Goal: Task Accomplishment & Management: Use online tool/utility

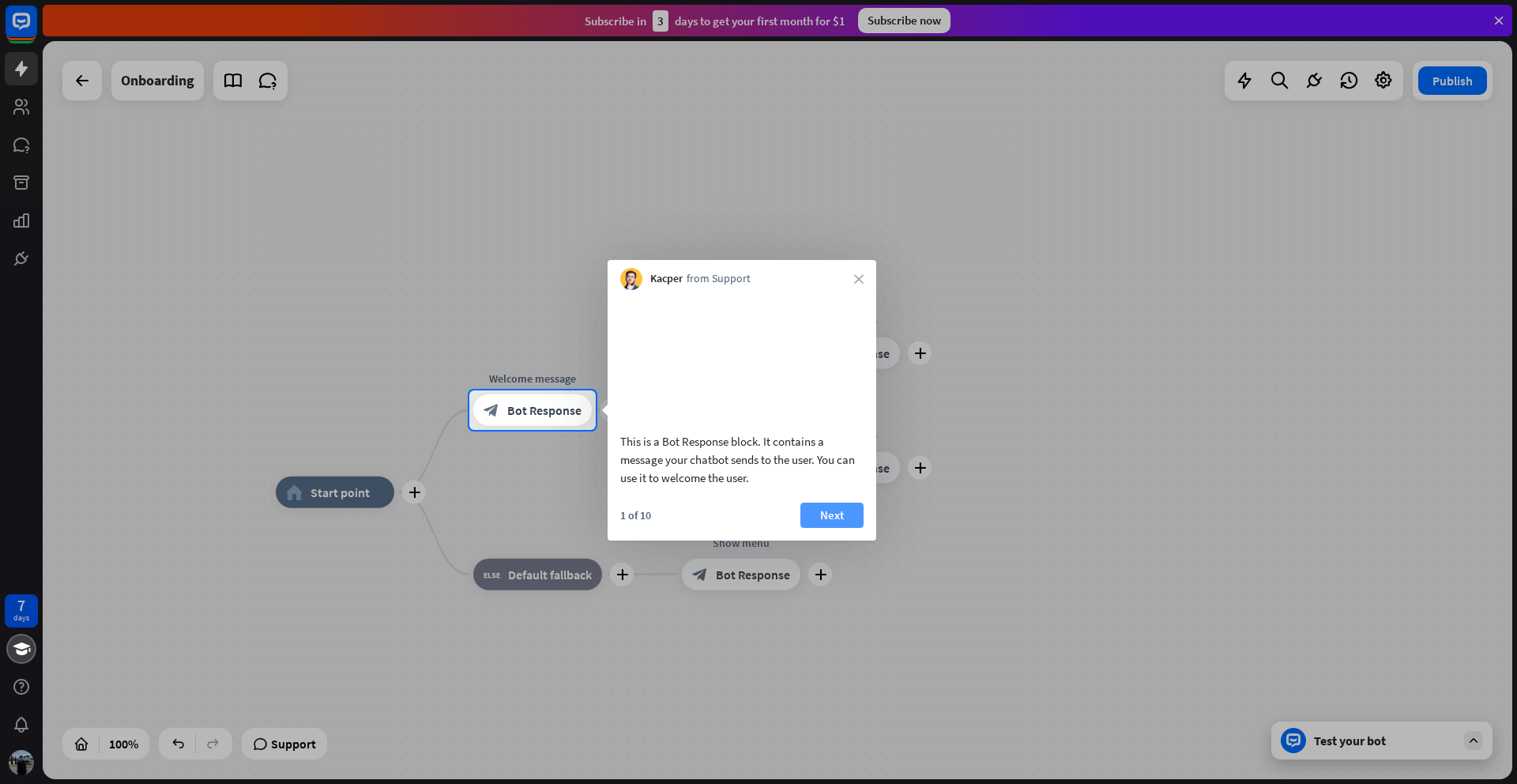
click at [837, 527] on button "Next" at bounding box center [832, 515] width 63 height 25
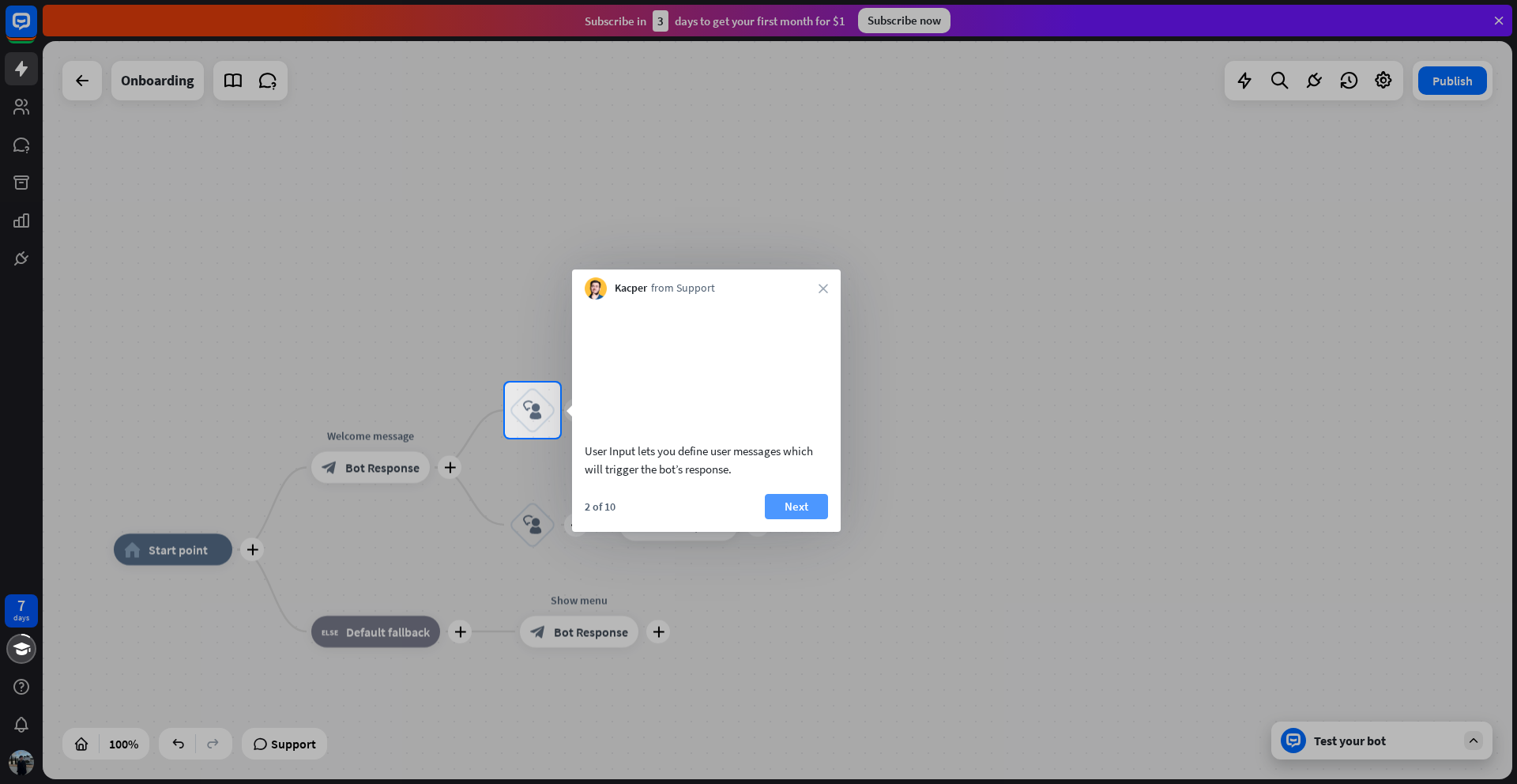
click at [789, 519] on button "Next" at bounding box center [797, 506] width 63 height 25
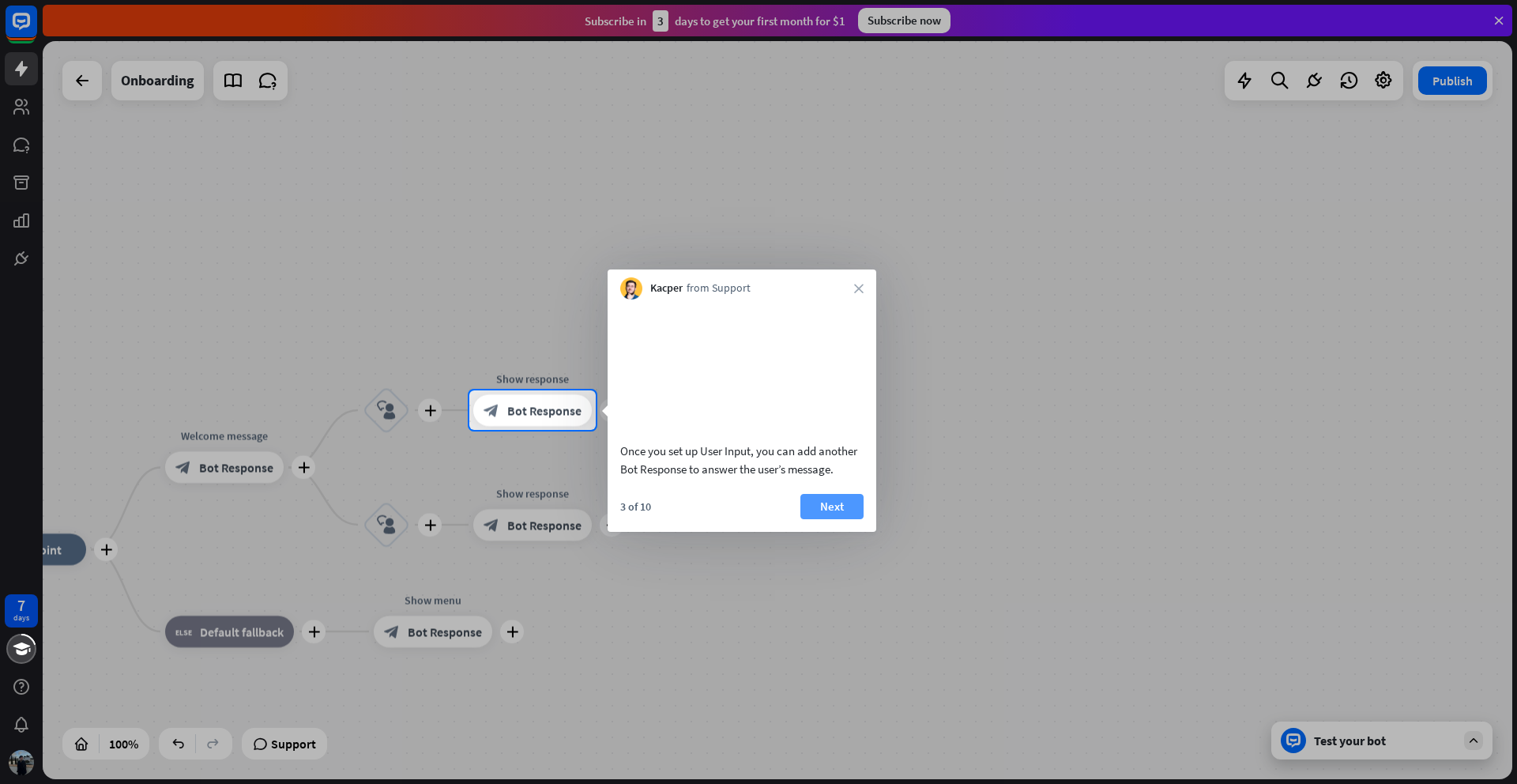
click at [835, 519] on button "Next" at bounding box center [832, 506] width 63 height 25
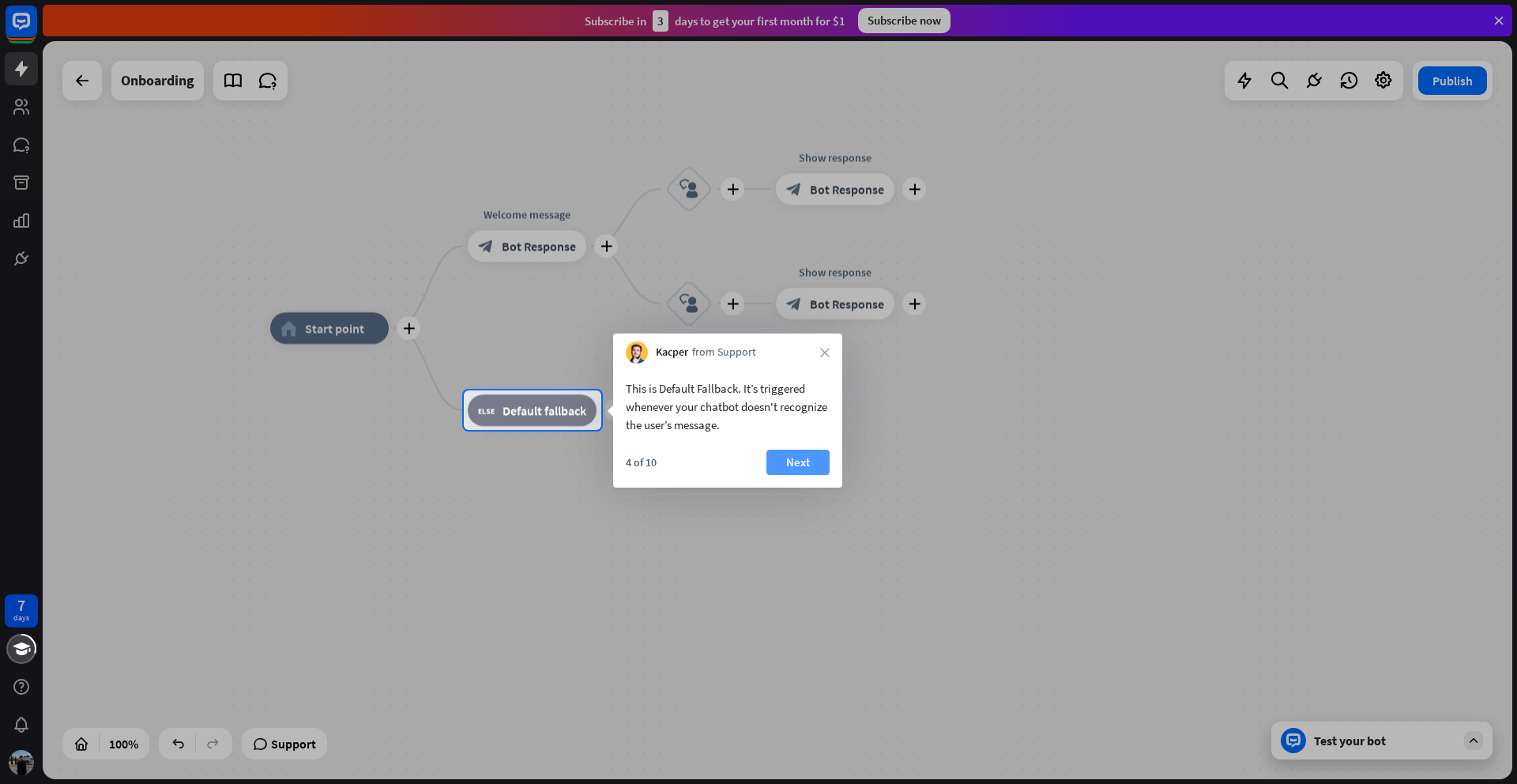
click at [815, 462] on button "Next" at bounding box center [798, 462] width 63 height 25
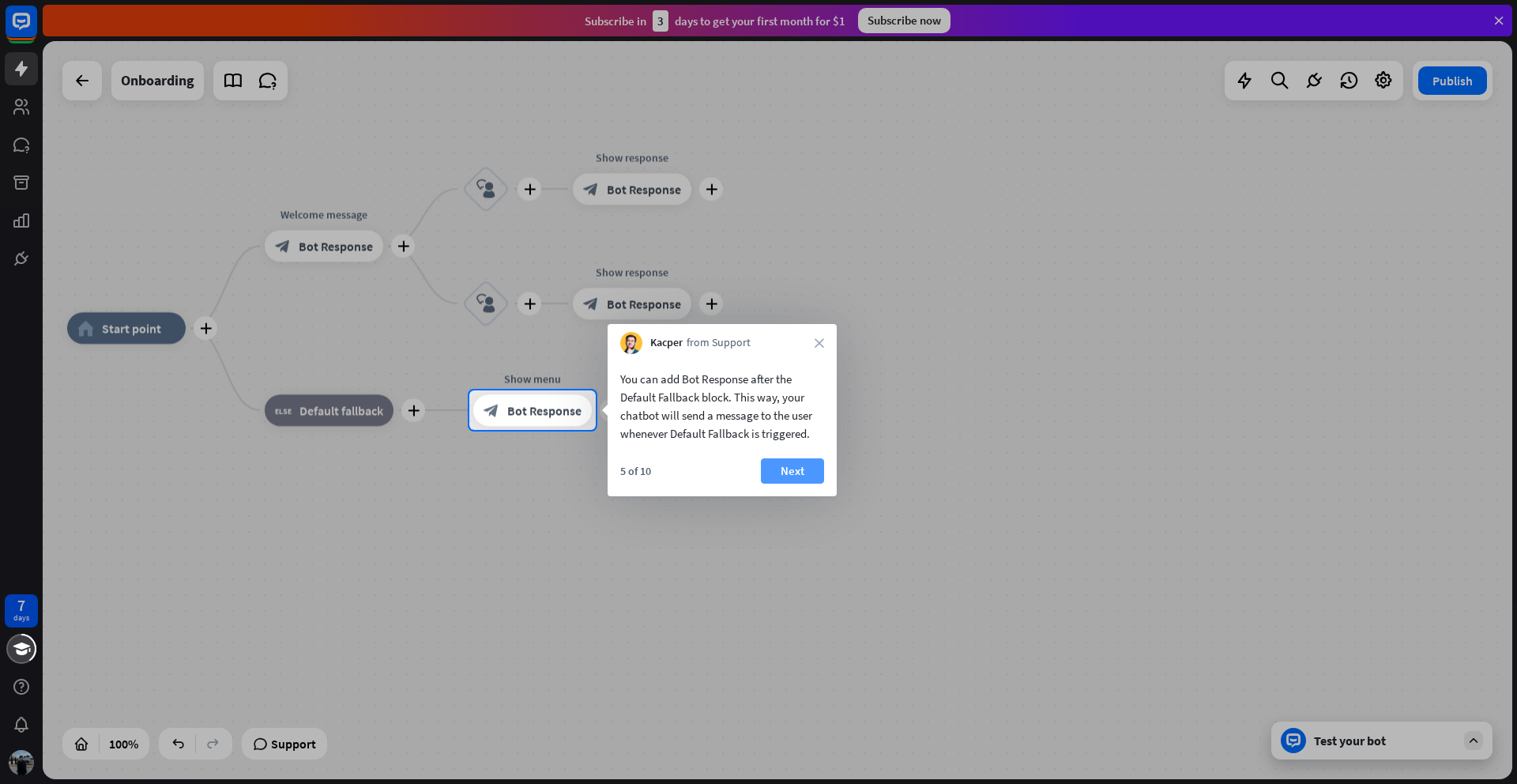
click at [803, 475] on button "Next" at bounding box center [792, 471] width 63 height 25
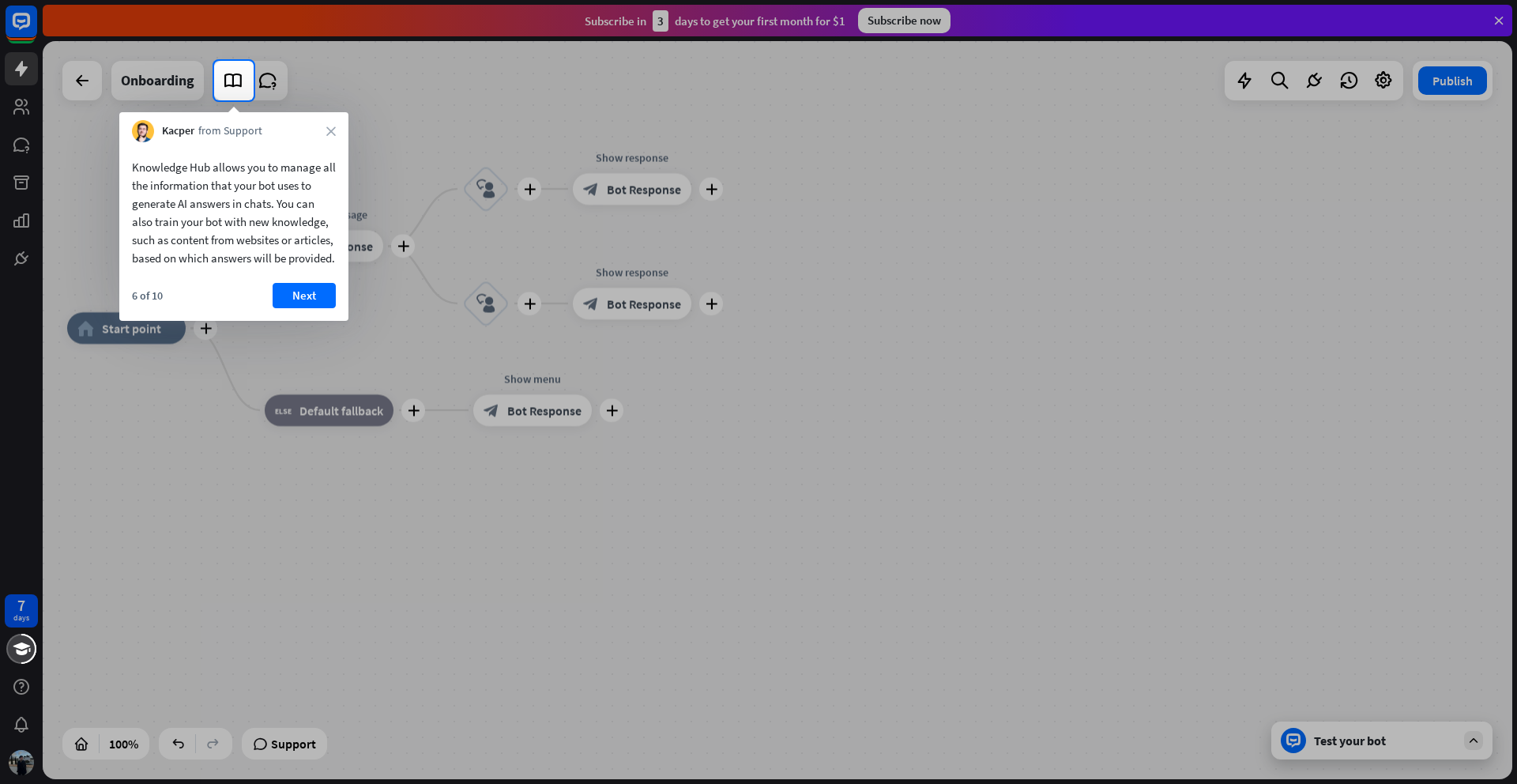
click at [316, 321] on div "6 of 10 Next" at bounding box center [233, 301] width 229 height 38
click at [313, 308] on button "Next" at bounding box center [304, 295] width 63 height 25
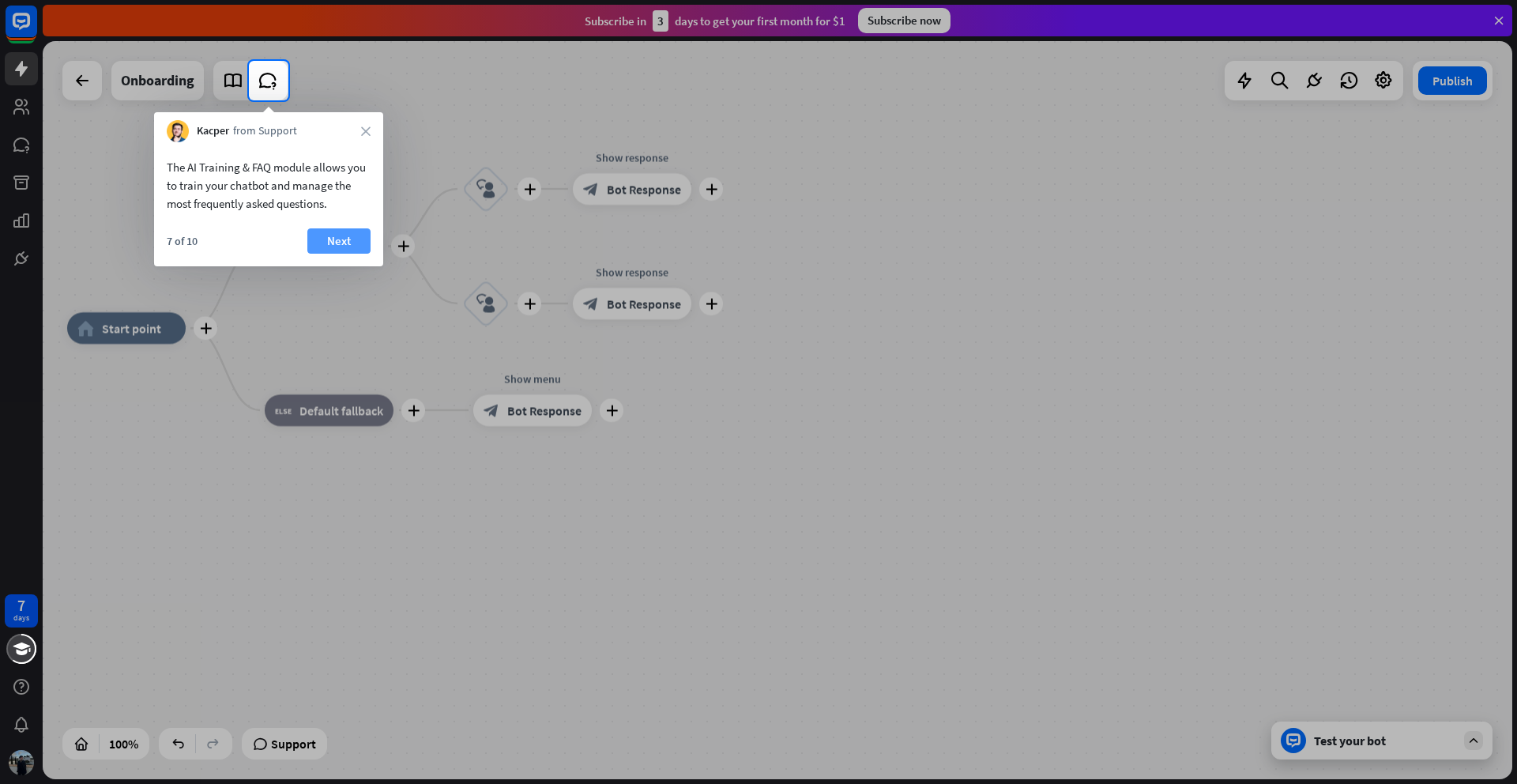
click at [342, 241] on button "Next" at bounding box center [339, 241] width 63 height 25
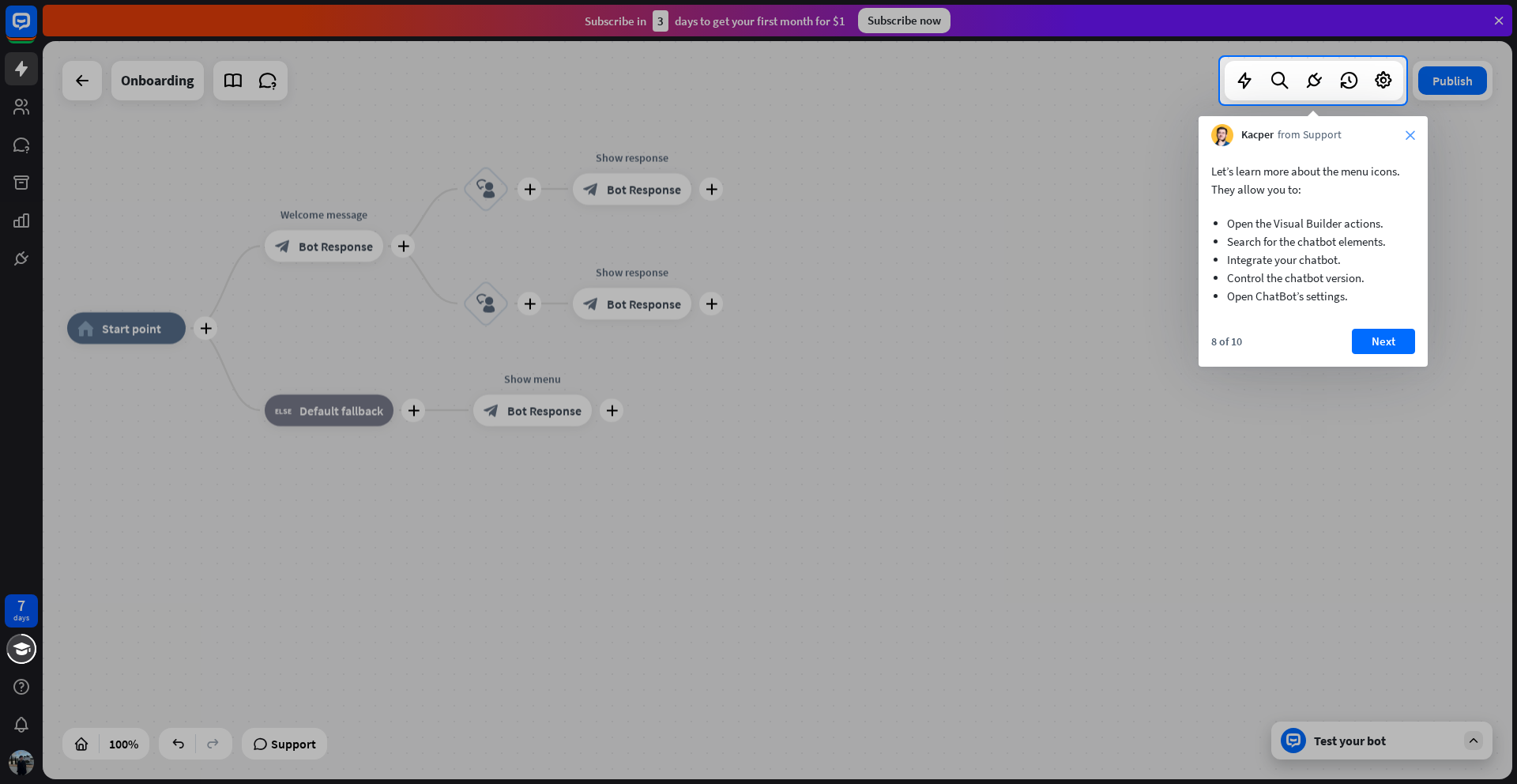
click at [1413, 133] on icon "close" at bounding box center [1410, 135] width 10 height 10
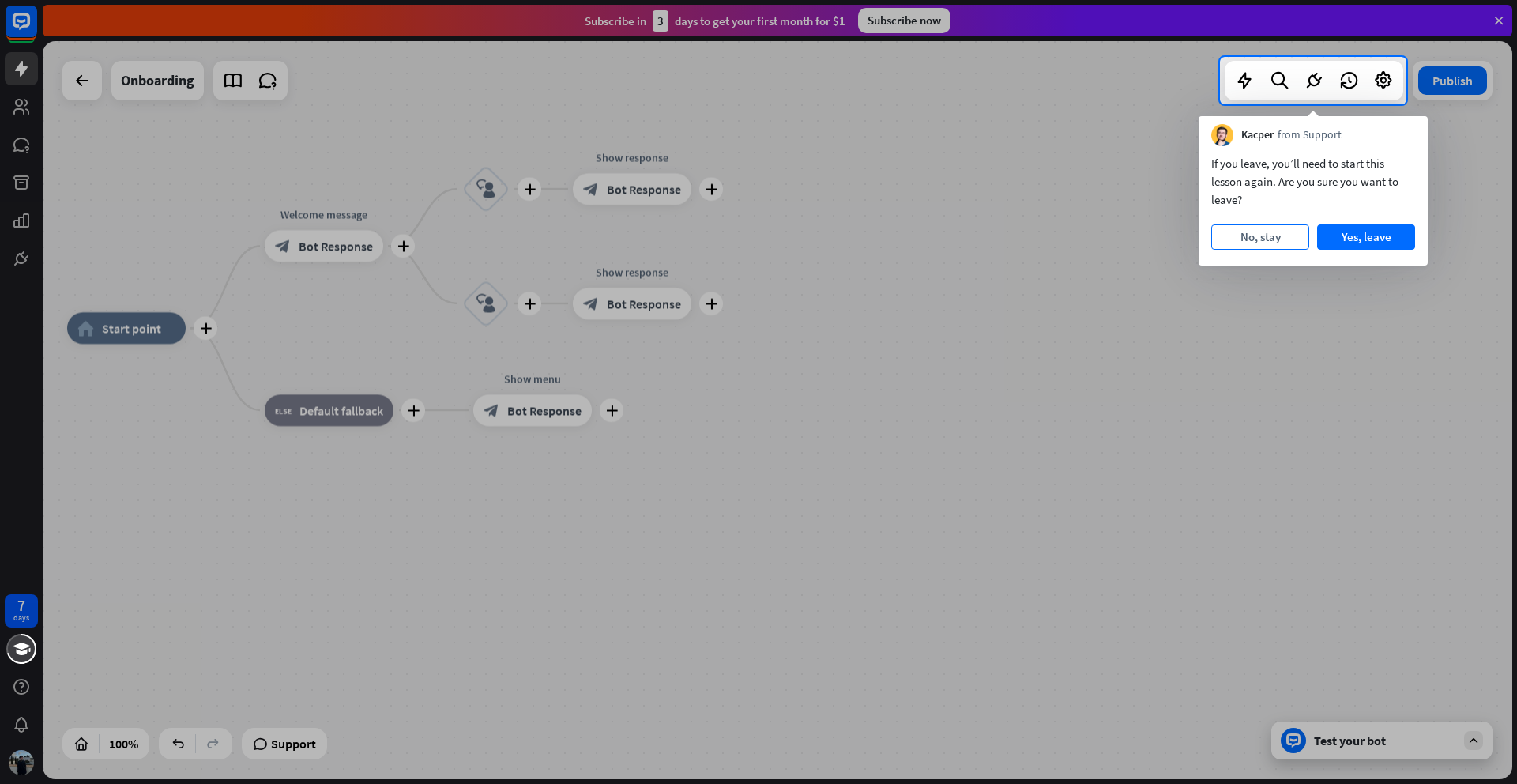
click at [1271, 240] on button "No, stay" at bounding box center [1260, 237] width 98 height 25
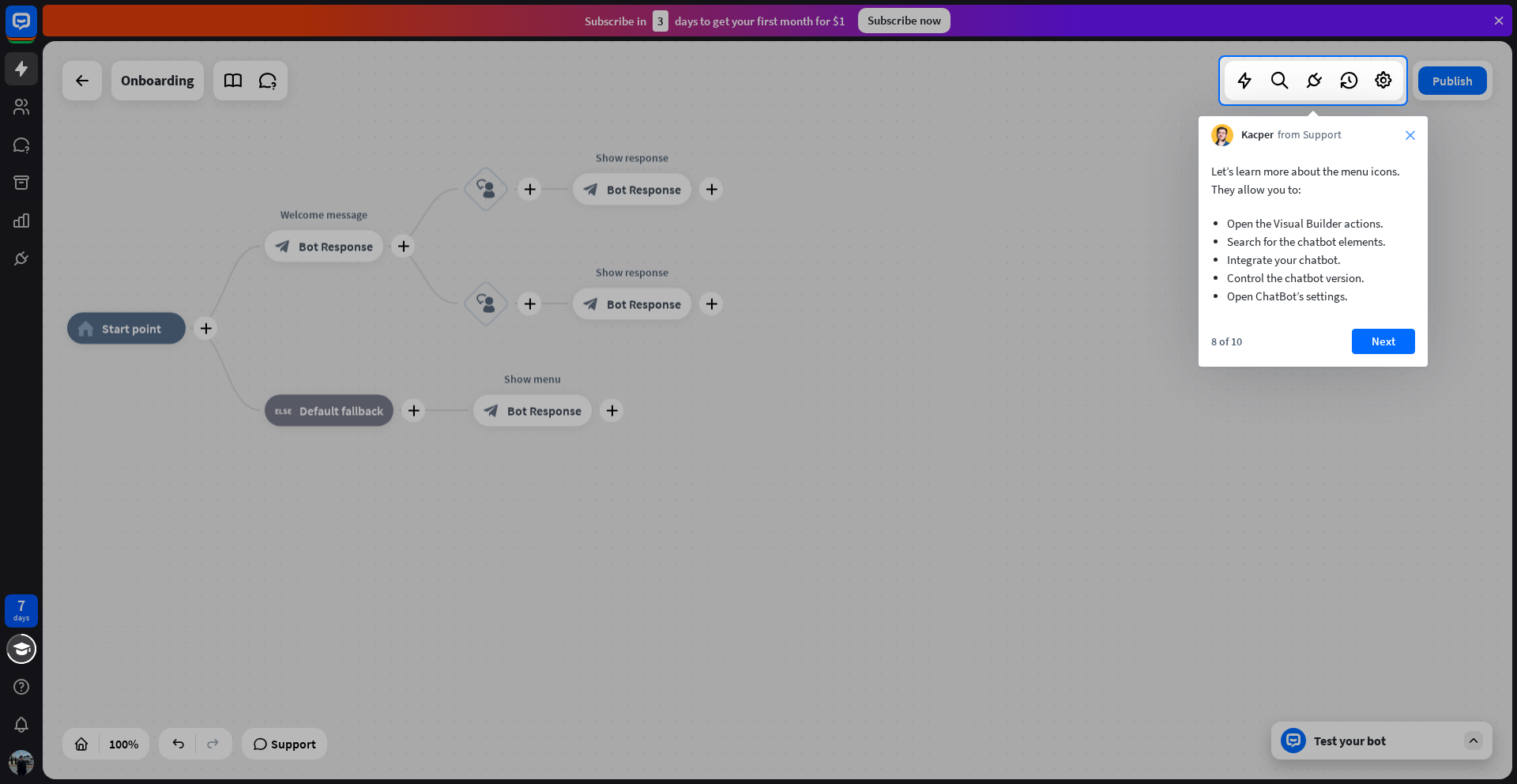
click at [1408, 130] on icon "close" at bounding box center [1410, 135] width 10 height 10
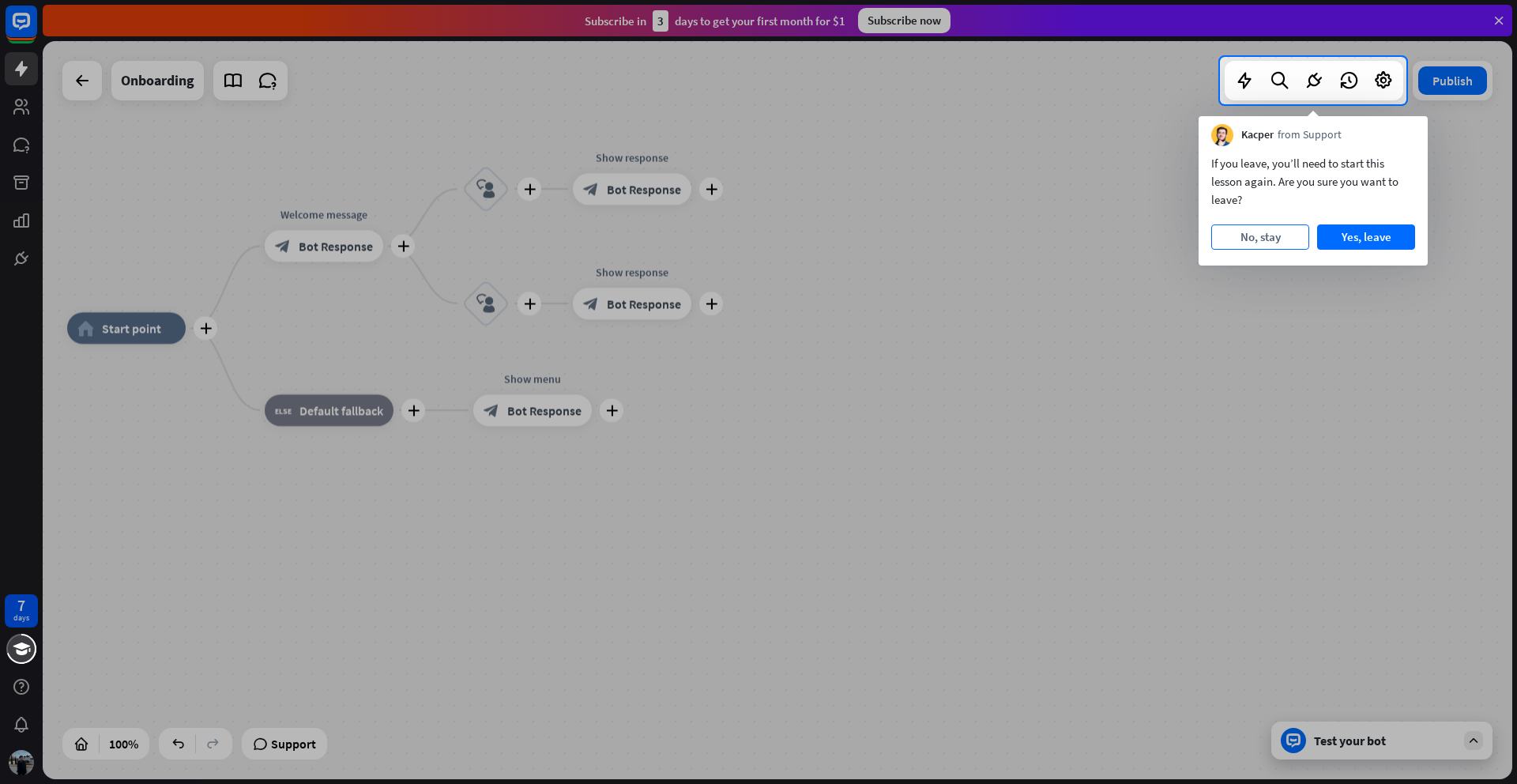
click at [1264, 240] on button "No, stay" at bounding box center [1260, 237] width 98 height 25
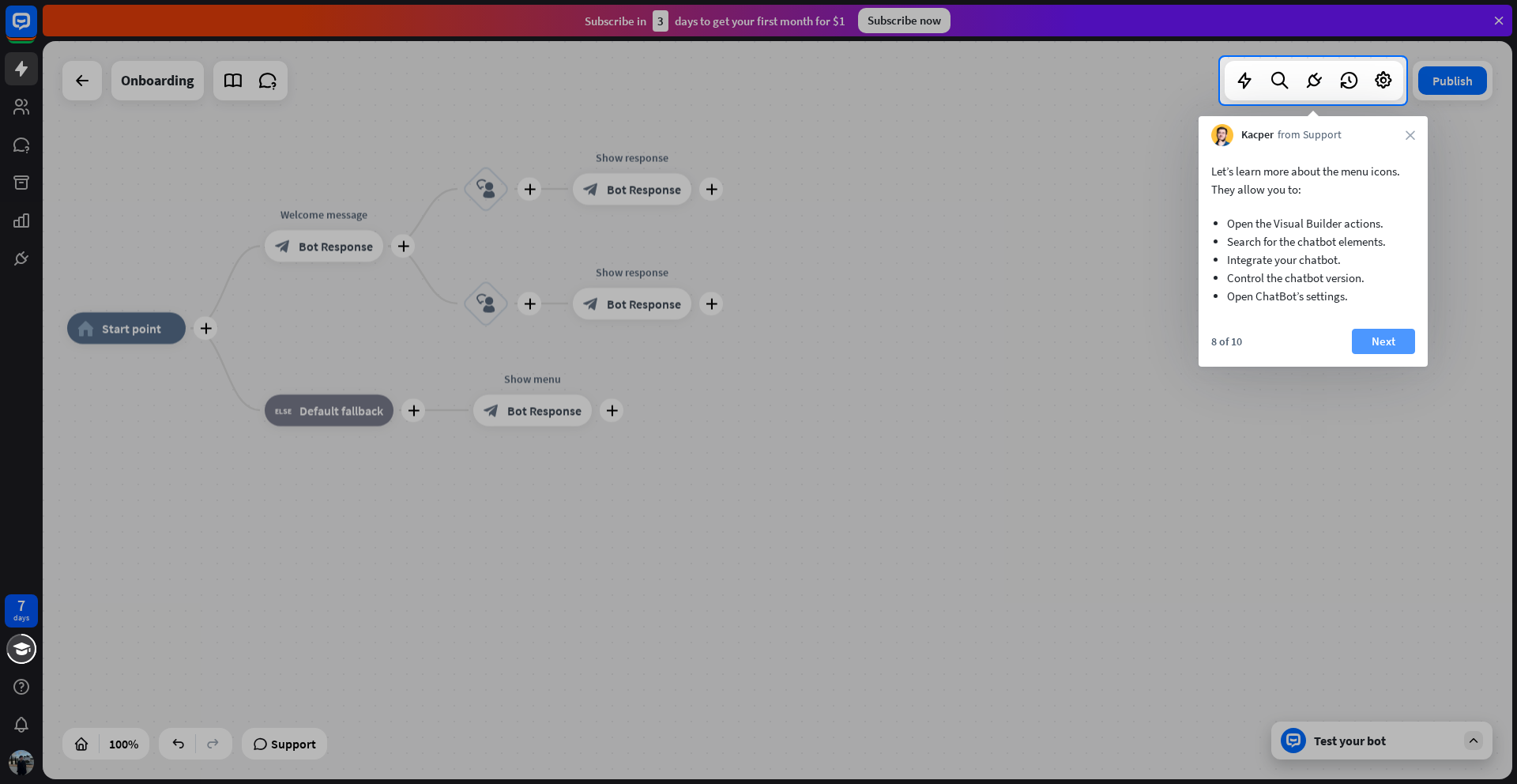
click at [1373, 348] on button "Next" at bounding box center [1383, 341] width 63 height 25
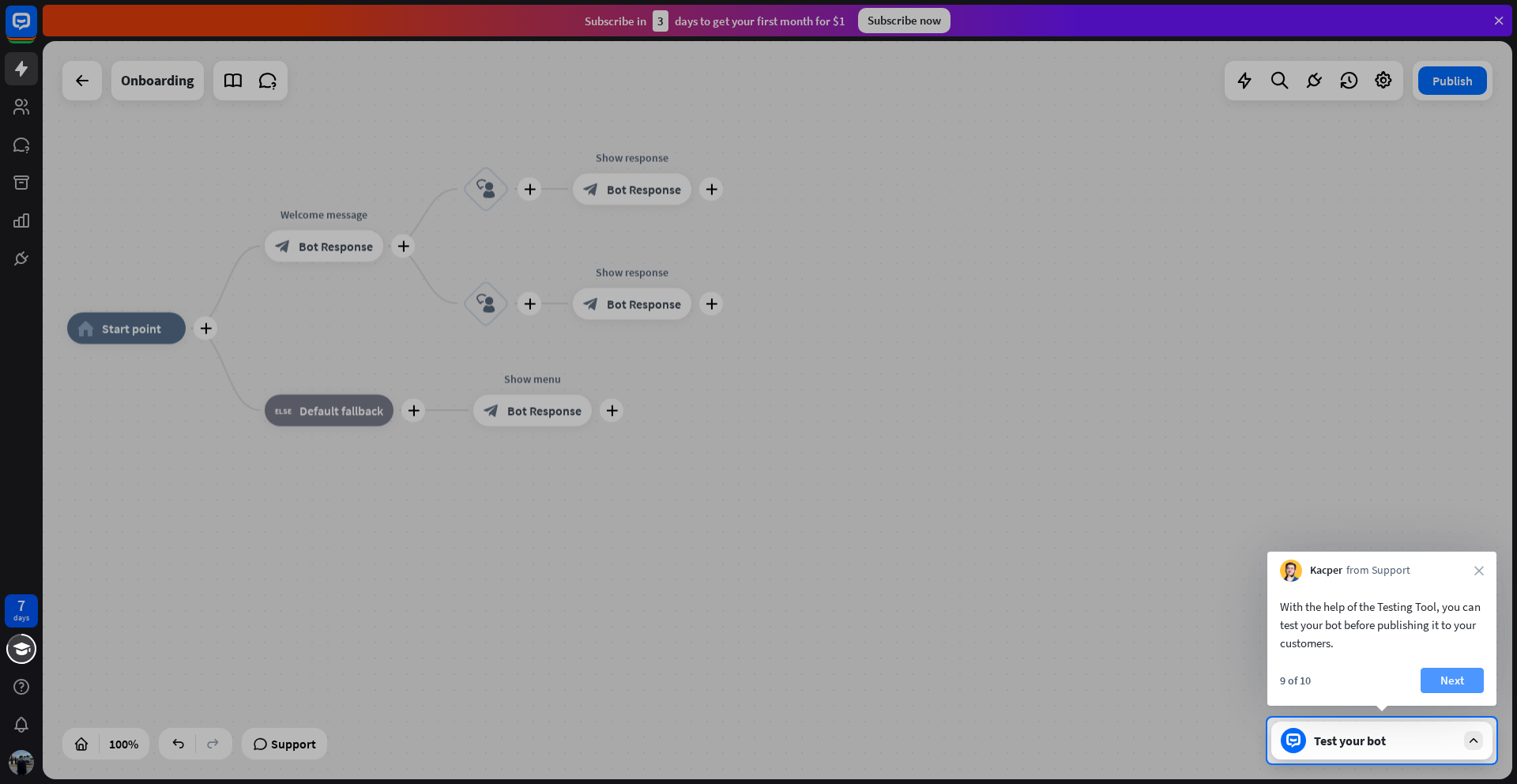
click at [1448, 682] on button "Next" at bounding box center [1452, 680] width 63 height 25
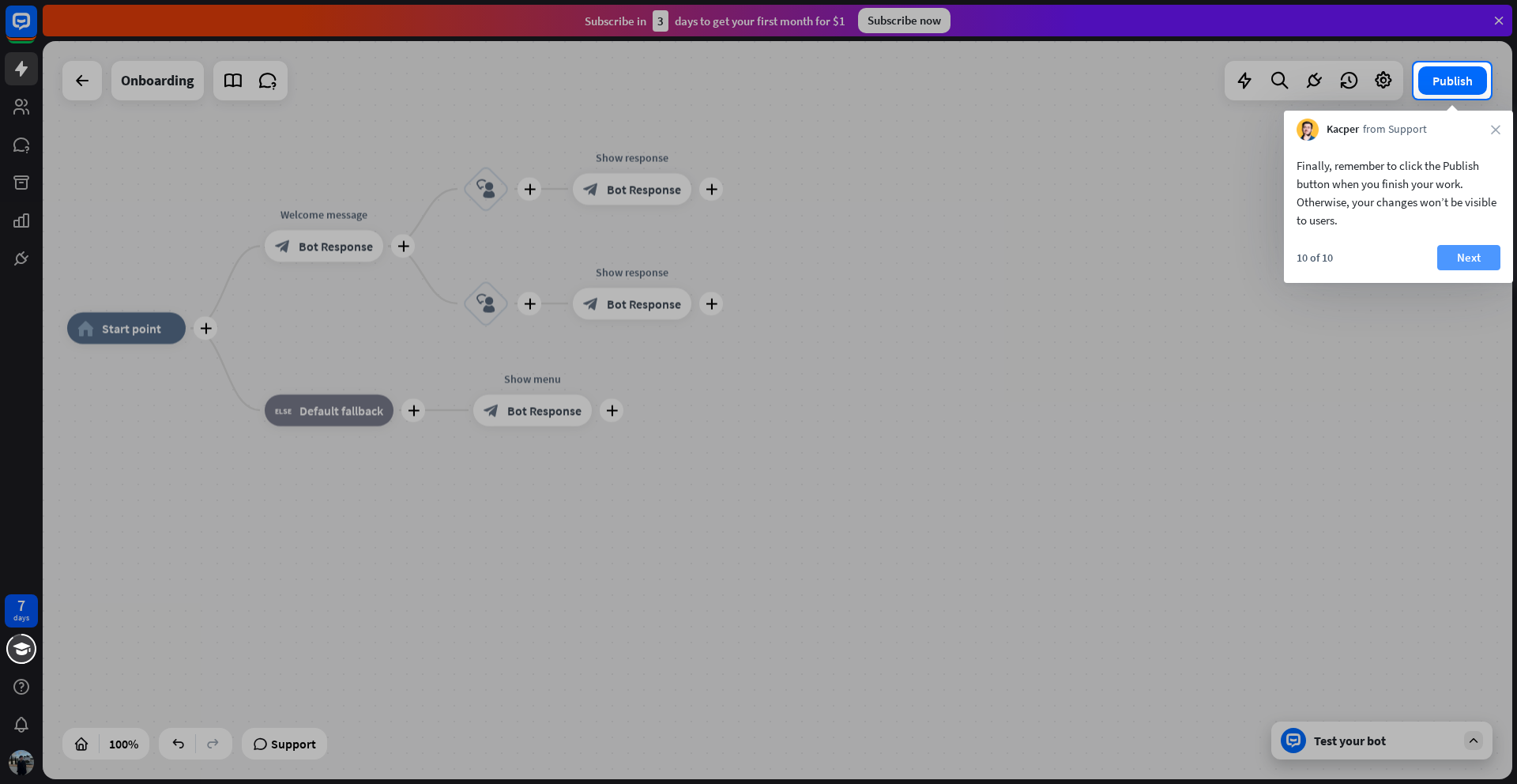
click at [1476, 261] on button "Next" at bounding box center [1469, 257] width 63 height 25
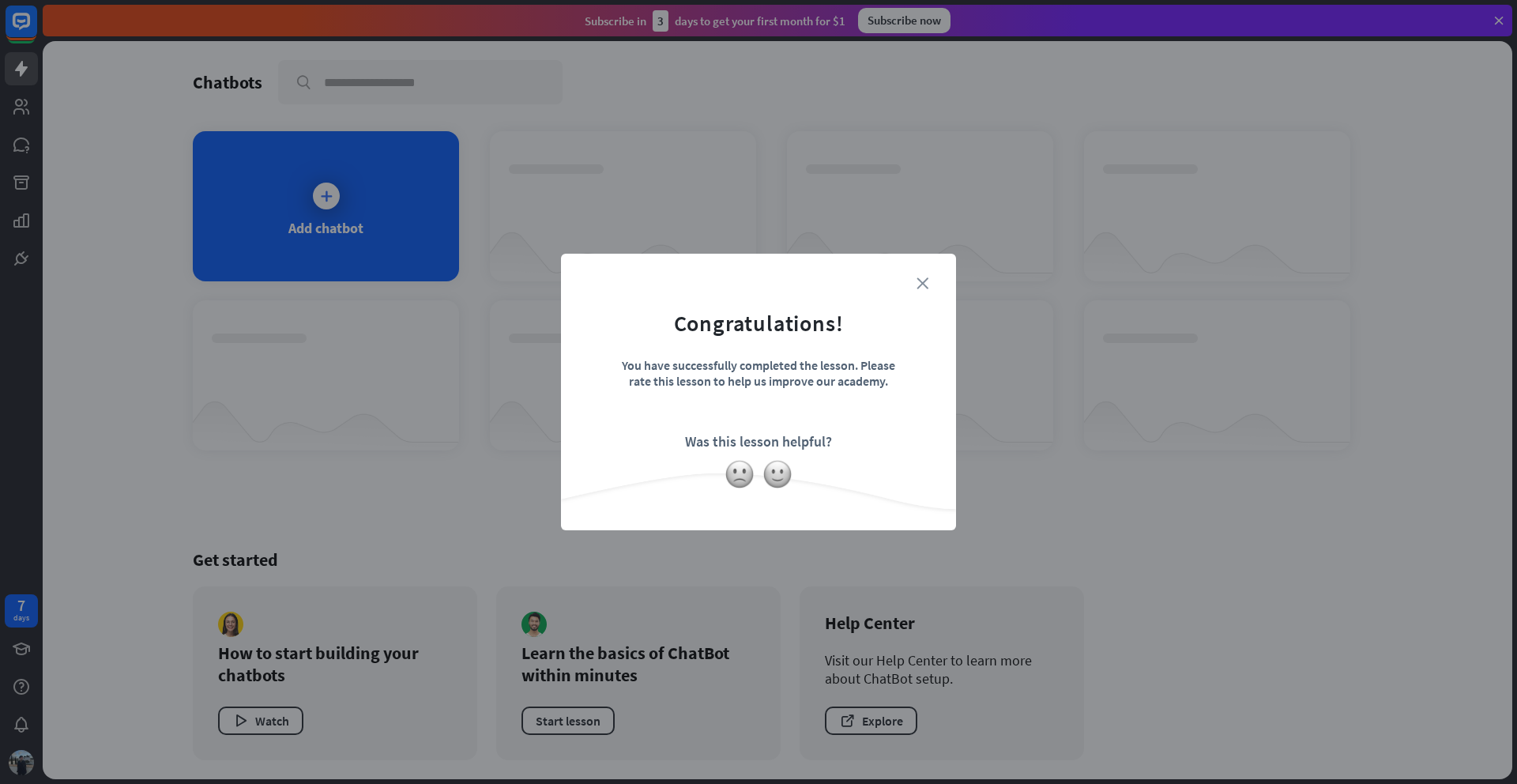
click at [924, 284] on icon "close" at bounding box center [922, 283] width 12 height 12
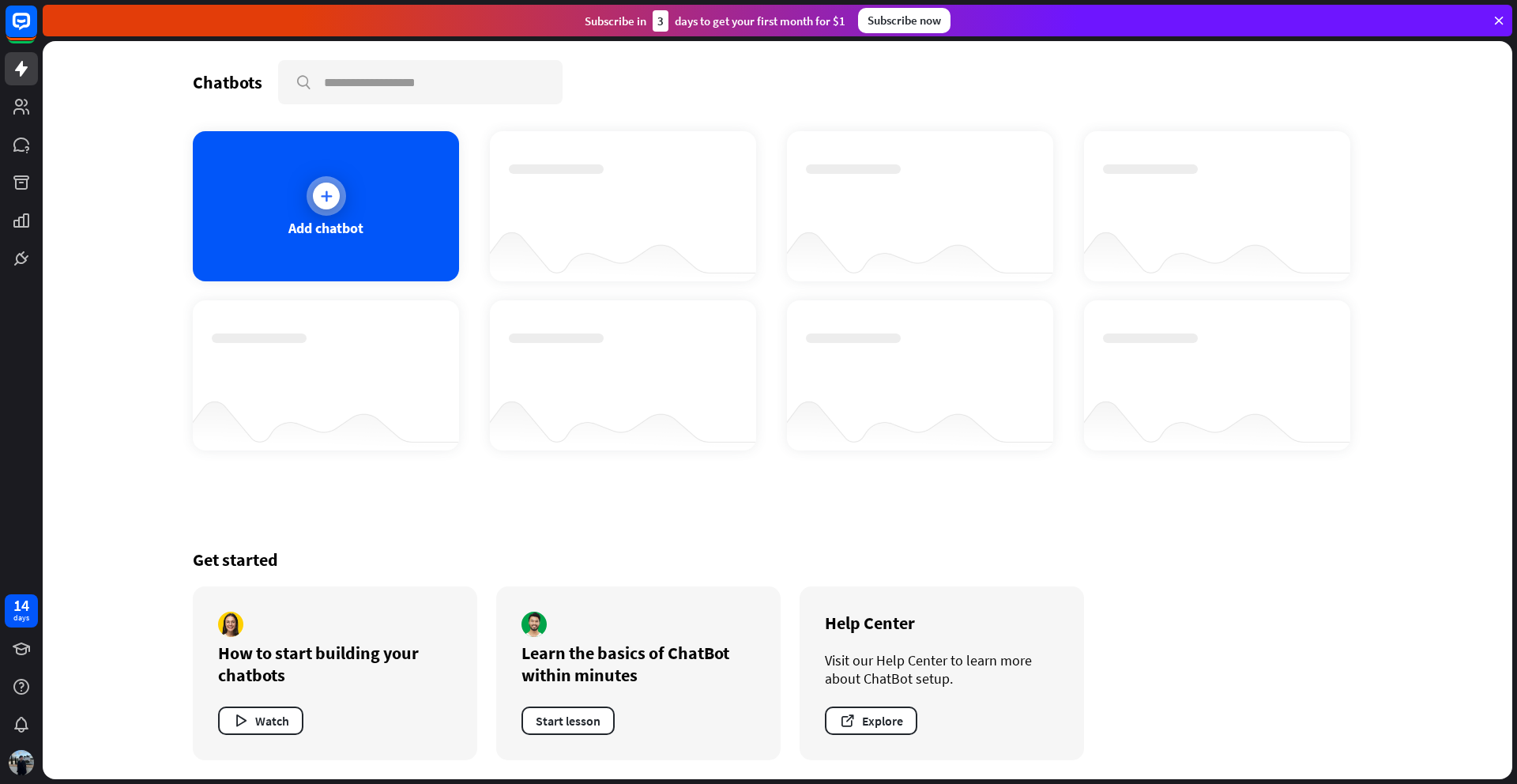
click at [327, 212] on div at bounding box center [327, 196] width 39 height 39
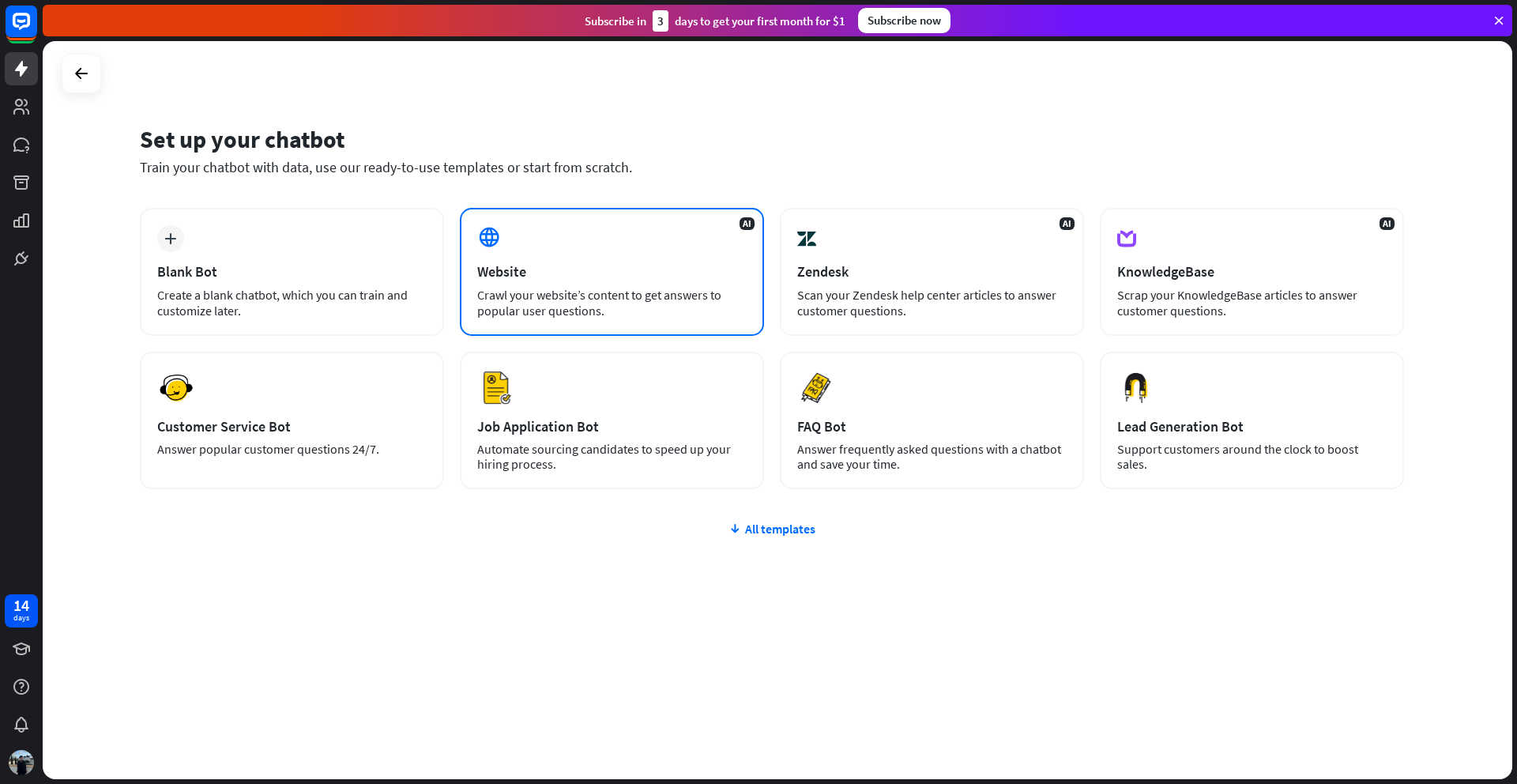
click at [590, 266] on div "Website" at bounding box center [612, 271] width 269 height 18
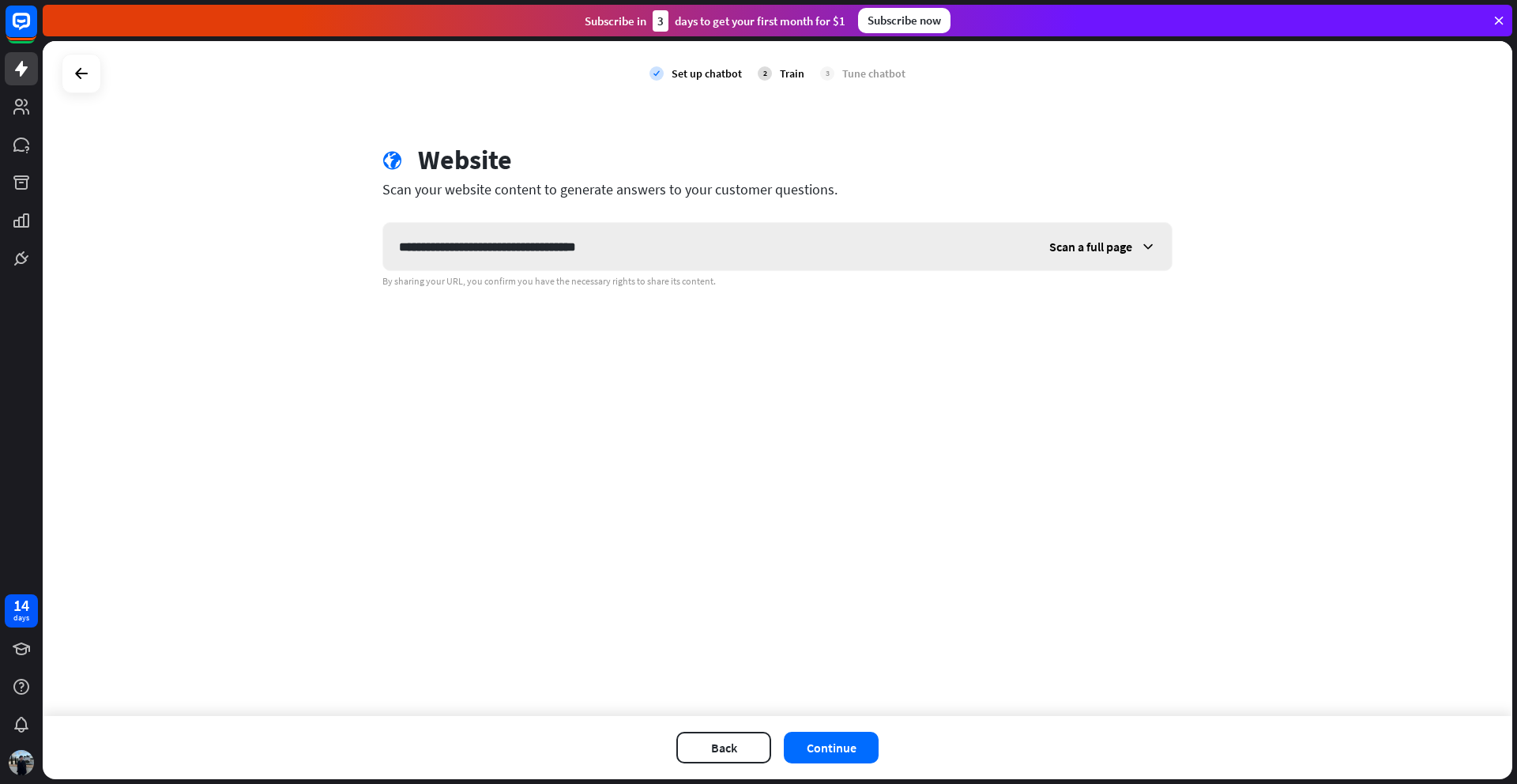
type input "**********"
click at [1143, 245] on icon at bounding box center [1148, 247] width 16 height 16
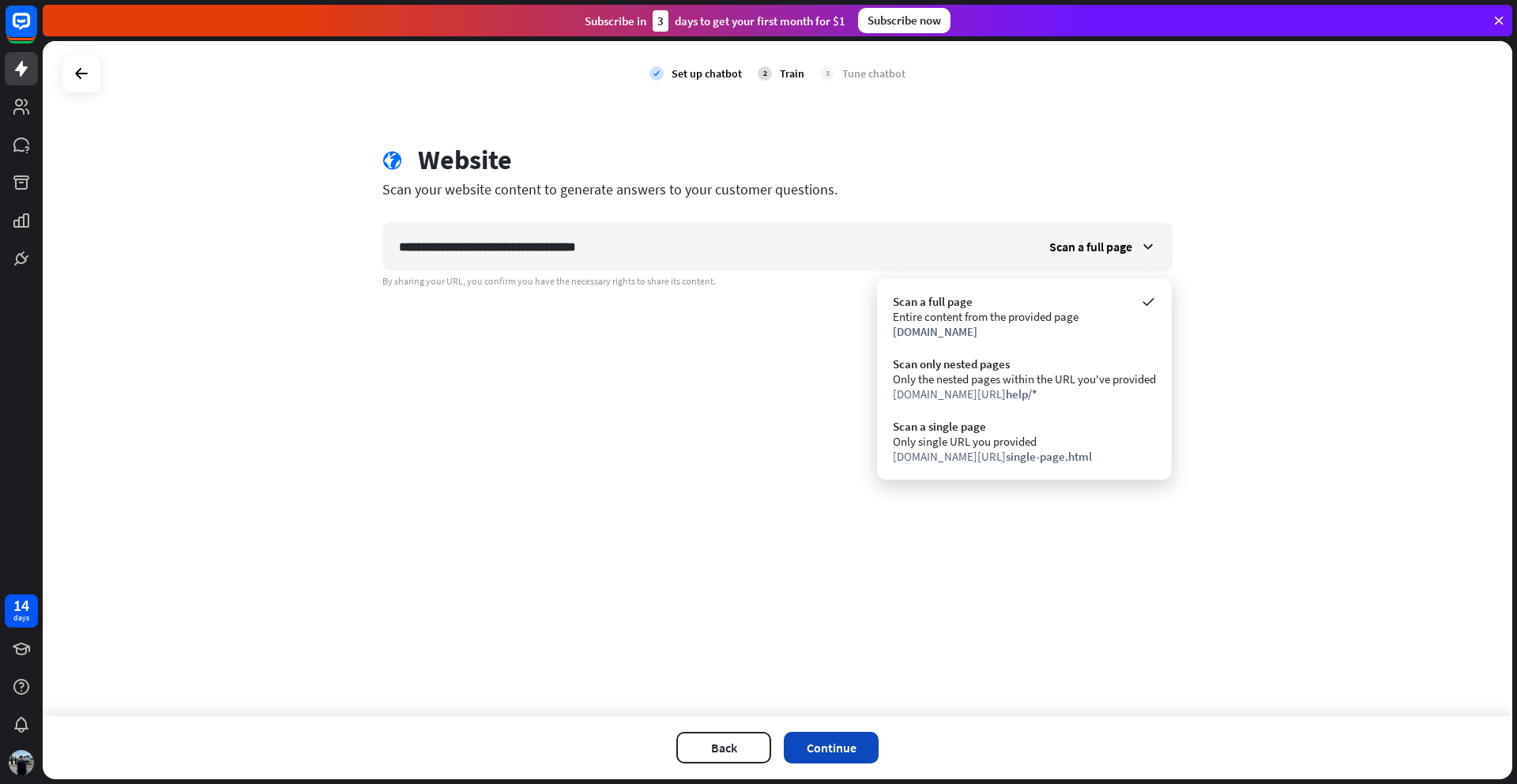
click at [858, 749] on button "Continue" at bounding box center [832, 747] width 95 height 31
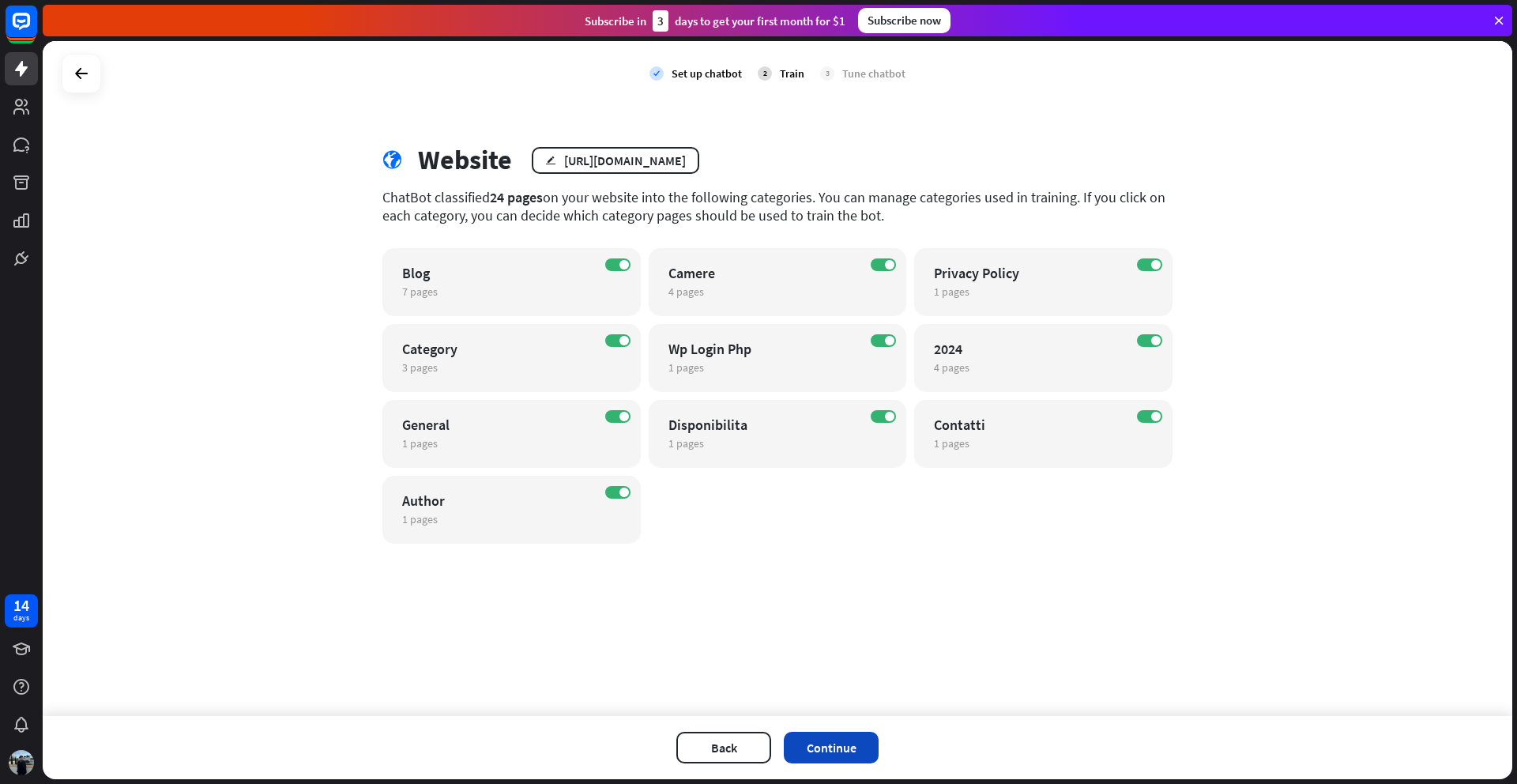
click at [846, 745] on button "Continue" at bounding box center [832, 747] width 95 height 31
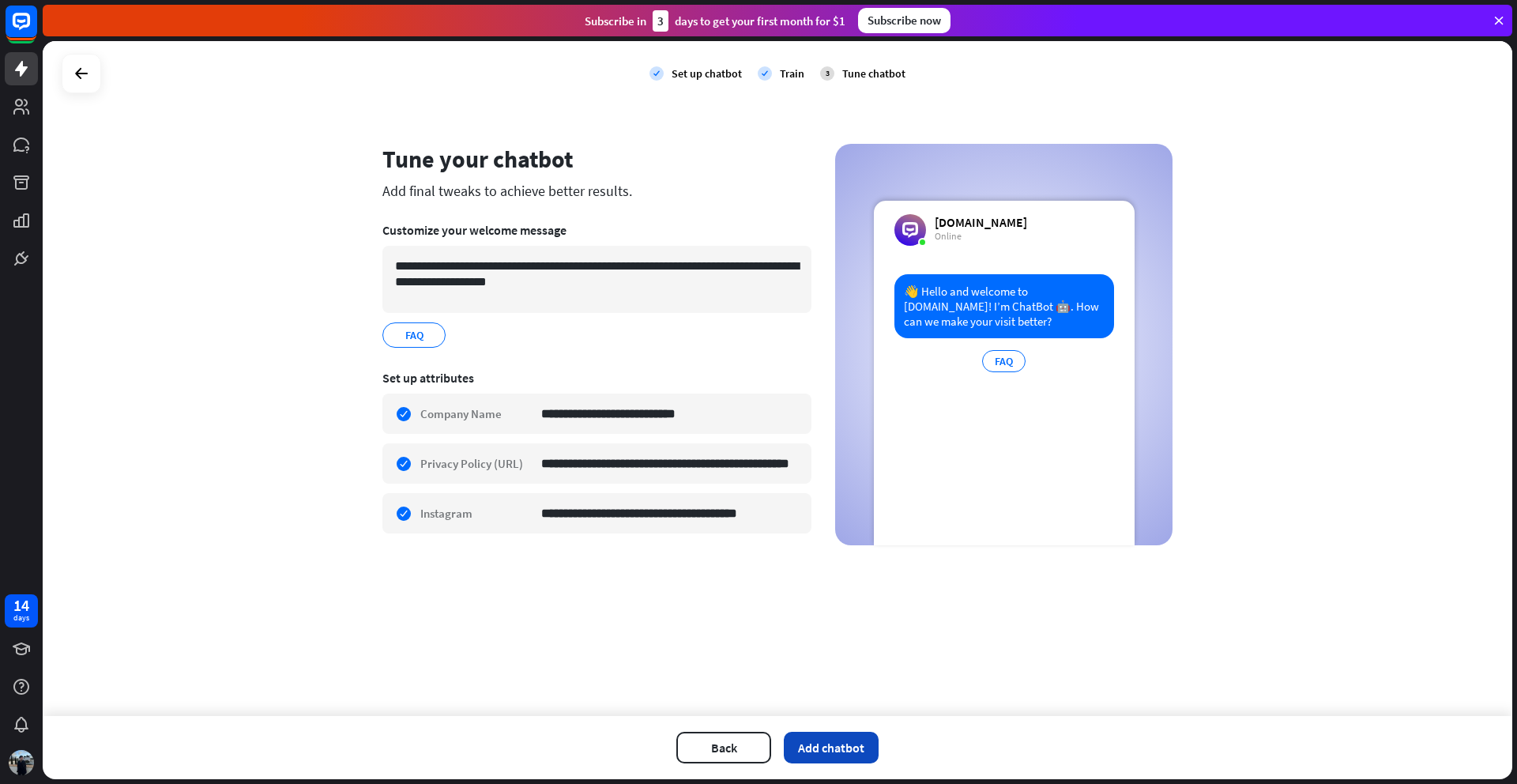
click at [838, 754] on button "Add chatbot" at bounding box center [832, 747] width 95 height 31
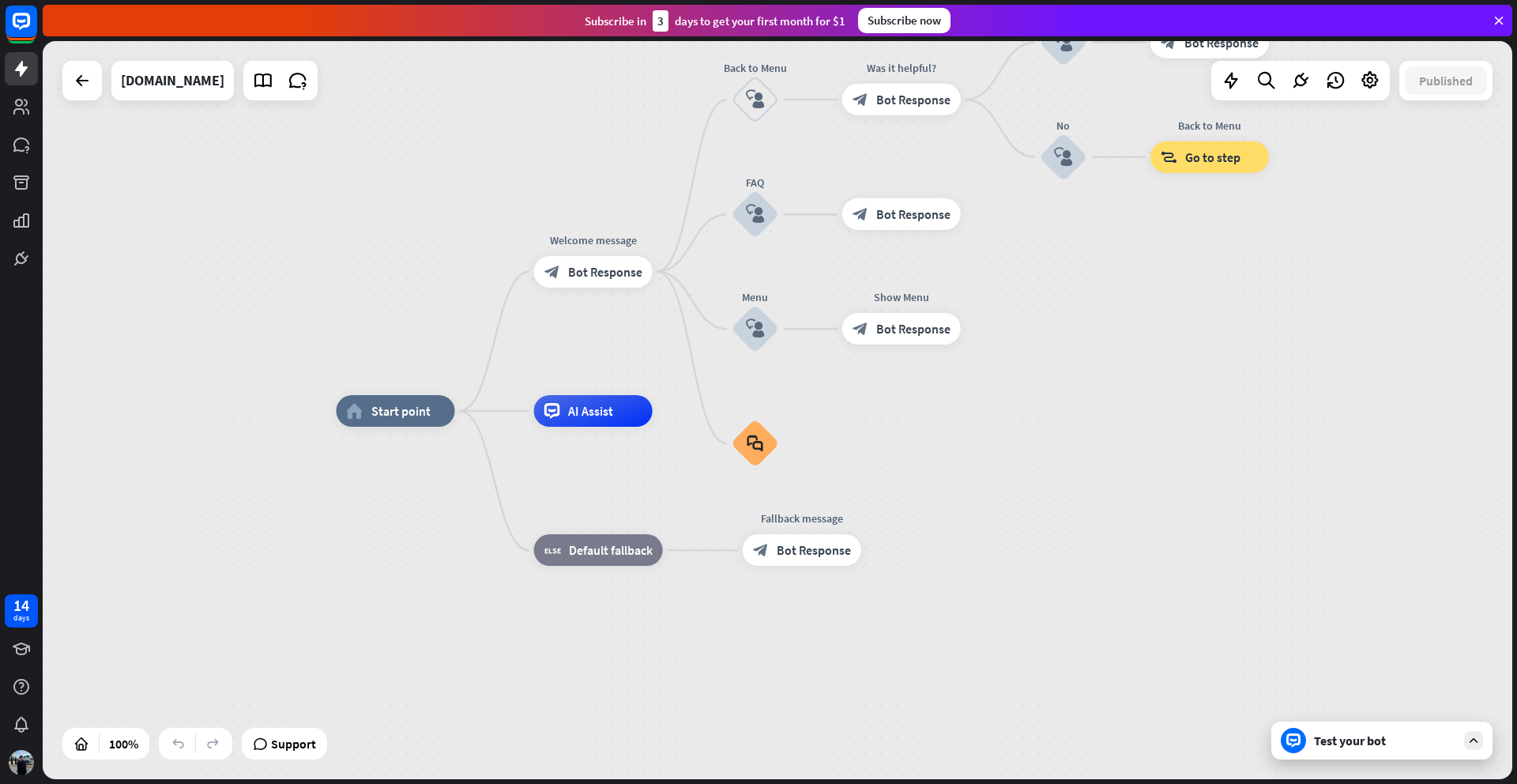
click at [1354, 746] on div "Test your bot" at bounding box center [1385, 740] width 143 height 16
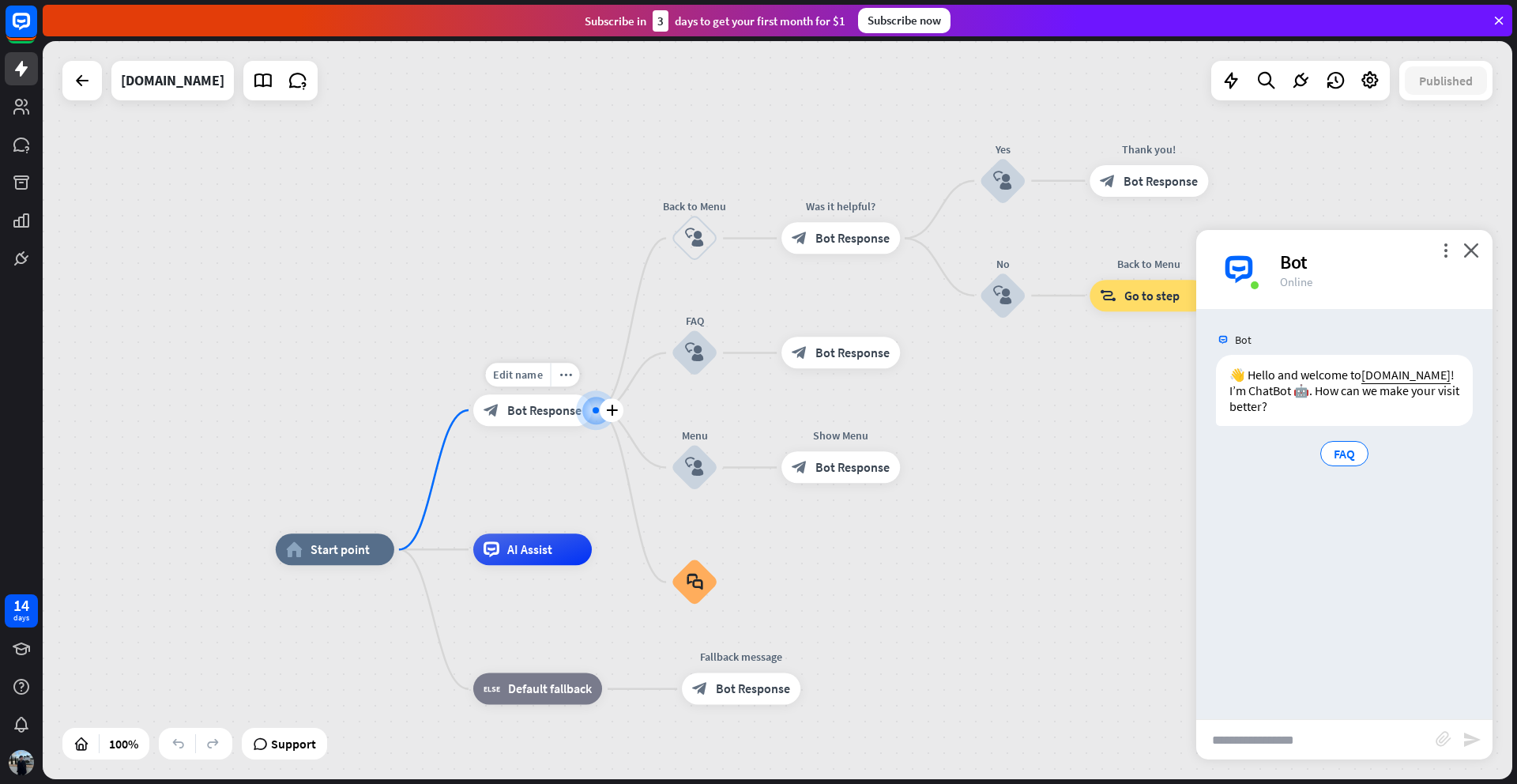
click at [544, 407] on span "Bot Response" at bounding box center [544, 410] width 74 height 16
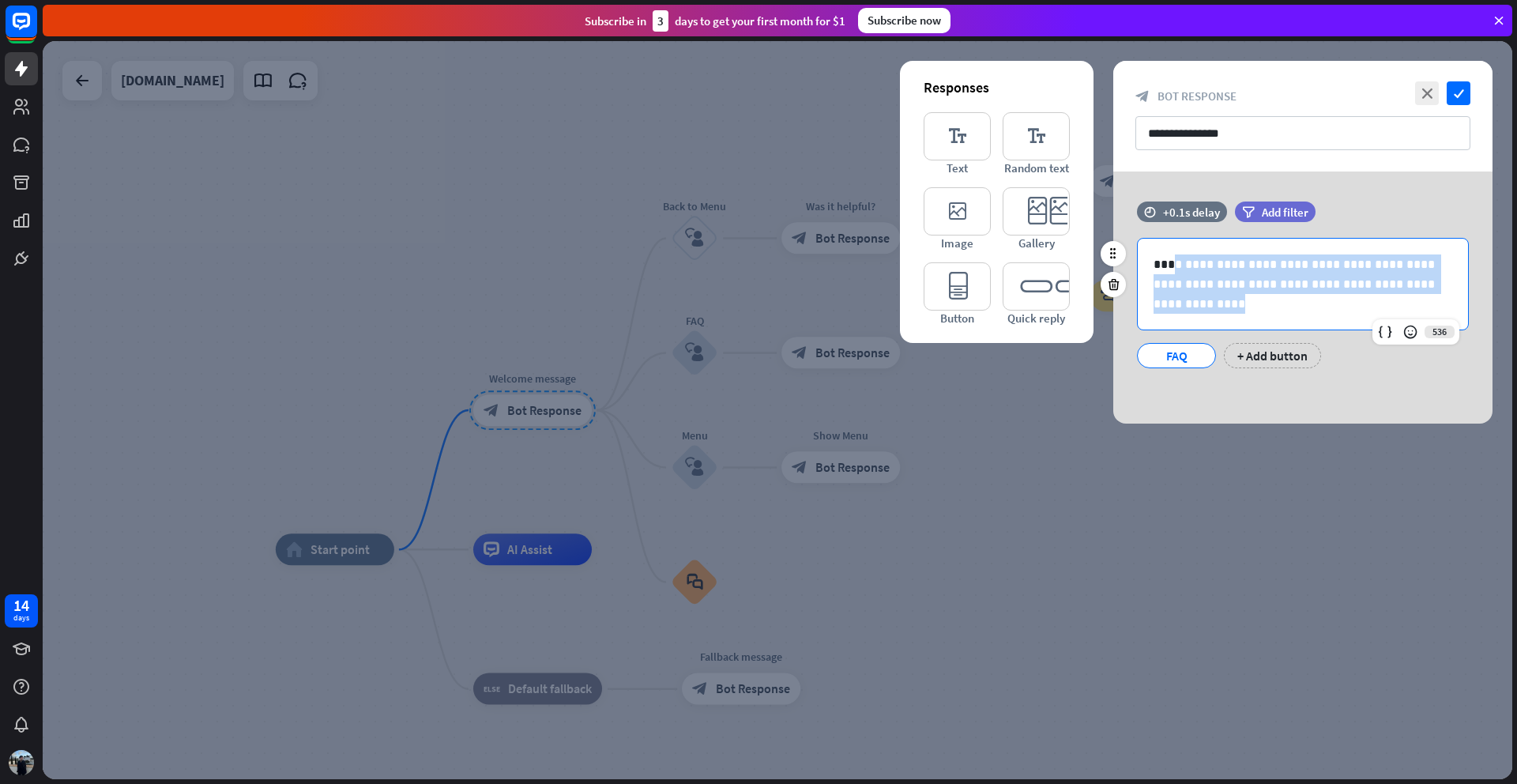
drag, startPoint x: 1339, startPoint y: 303, endPoint x: 1172, endPoint y: 266, distance: 171.0
click at [1172, 266] on p "**********" at bounding box center [1303, 284] width 299 height 59
click at [1181, 263] on p "**********" at bounding box center [1303, 284] width 299 height 59
drag, startPoint x: 1170, startPoint y: 262, endPoint x: 1311, endPoint y: 267, distance: 141.1
click at [1311, 267] on p "**********" at bounding box center [1303, 284] width 299 height 59
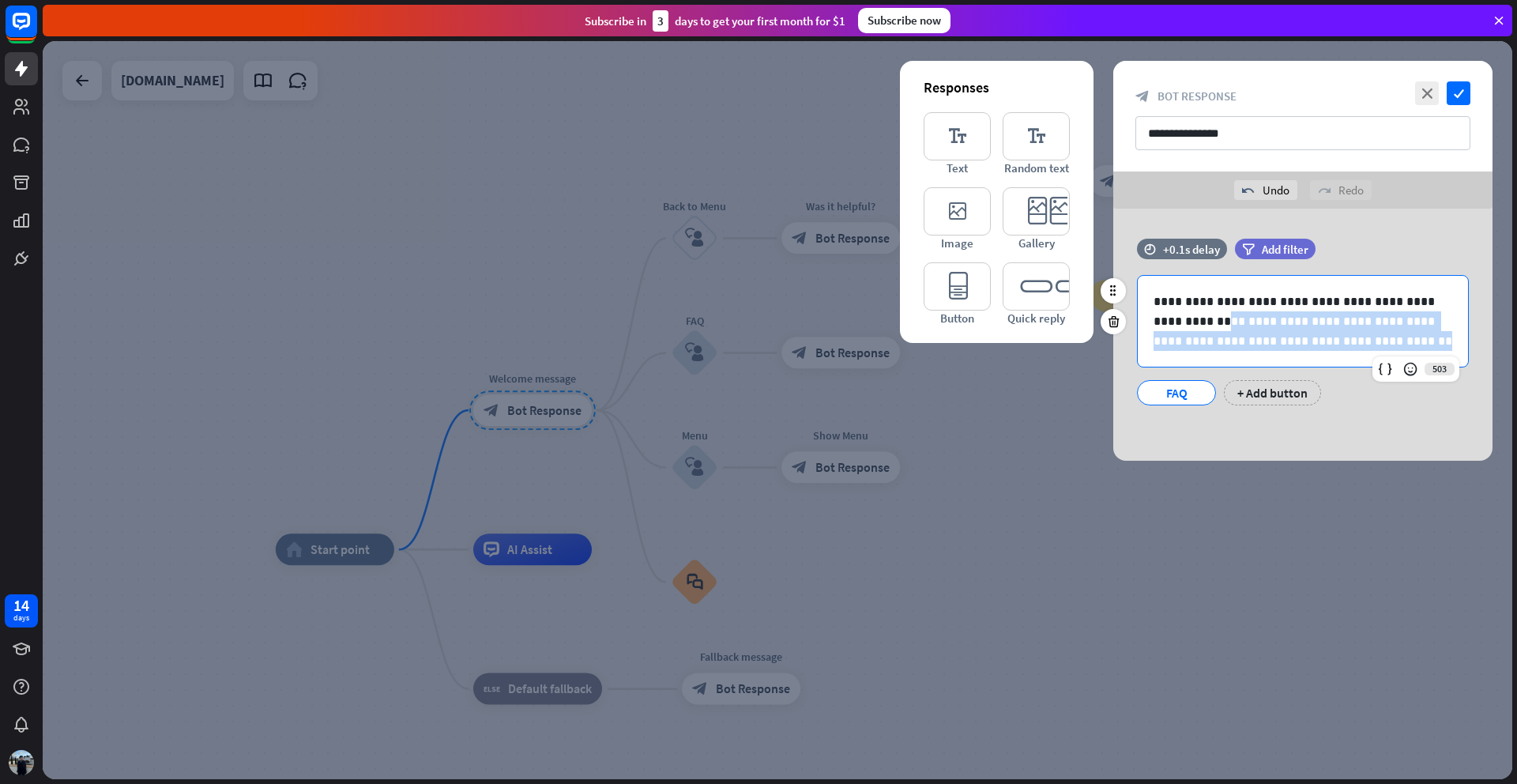
drag, startPoint x: 1187, startPoint y: 323, endPoint x: 1375, endPoint y: 344, distance: 189.2
click at [1375, 344] on p "**********" at bounding box center [1303, 321] width 299 height 59
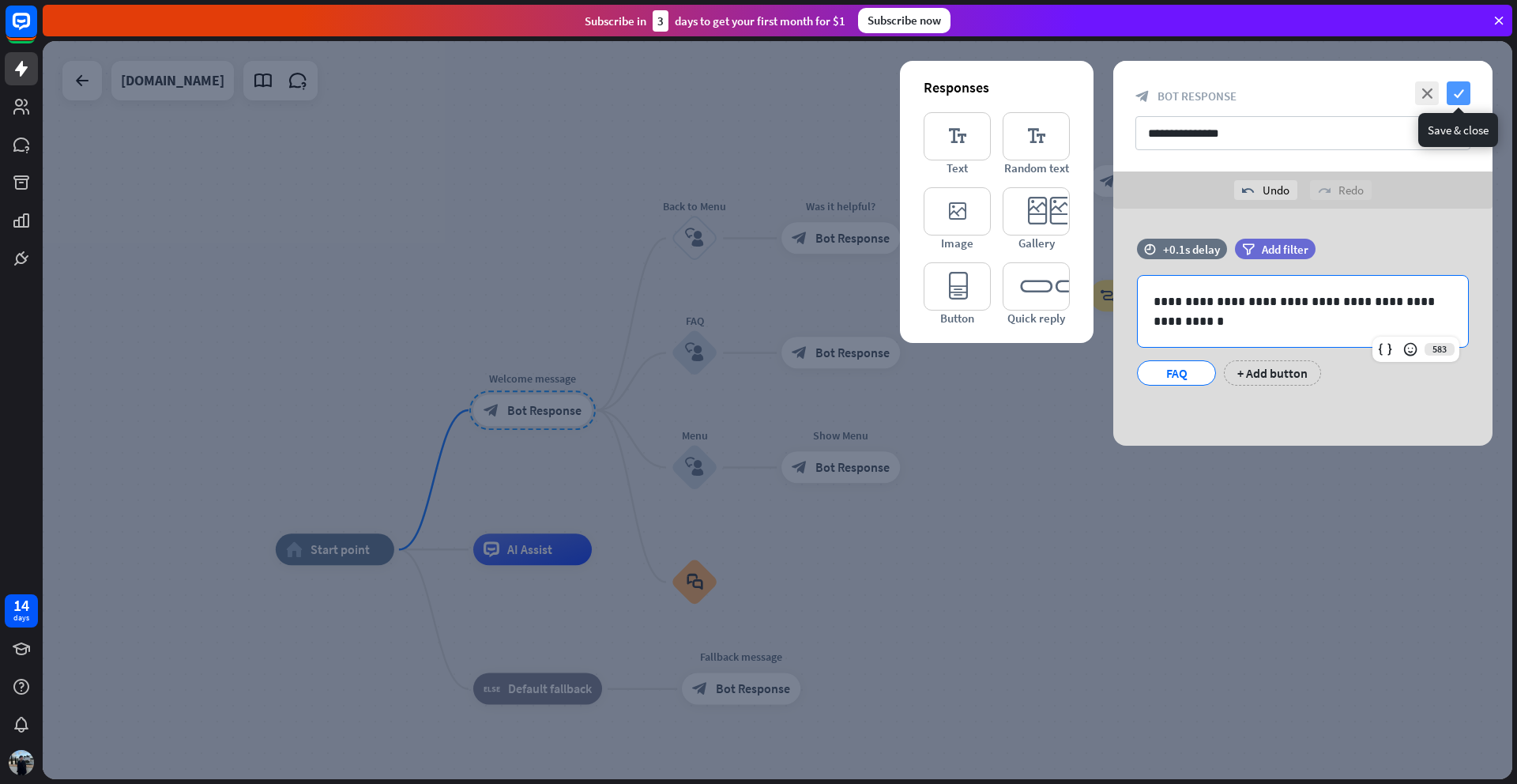
click at [1460, 94] on icon "check" at bounding box center [1459, 93] width 23 height 23
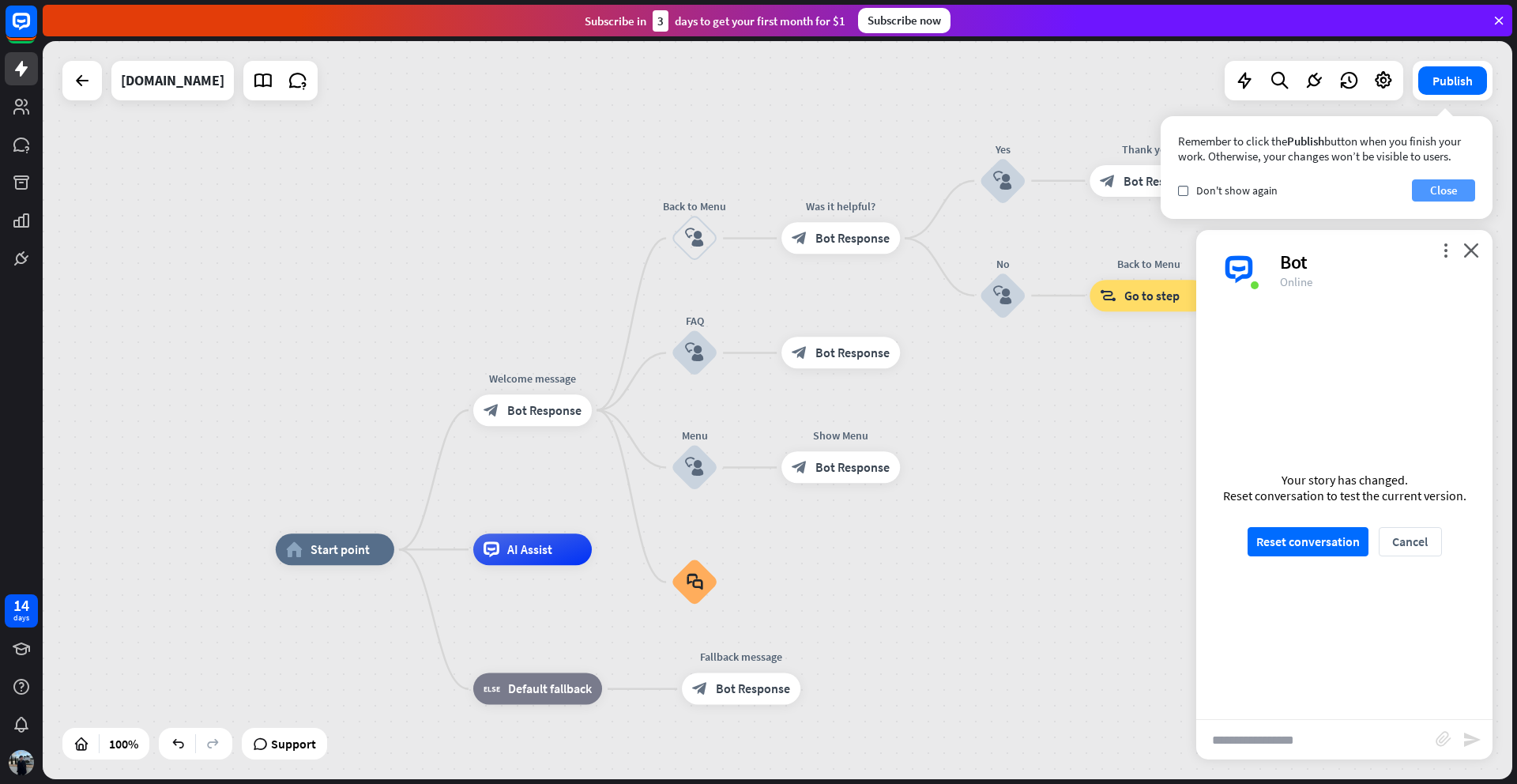
click at [1445, 188] on button "Close" at bounding box center [1443, 190] width 63 height 22
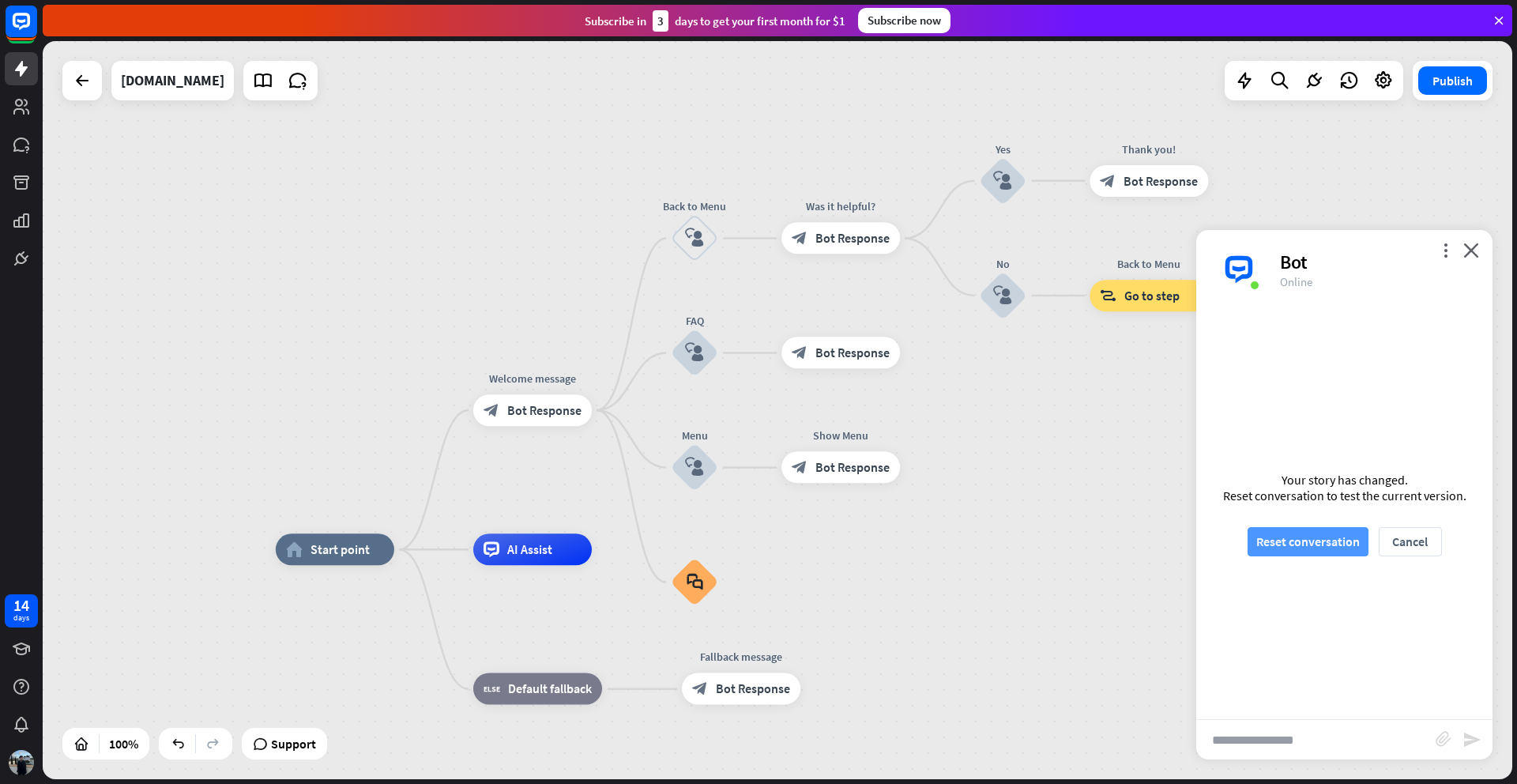
click at [1314, 546] on button "Reset conversation" at bounding box center [1308, 541] width 121 height 30
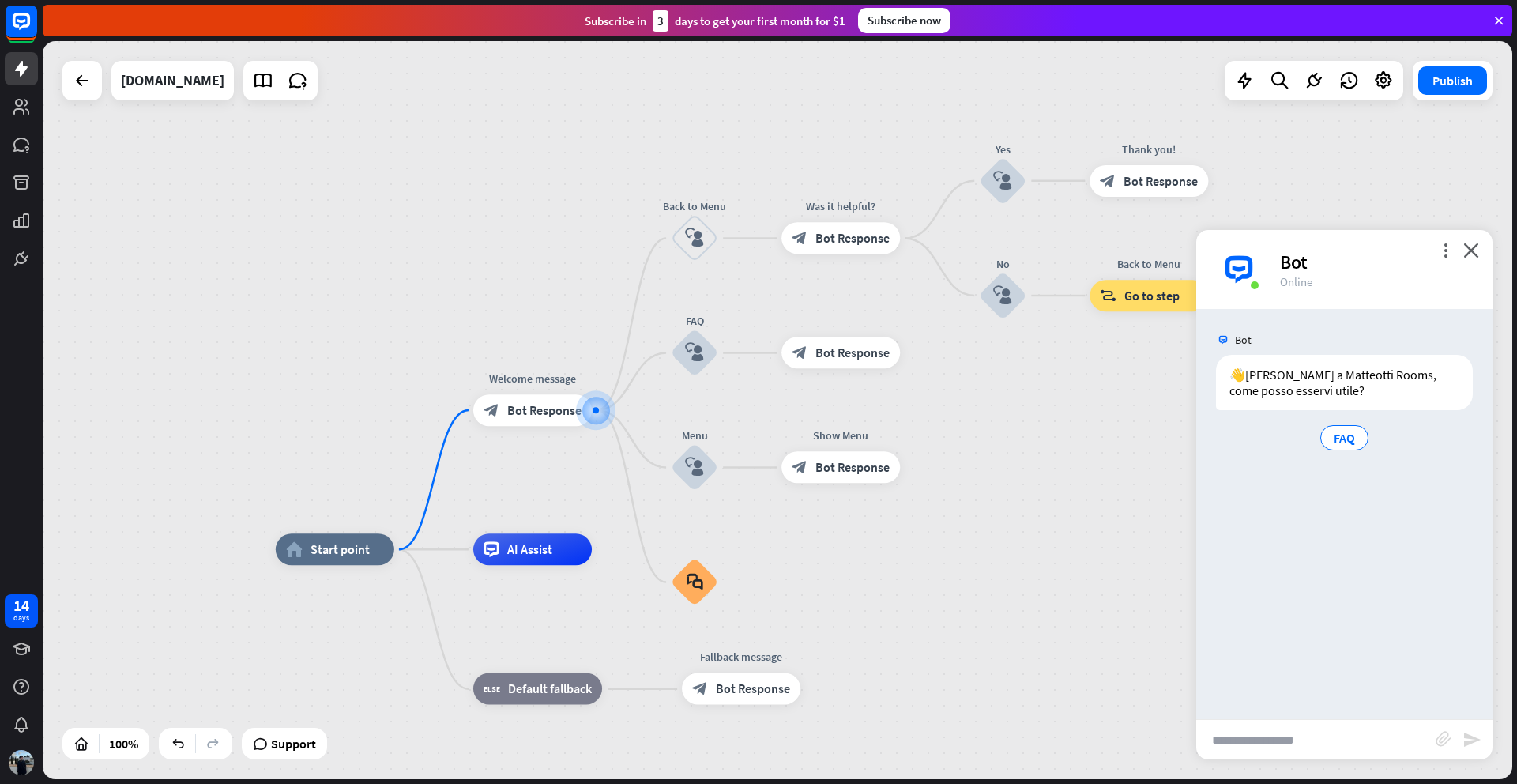
click at [1276, 747] on input "text" at bounding box center [1315, 739] width 240 height 39
type input "**********"
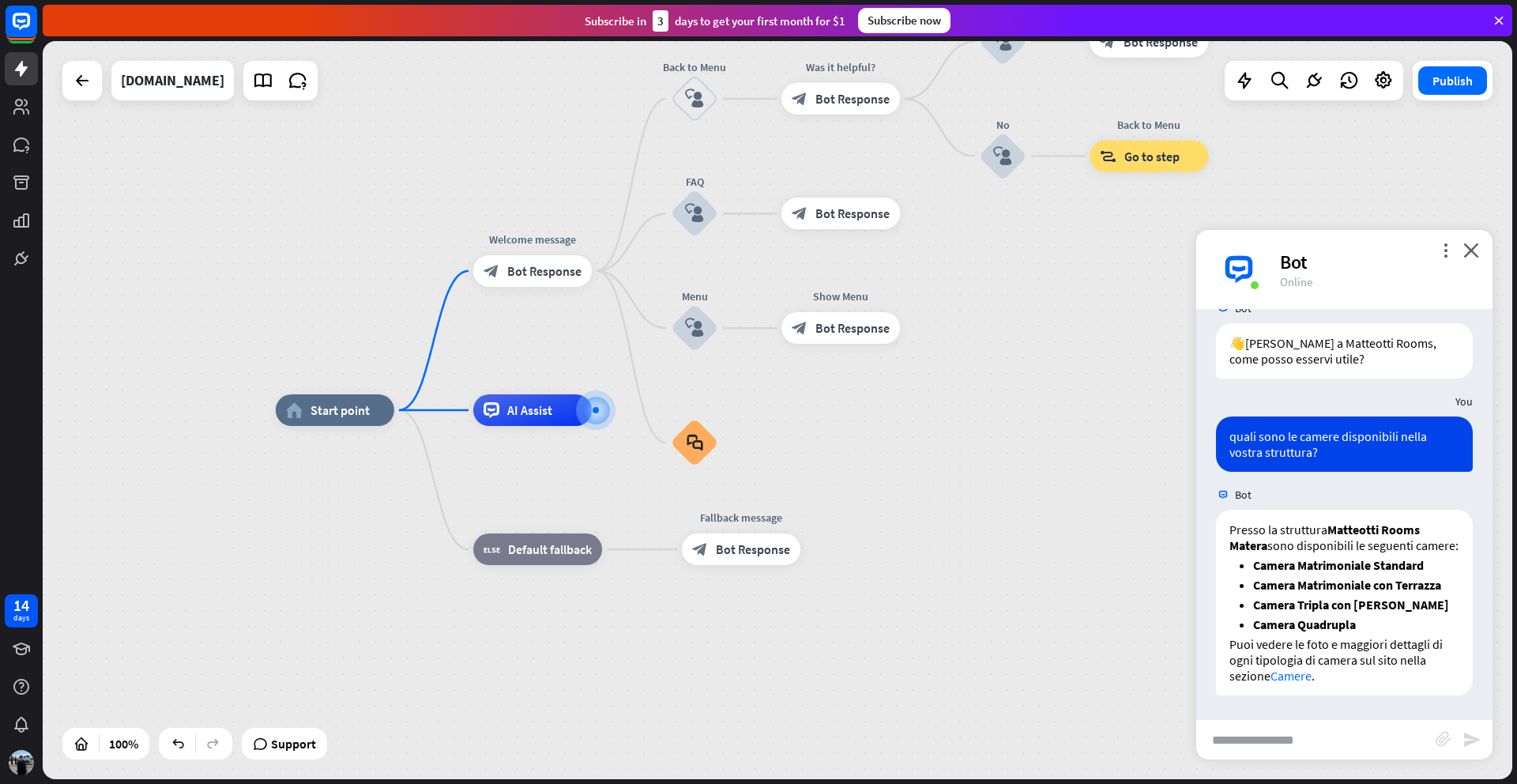
scroll to position [48, 0]
click at [1298, 675] on link "Camere" at bounding box center [1291, 675] width 41 height 16
click at [1283, 745] on input "text" at bounding box center [1315, 739] width 240 height 39
type input "**********"
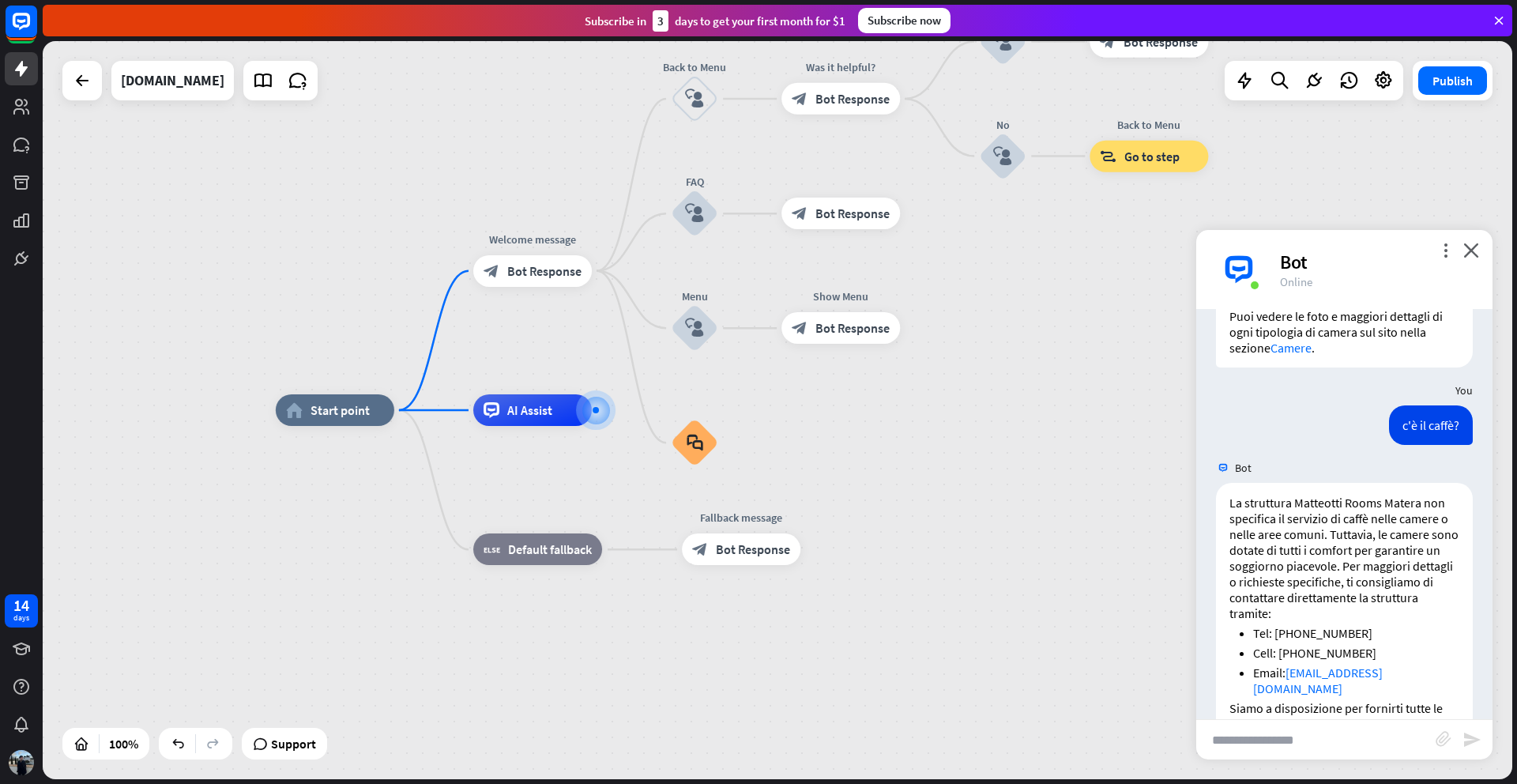
scroll to position [407, 0]
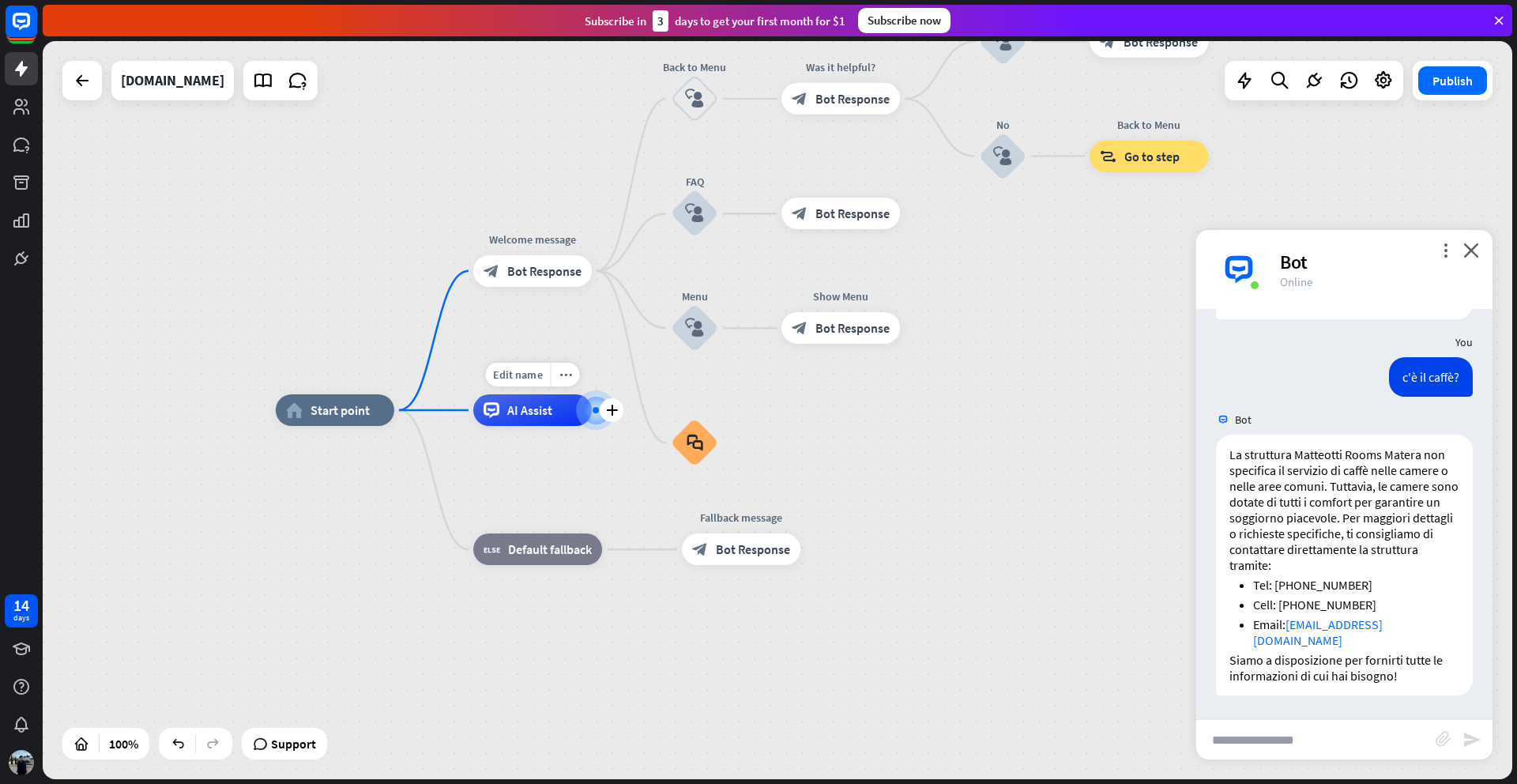
click at [549, 414] on span "AI Assist" at bounding box center [529, 410] width 45 height 16
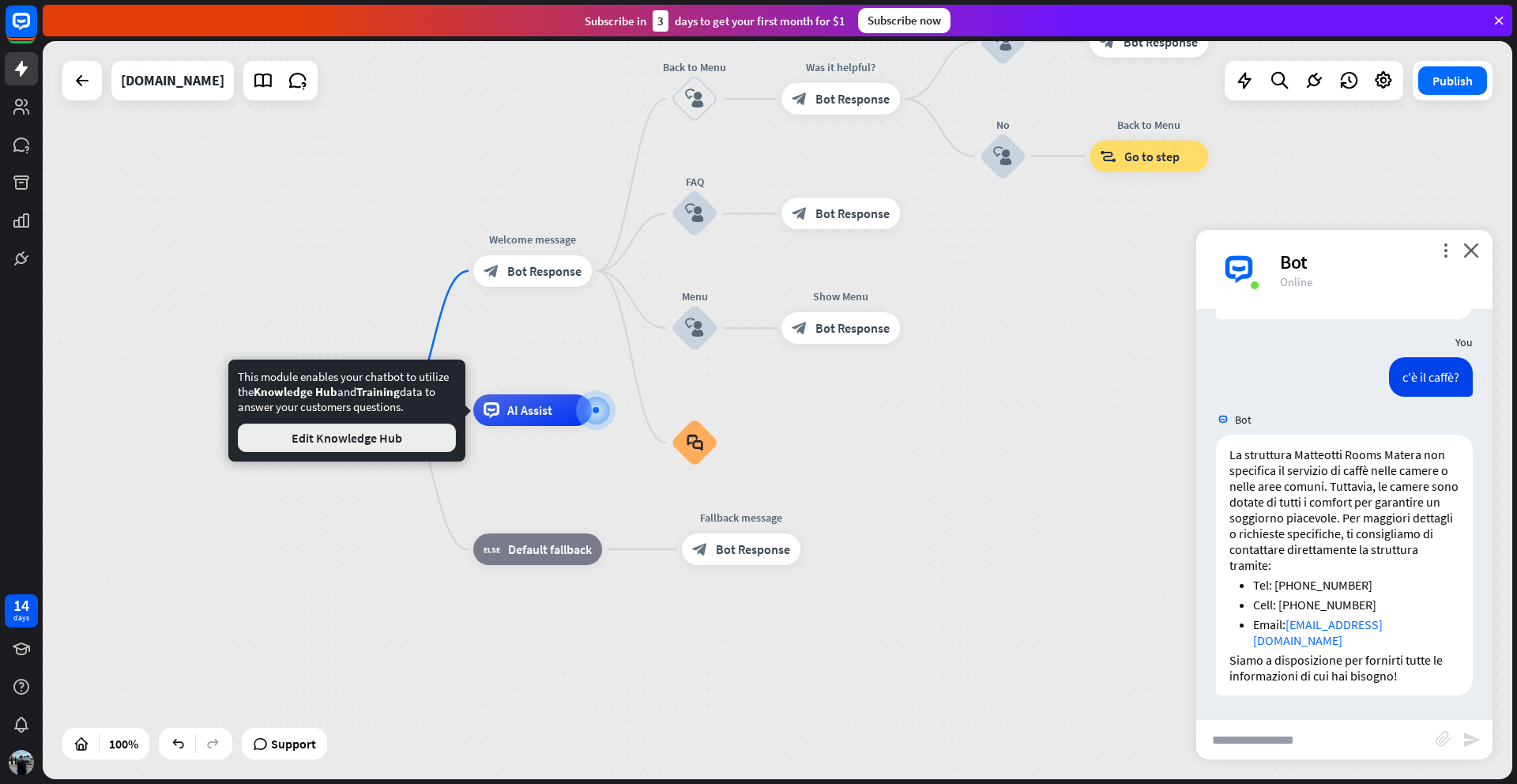
click at [404, 440] on button "Edit Knowledge Hub" at bounding box center [346, 438] width 218 height 29
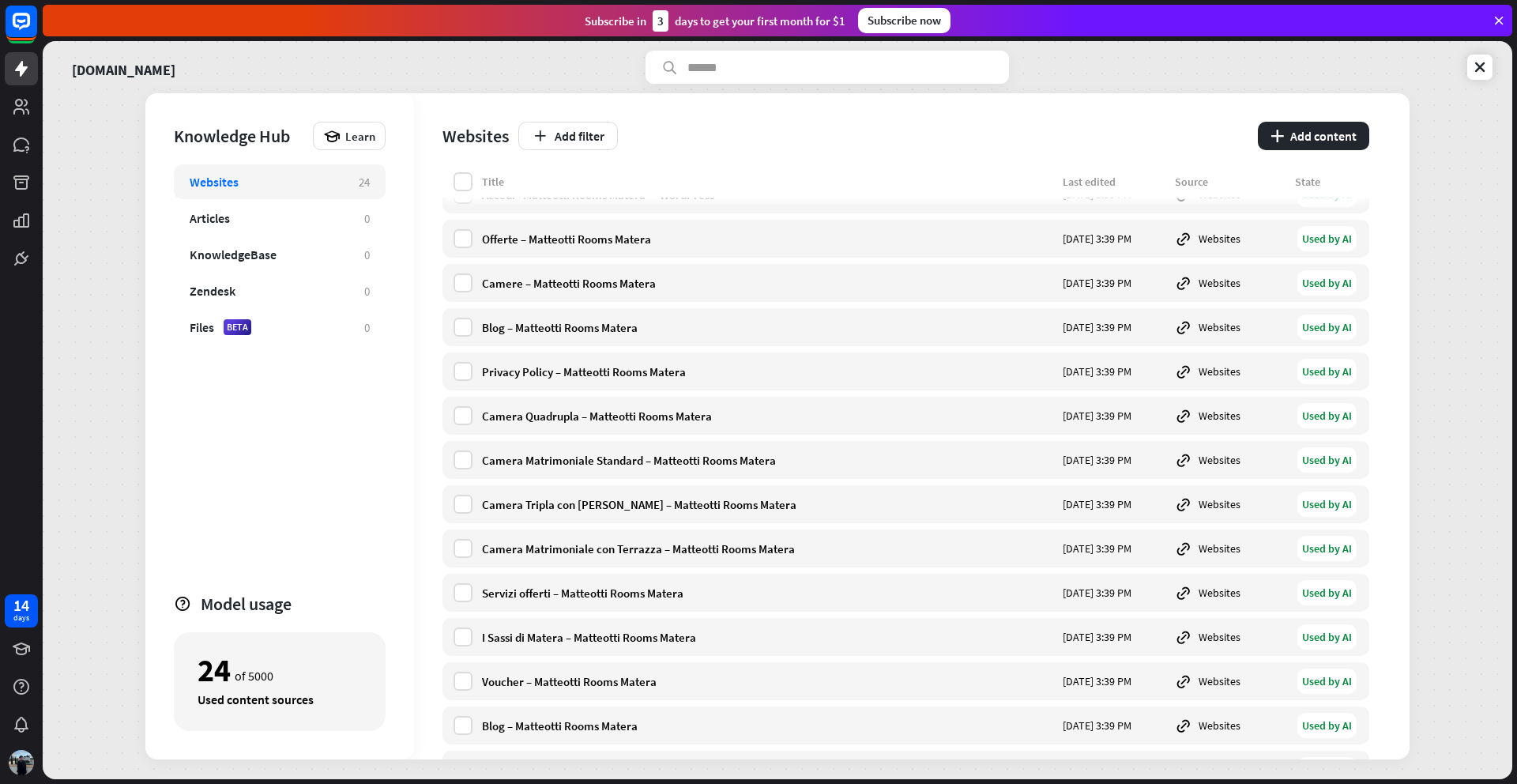
scroll to position [230, 0]
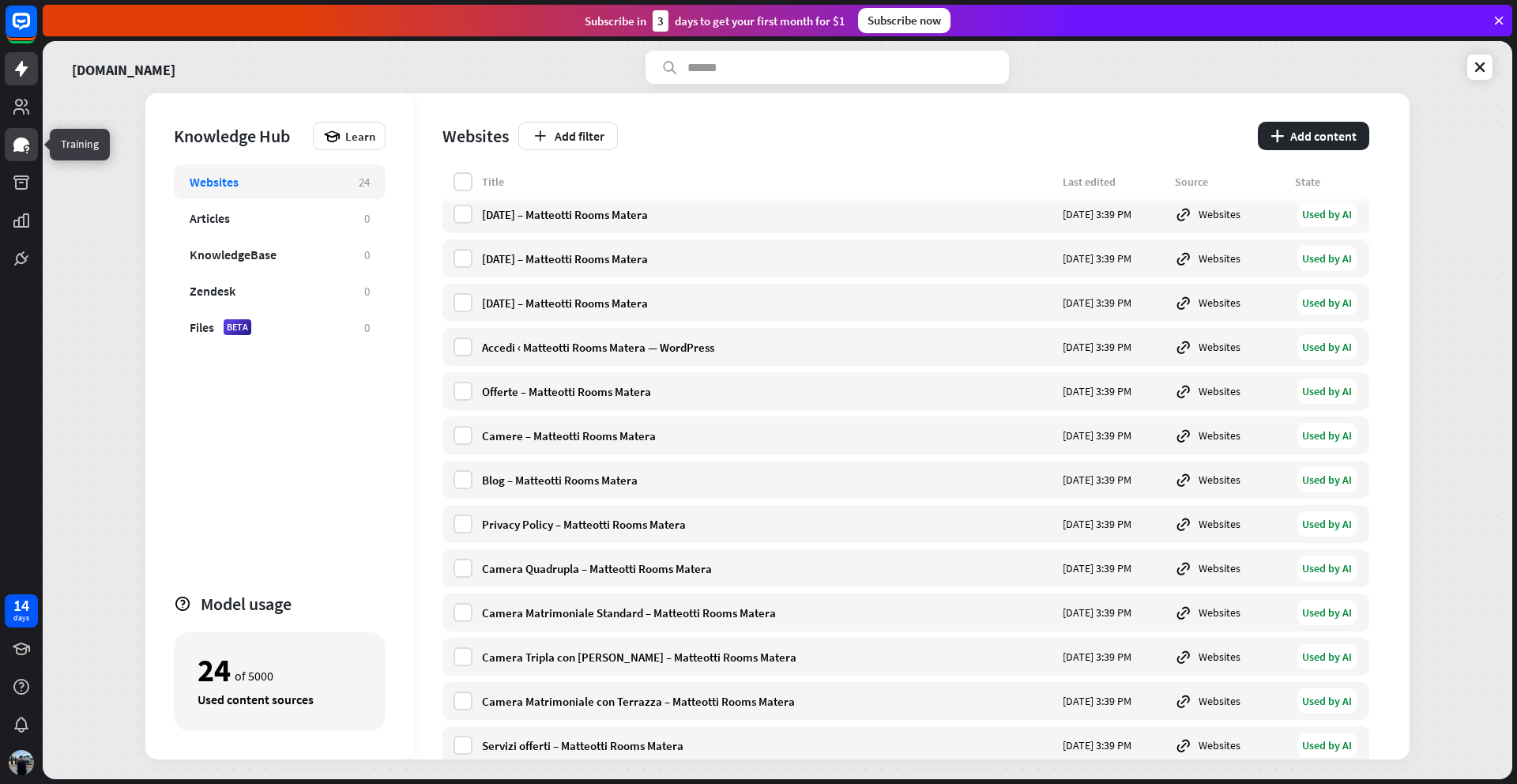
click at [28, 151] on icon at bounding box center [21, 144] width 19 height 19
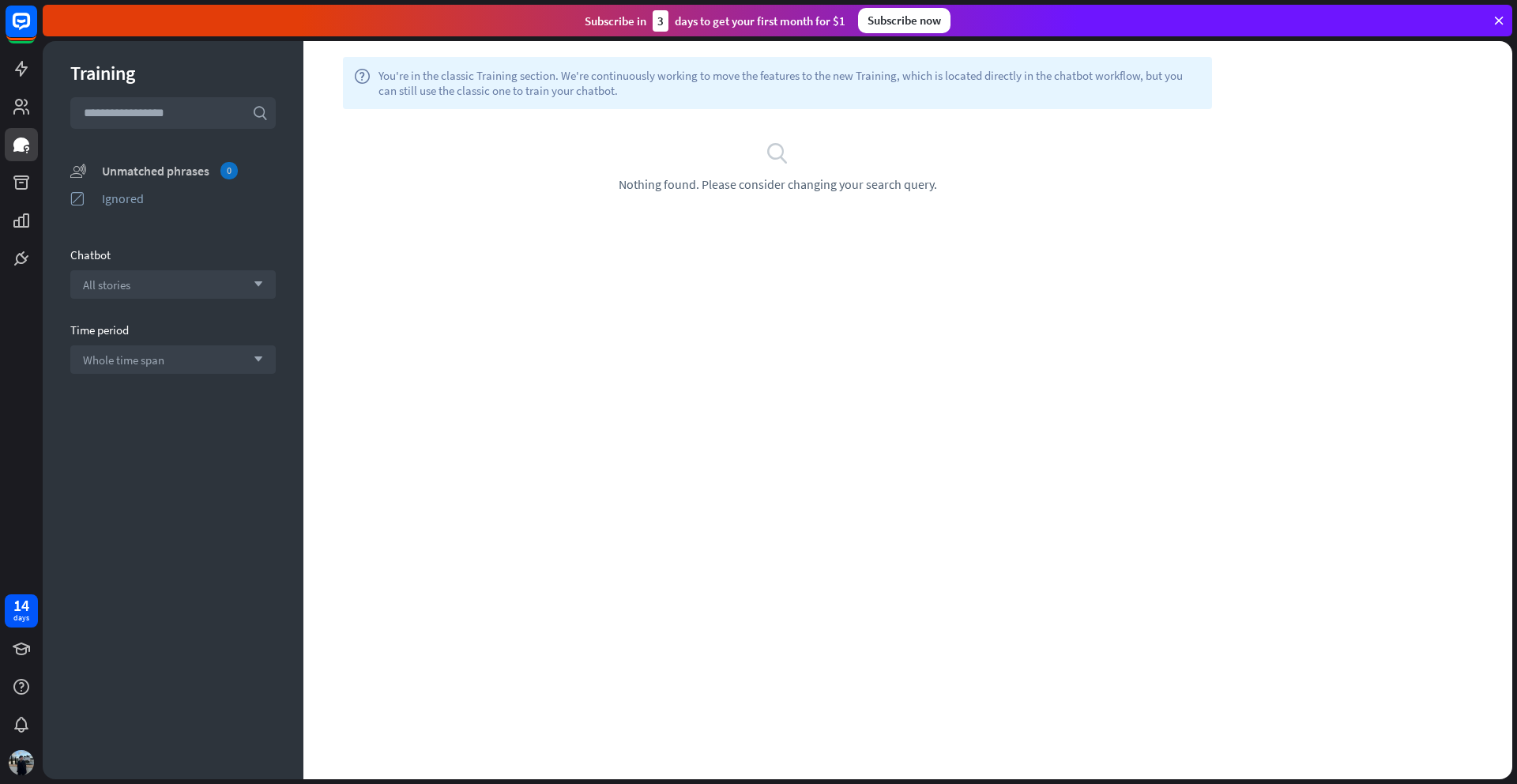
click at [198, 171] on div "Unmatched phrases 0" at bounding box center [189, 170] width 174 height 17
click at [143, 204] on div "Ignored" at bounding box center [189, 198] width 174 height 16
click at [183, 292] on div "All stories arrow_down" at bounding box center [172, 284] width 205 height 29
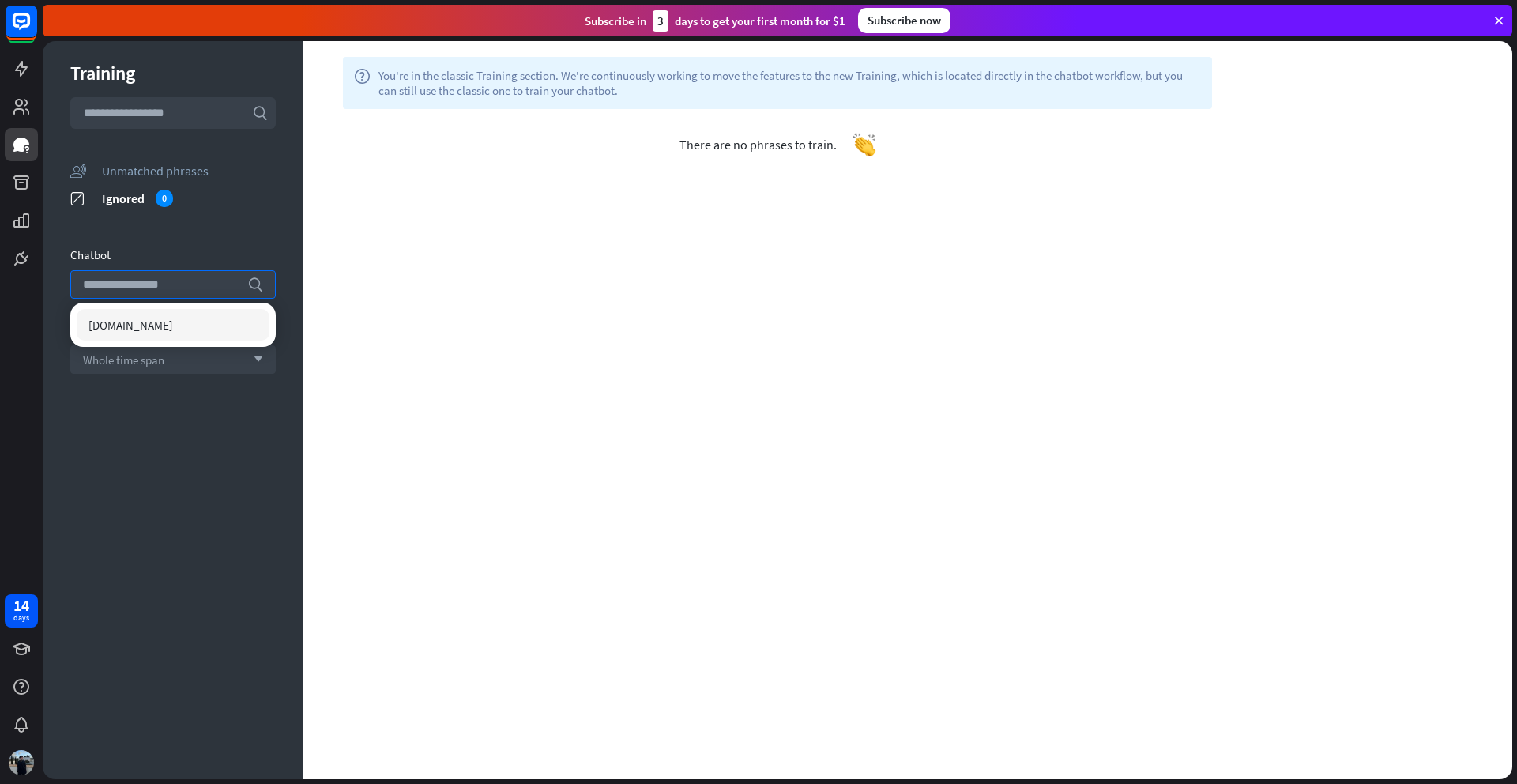
click at [173, 332] on span "[DOMAIN_NAME]" at bounding box center [131, 325] width 84 height 15
click at [197, 125] on input "text" at bounding box center [172, 112] width 205 height 31
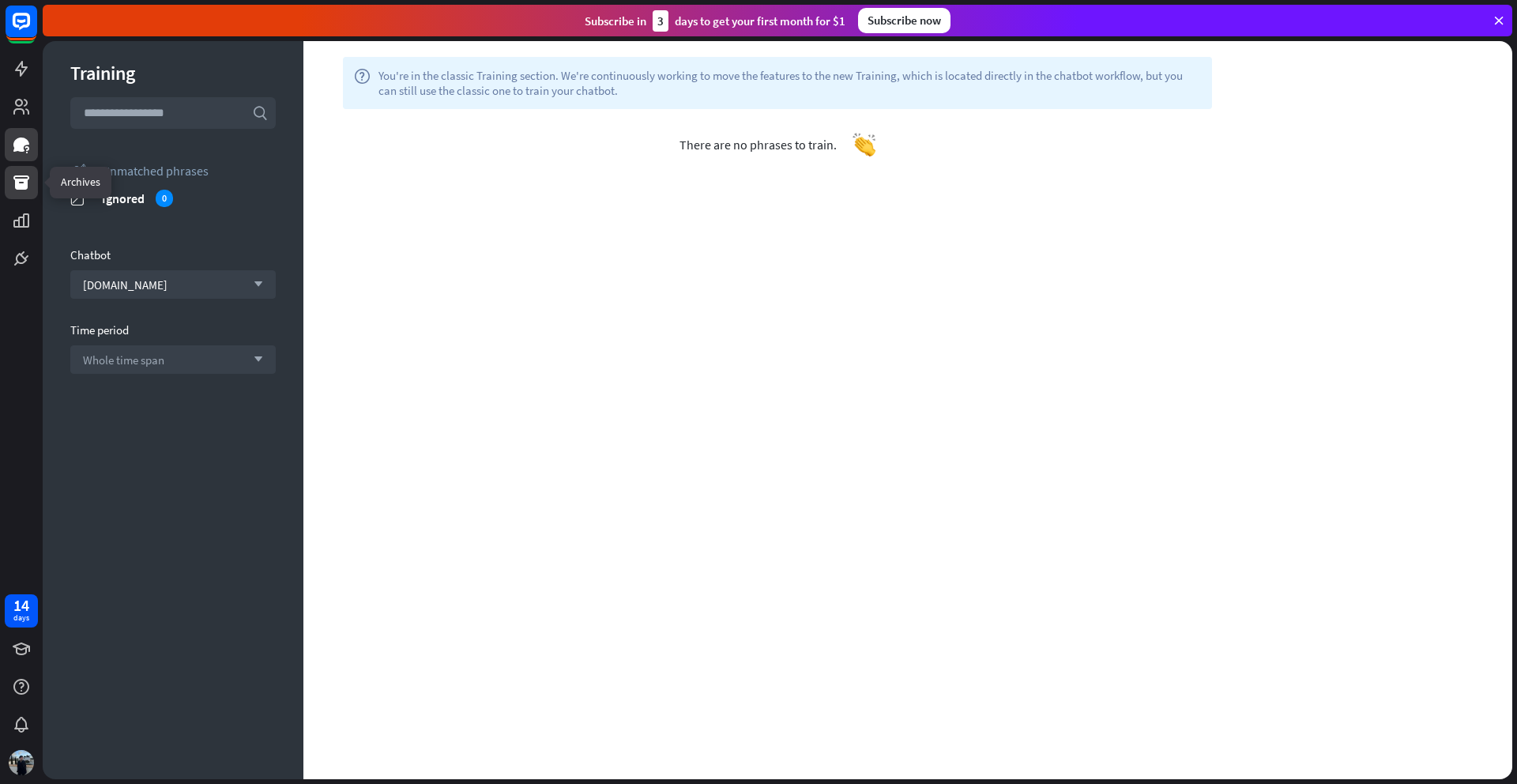
click at [27, 188] on icon at bounding box center [21, 182] width 19 height 19
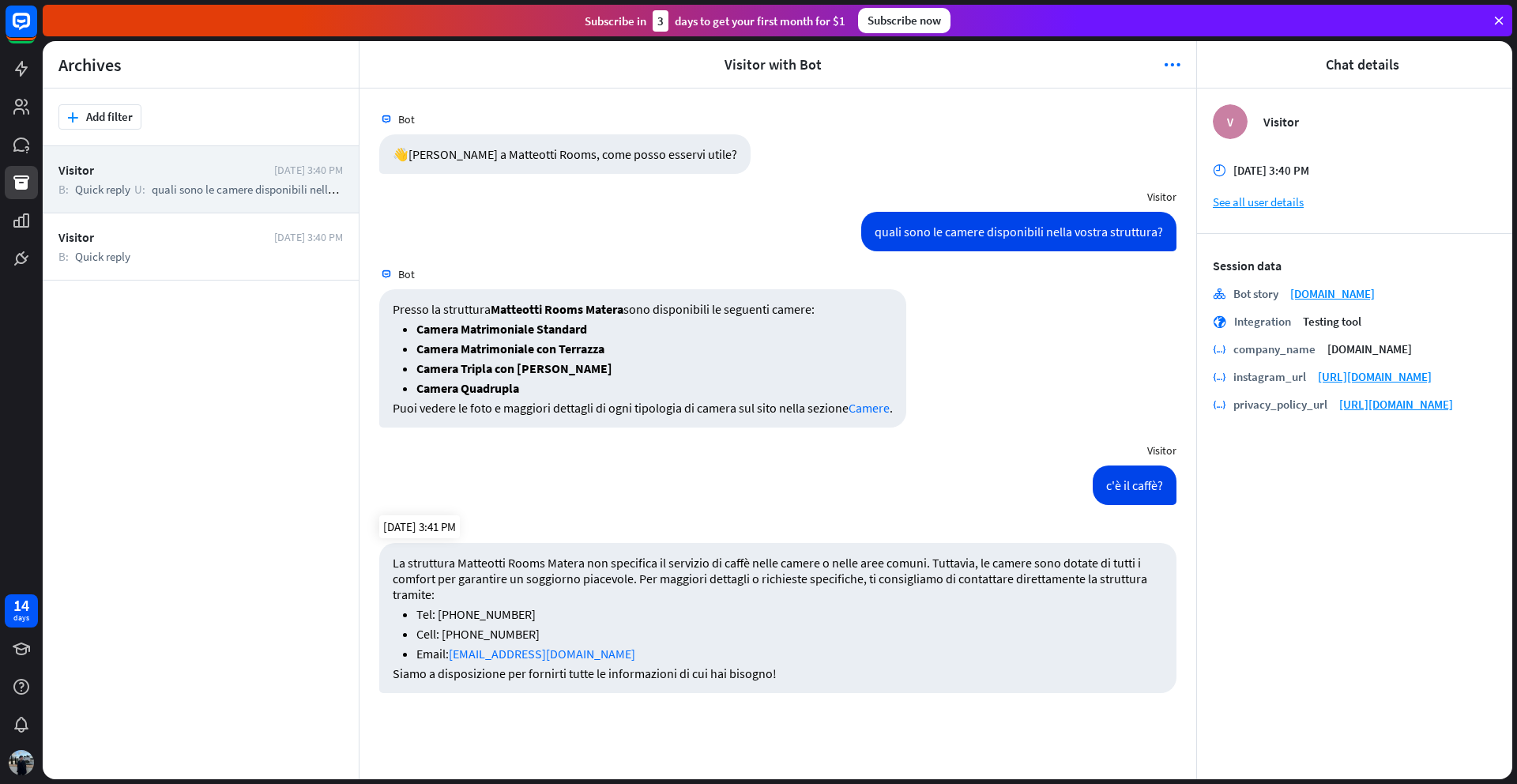
click at [847, 595] on p "La struttura Matteotti Rooms Matera non specifica il servizio di caffè nelle ca…" at bounding box center [778, 578] width 771 height 48
click at [29, 151] on icon at bounding box center [21, 144] width 19 height 19
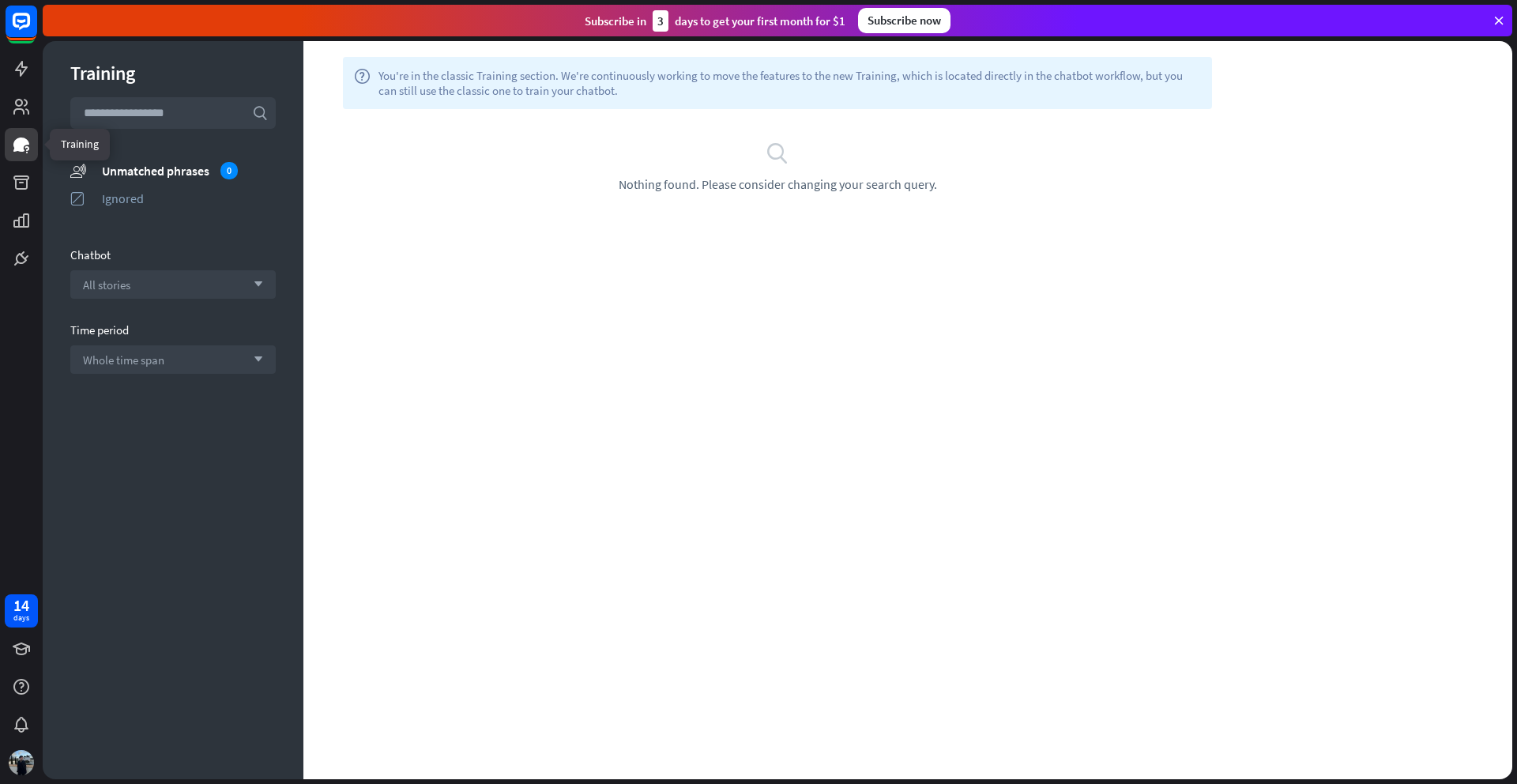
click at [25, 146] on icon at bounding box center [21, 144] width 19 height 19
click at [211, 168] on div "Unmatched phrases 0" at bounding box center [189, 170] width 174 height 17
click at [17, 70] on icon at bounding box center [22, 69] width 13 height 16
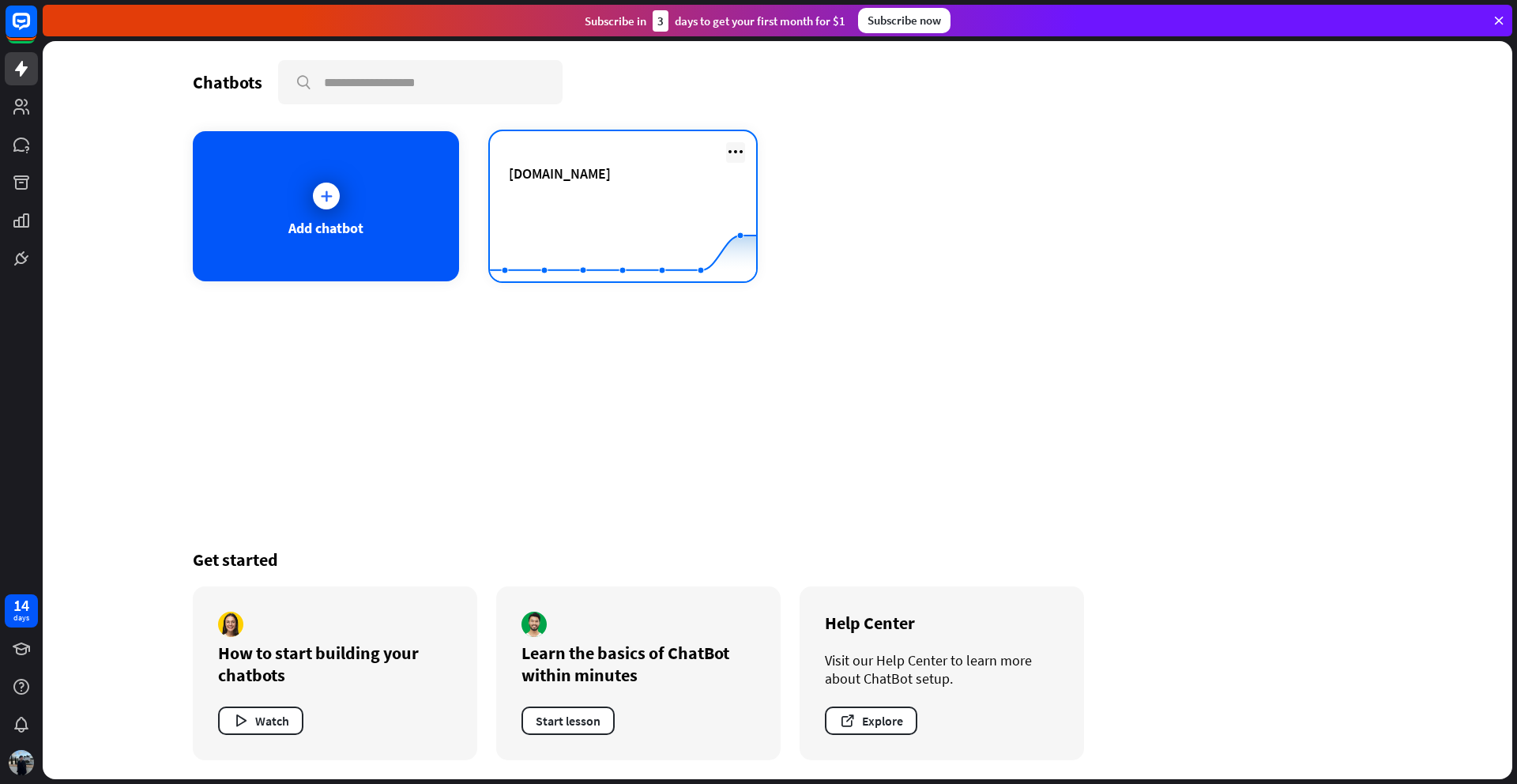
click at [735, 156] on icon at bounding box center [735, 152] width 19 height 19
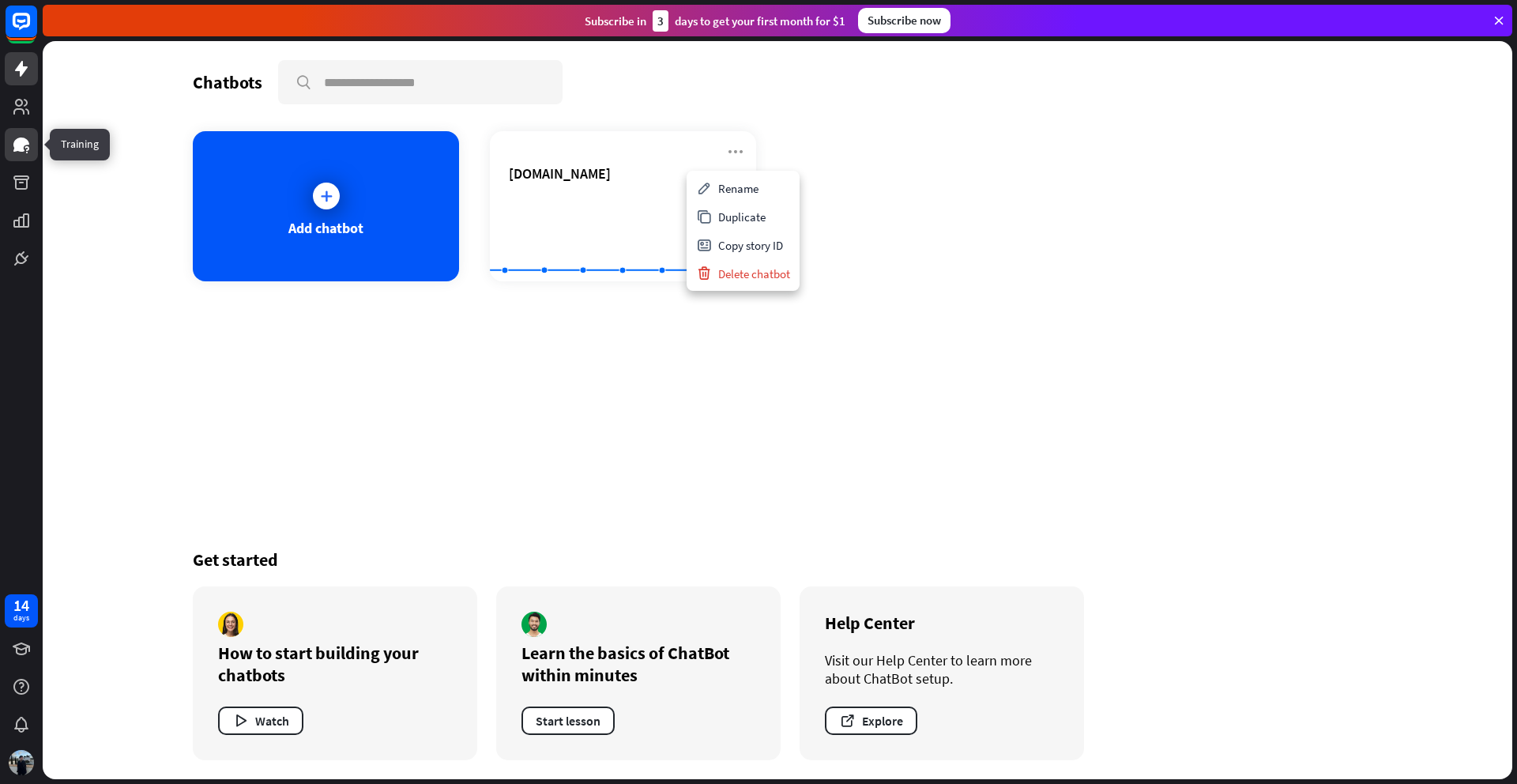
click at [15, 150] on icon at bounding box center [22, 144] width 16 height 14
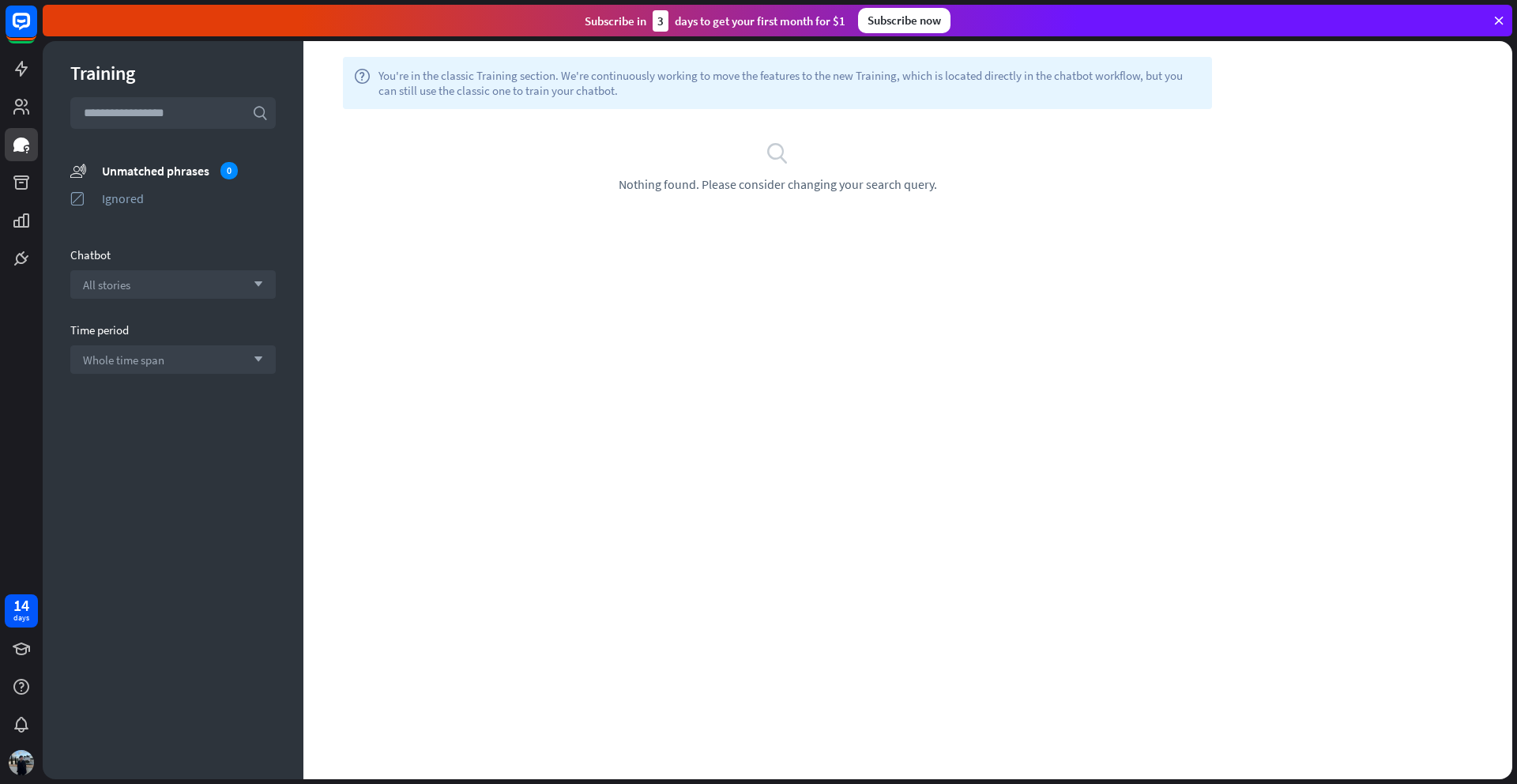
click at [1502, 22] on icon at bounding box center [1499, 21] width 14 height 14
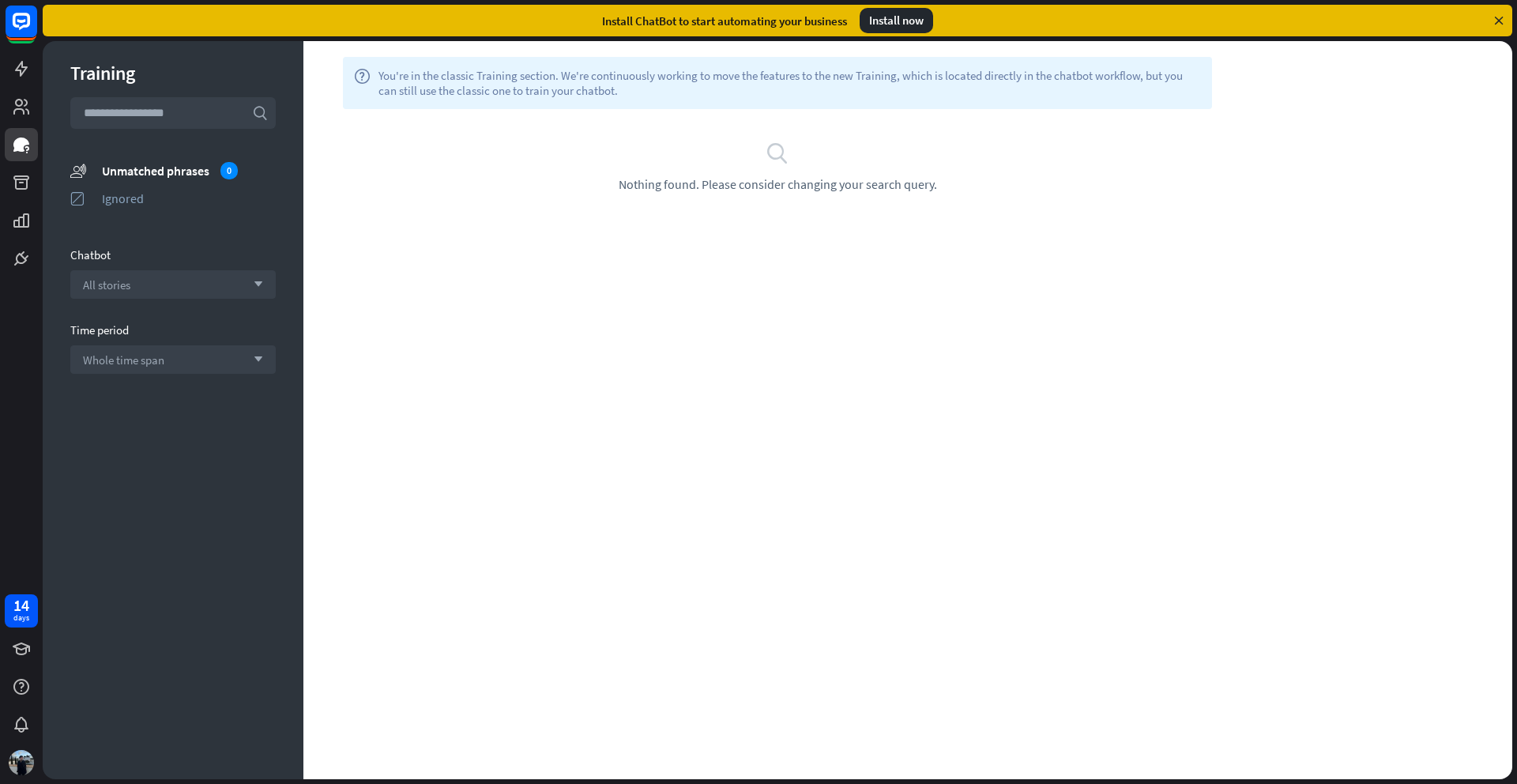
click at [1495, 16] on icon at bounding box center [1499, 21] width 14 height 14
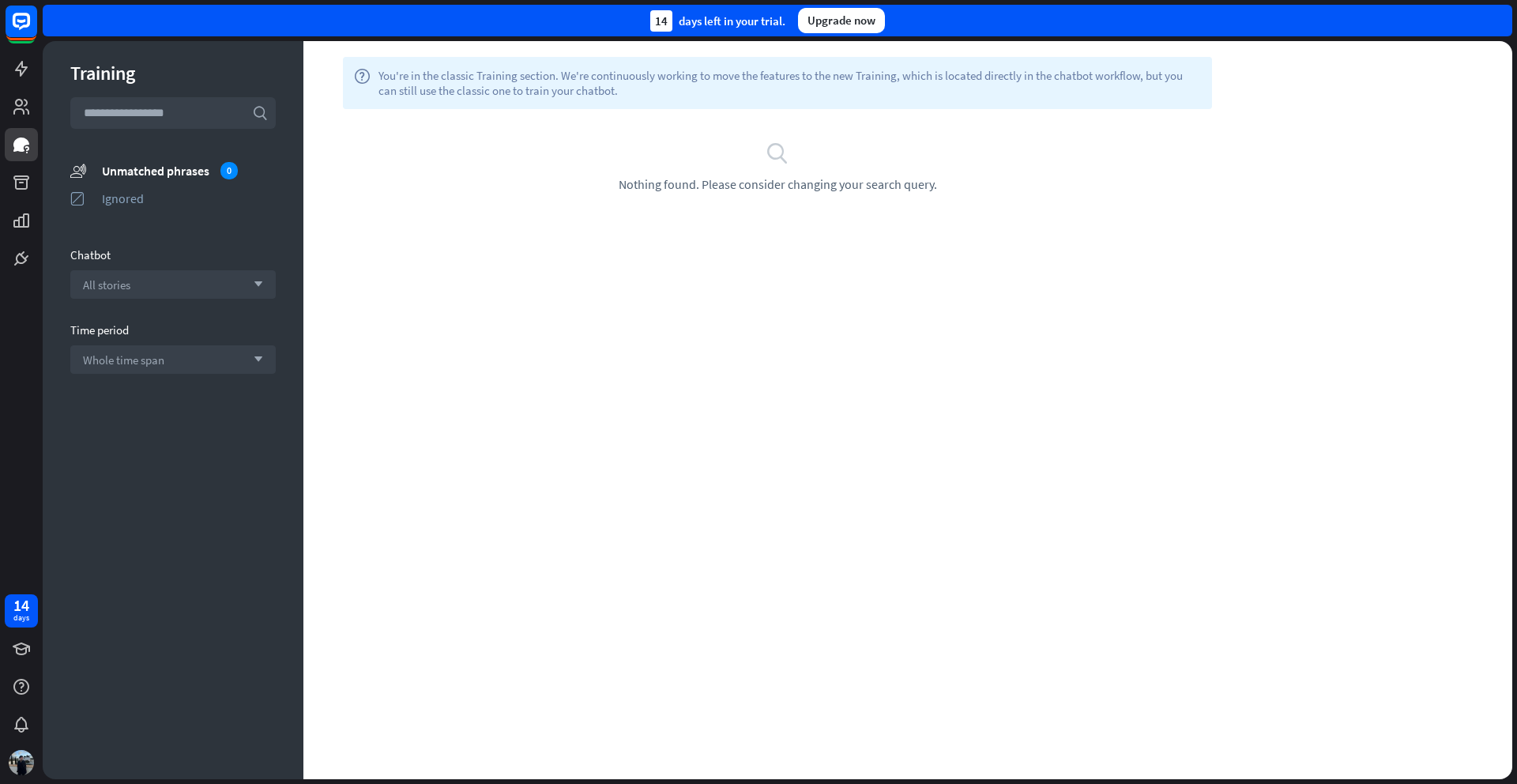
click at [1502, 20] on div "14 days left in your trial. Upgrade now" at bounding box center [778, 20] width 1469 height 31
click at [22, 183] on icon at bounding box center [22, 183] width 16 height 14
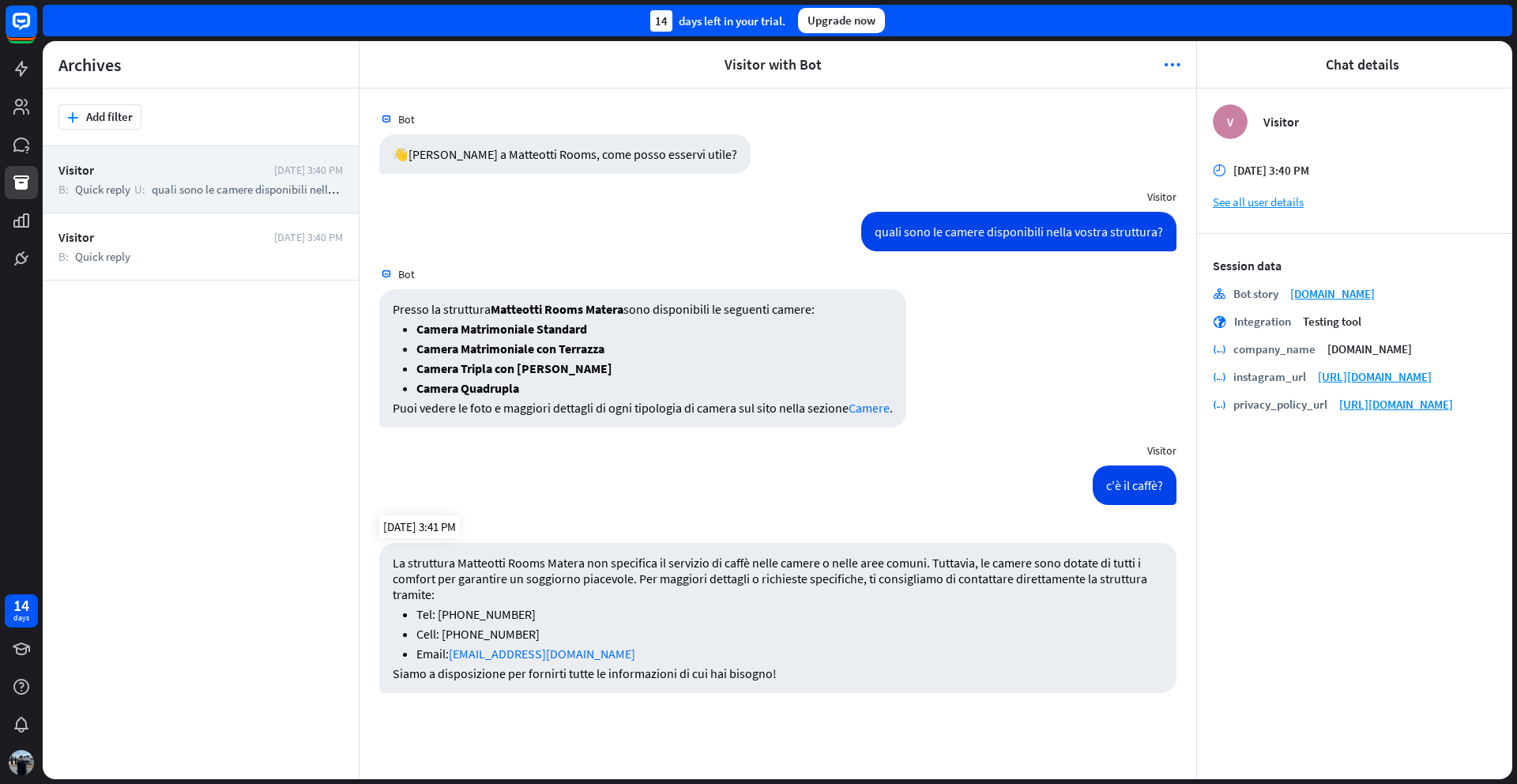
click at [422, 601] on p "La struttura Matteotti Rooms Matera non specifica il servizio di caffè nelle ca…" at bounding box center [778, 578] width 771 height 48
click at [23, 134] on link at bounding box center [21, 144] width 33 height 33
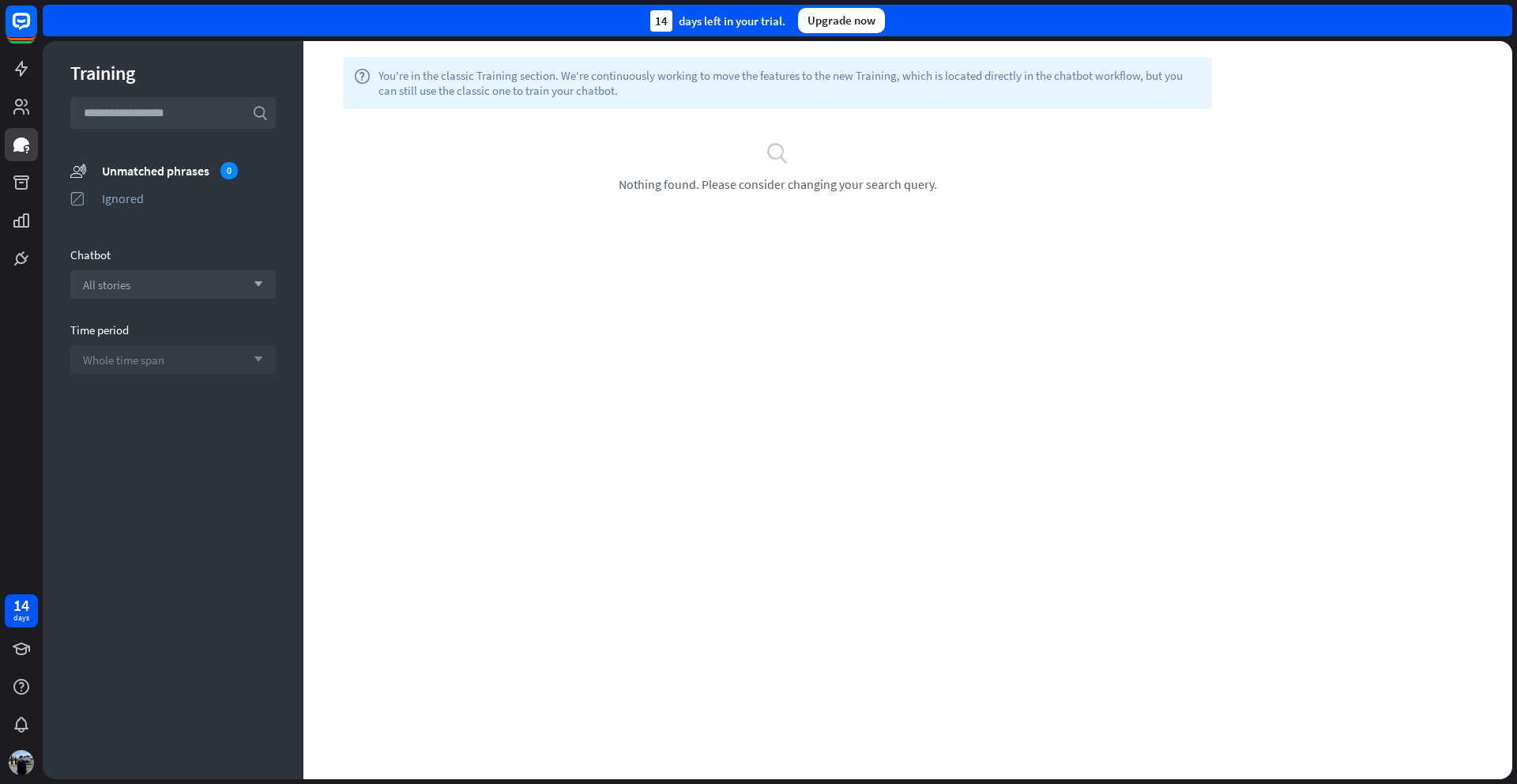
click at [168, 366] on div "Whole time span arrow_down" at bounding box center [172, 360] width 205 height 29
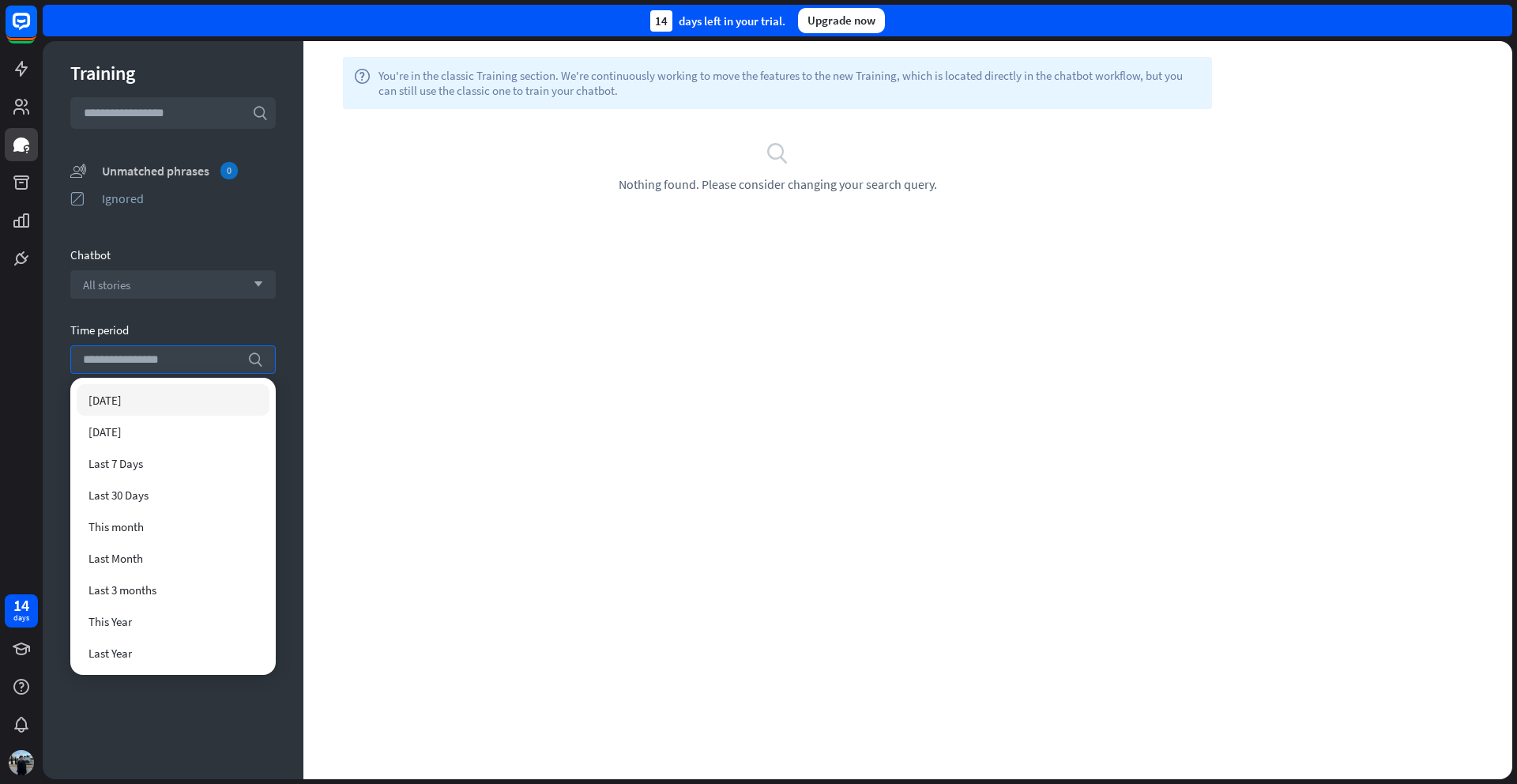
click at [205, 169] on div "Unmatched phrases 0" at bounding box center [189, 170] width 174 height 17
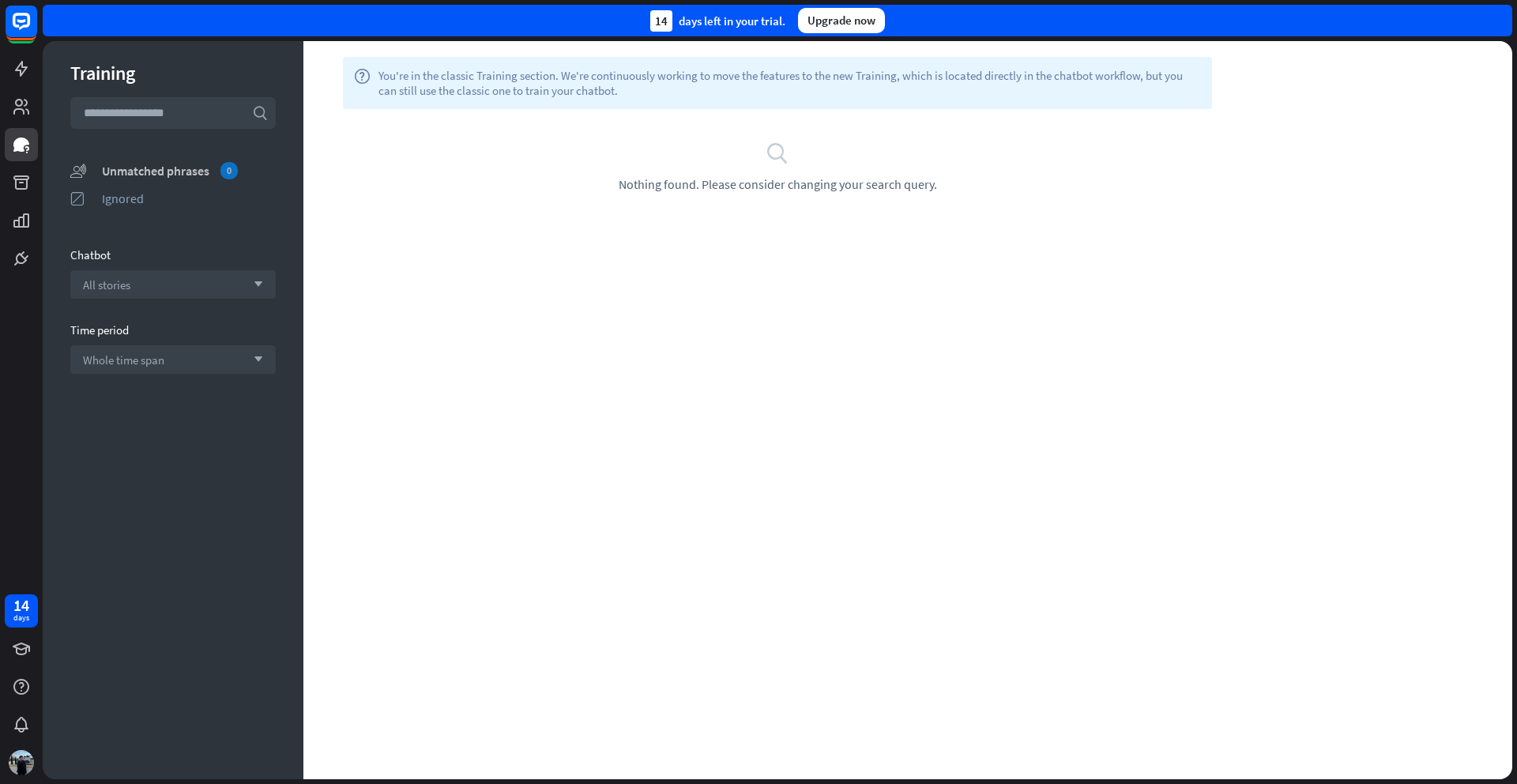
click at [169, 172] on div "Unmatched phrases 0" at bounding box center [189, 170] width 174 height 17
click at [22, 73] on icon at bounding box center [22, 69] width 13 height 16
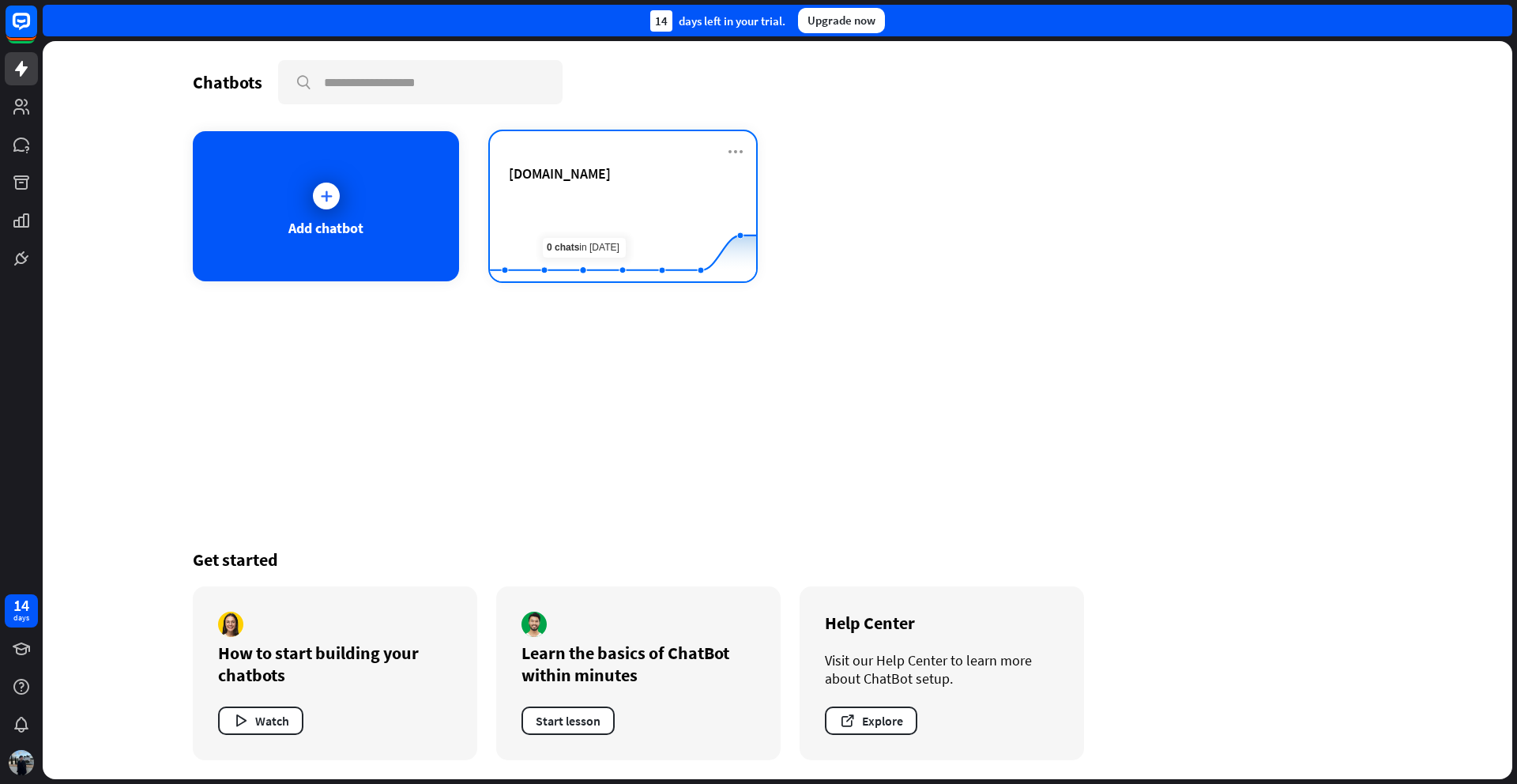
click at [597, 198] on rect at bounding box center [623, 242] width 266 height 99
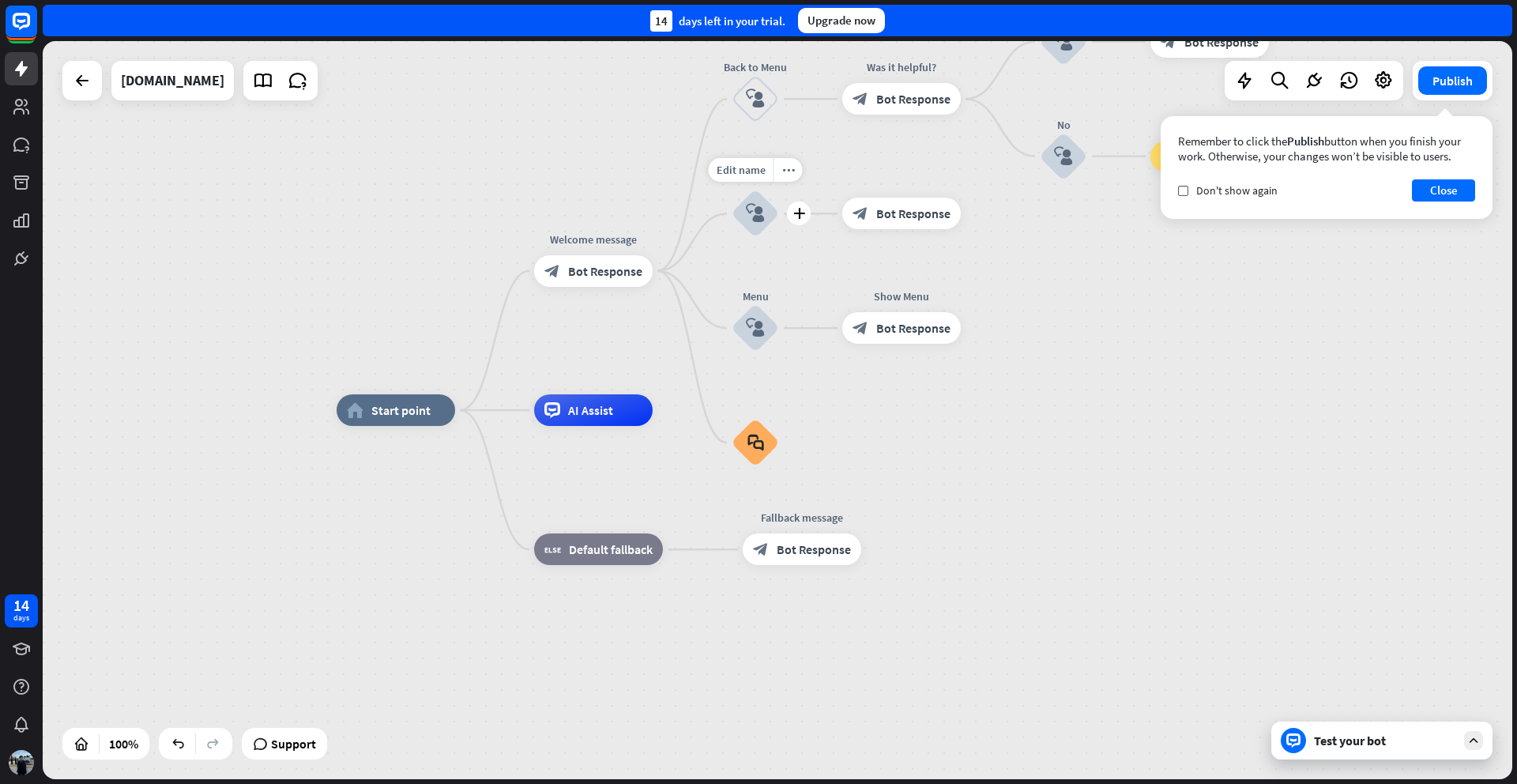
click at [761, 214] on icon "block_user_input" at bounding box center [754, 213] width 19 height 19
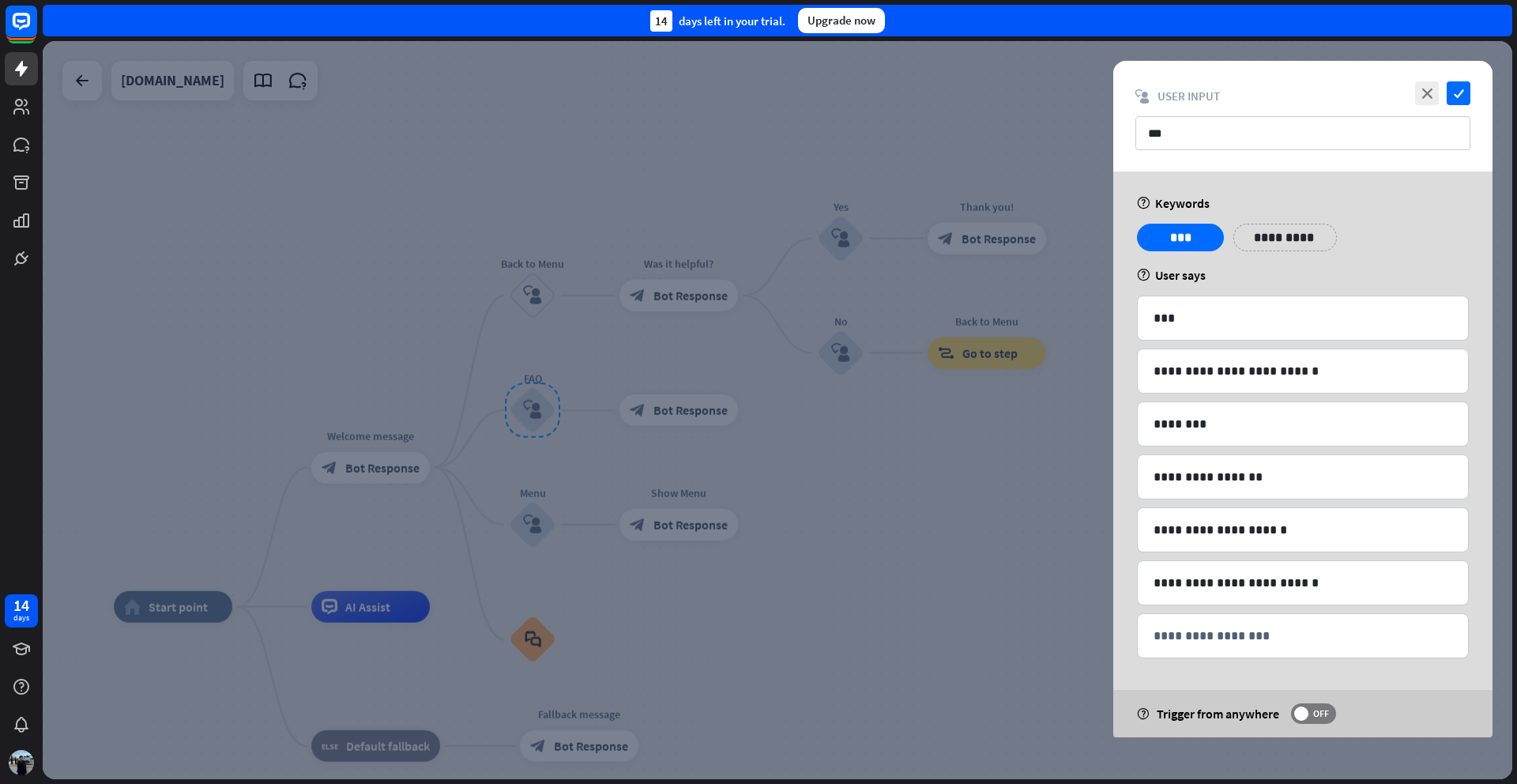
click at [1249, 239] on p "**********" at bounding box center [1285, 238] width 80 height 20
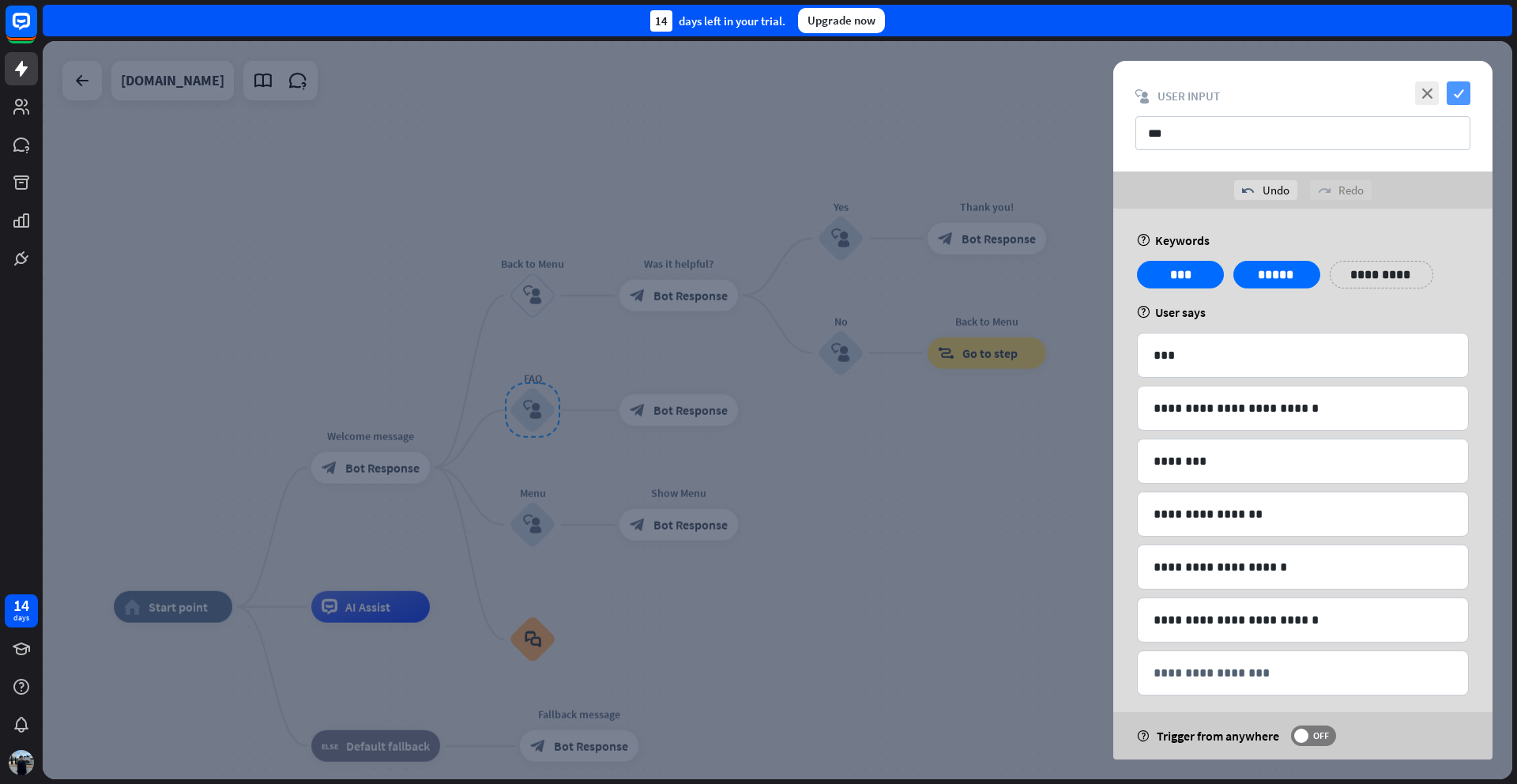
click at [1457, 99] on icon "check" at bounding box center [1459, 93] width 23 height 23
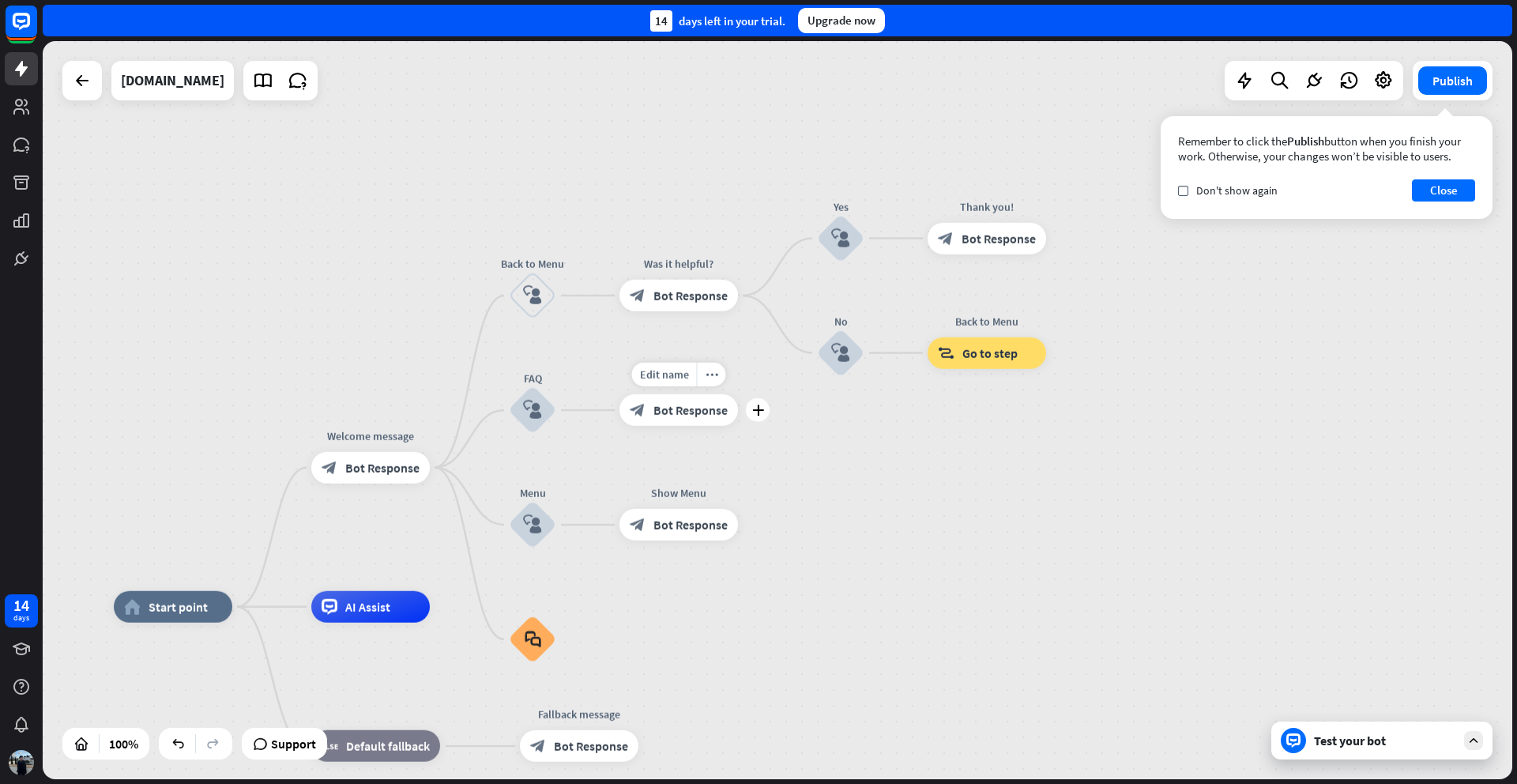
click at [677, 407] on span "Bot Response" at bounding box center [690, 410] width 74 height 16
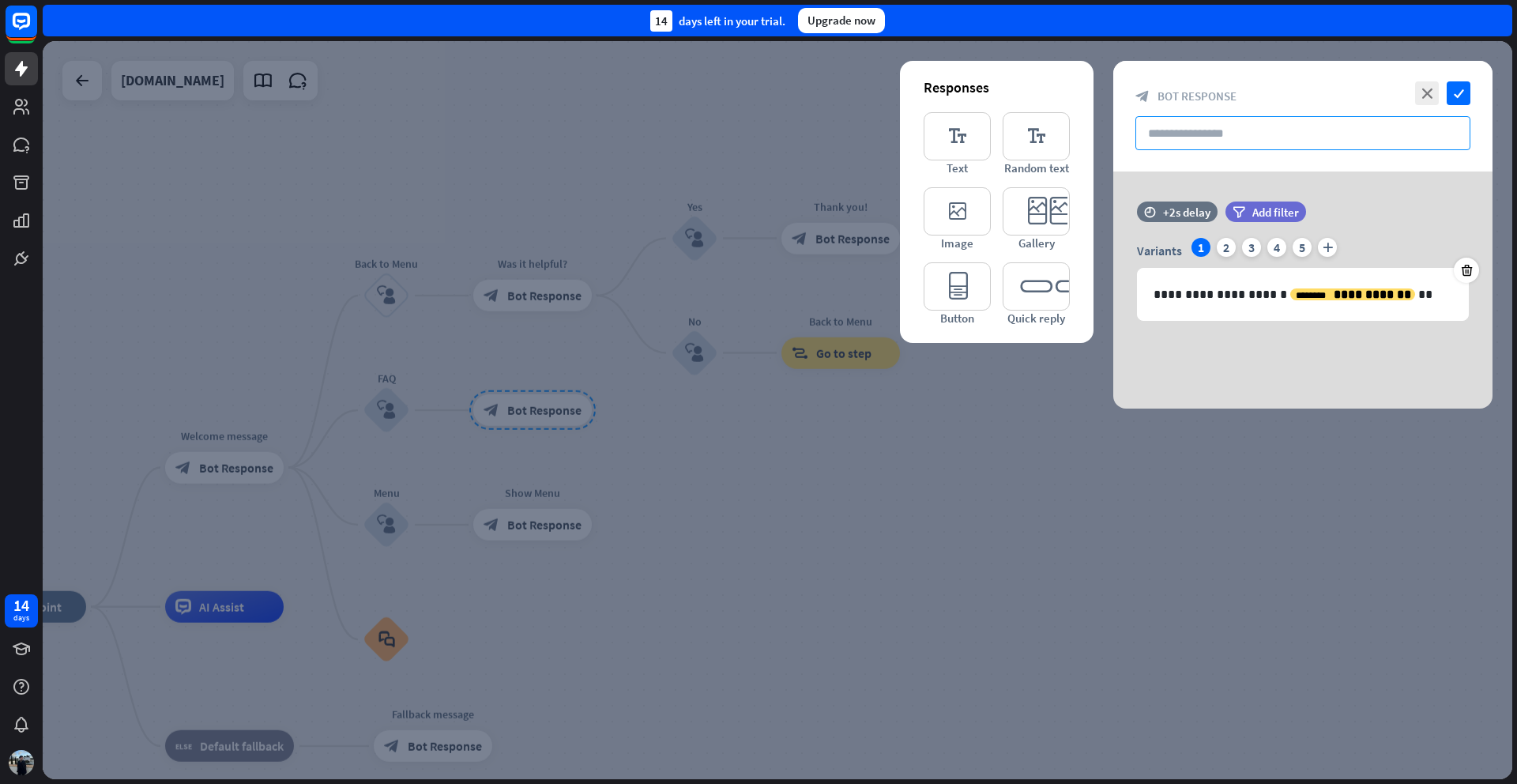
click at [1225, 141] on input "text" at bounding box center [1303, 133] width 335 height 34
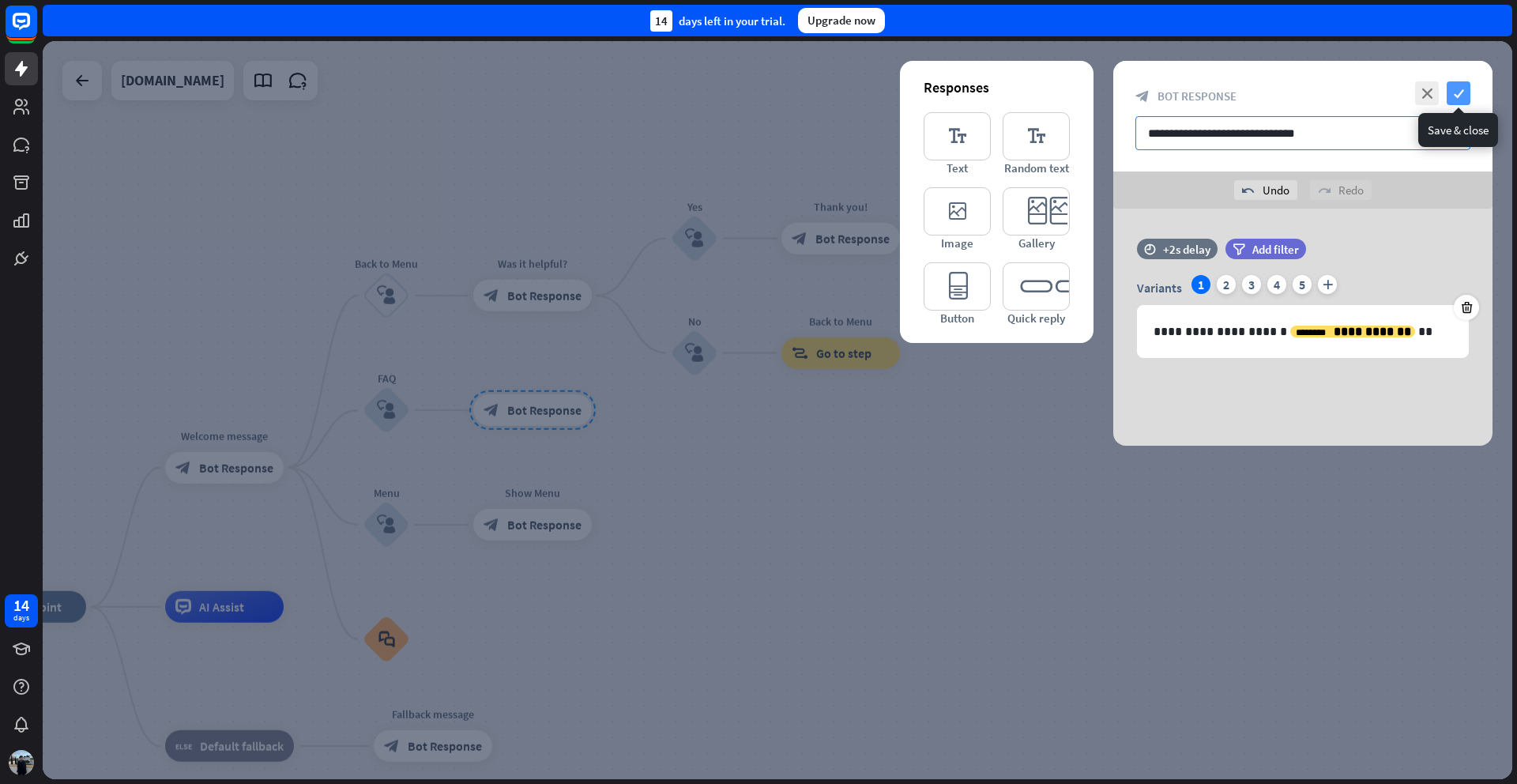
type input "**********"
click at [1462, 92] on icon "check" at bounding box center [1459, 93] width 23 height 23
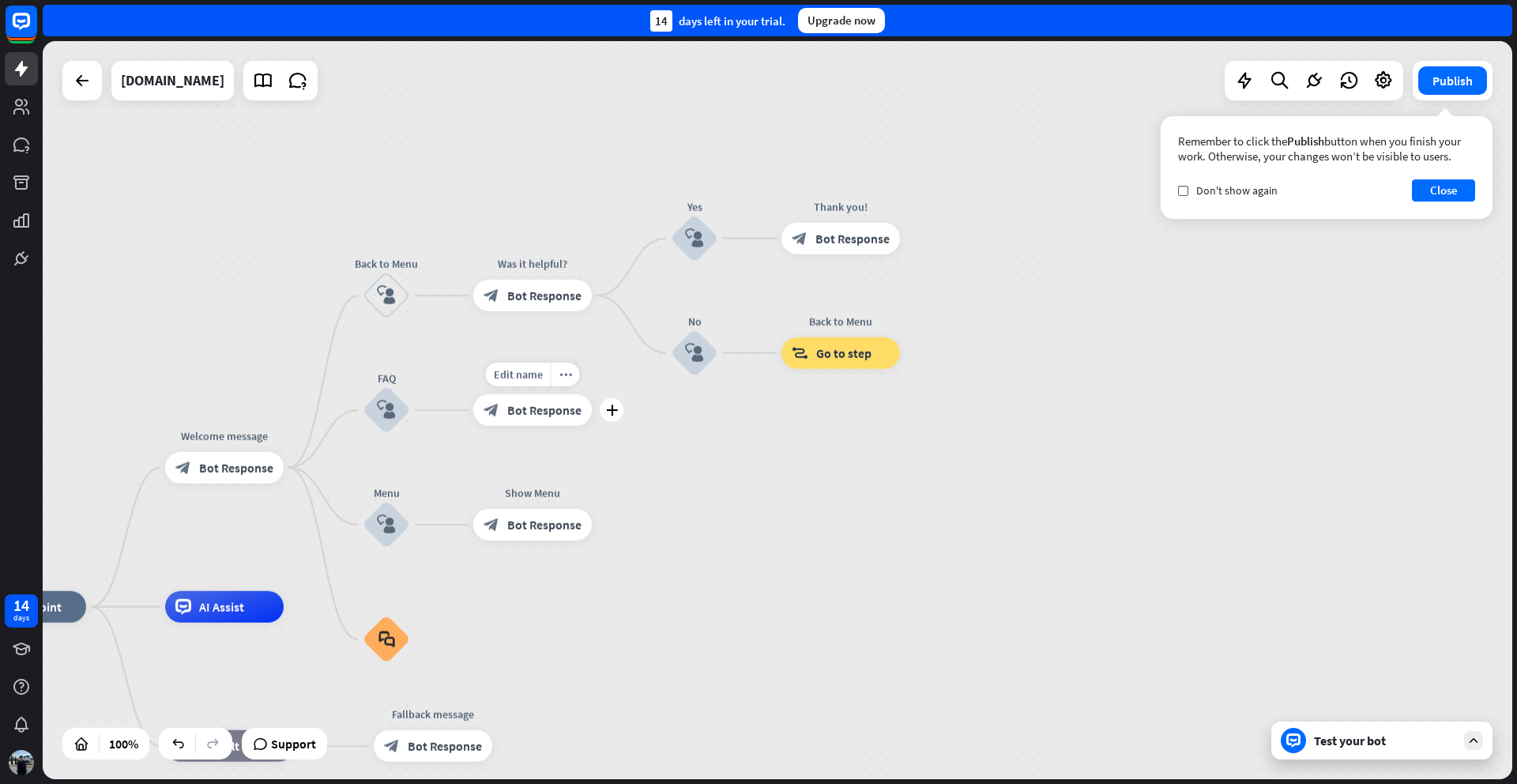
click at [559, 409] on span "Bot Response" at bounding box center [544, 410] width 74 height 16
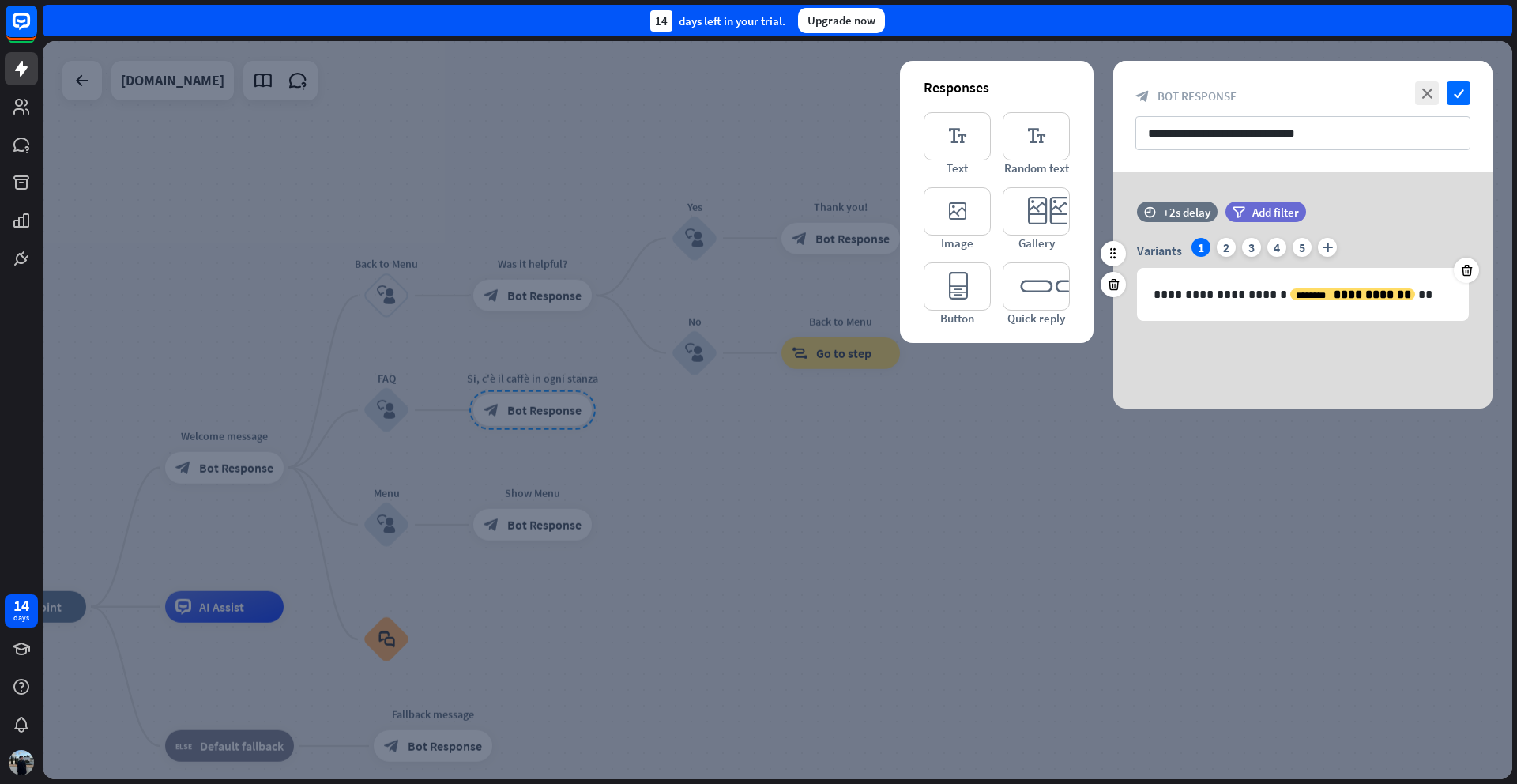
click at [1337, 249] on div "Variants 1 2 3 4 5 plus" at bounding box center [1303, 250] width 332 height 25
click at [1331, 250] on icon "plus" at bounding box center [1327, 247] width 19 height 19
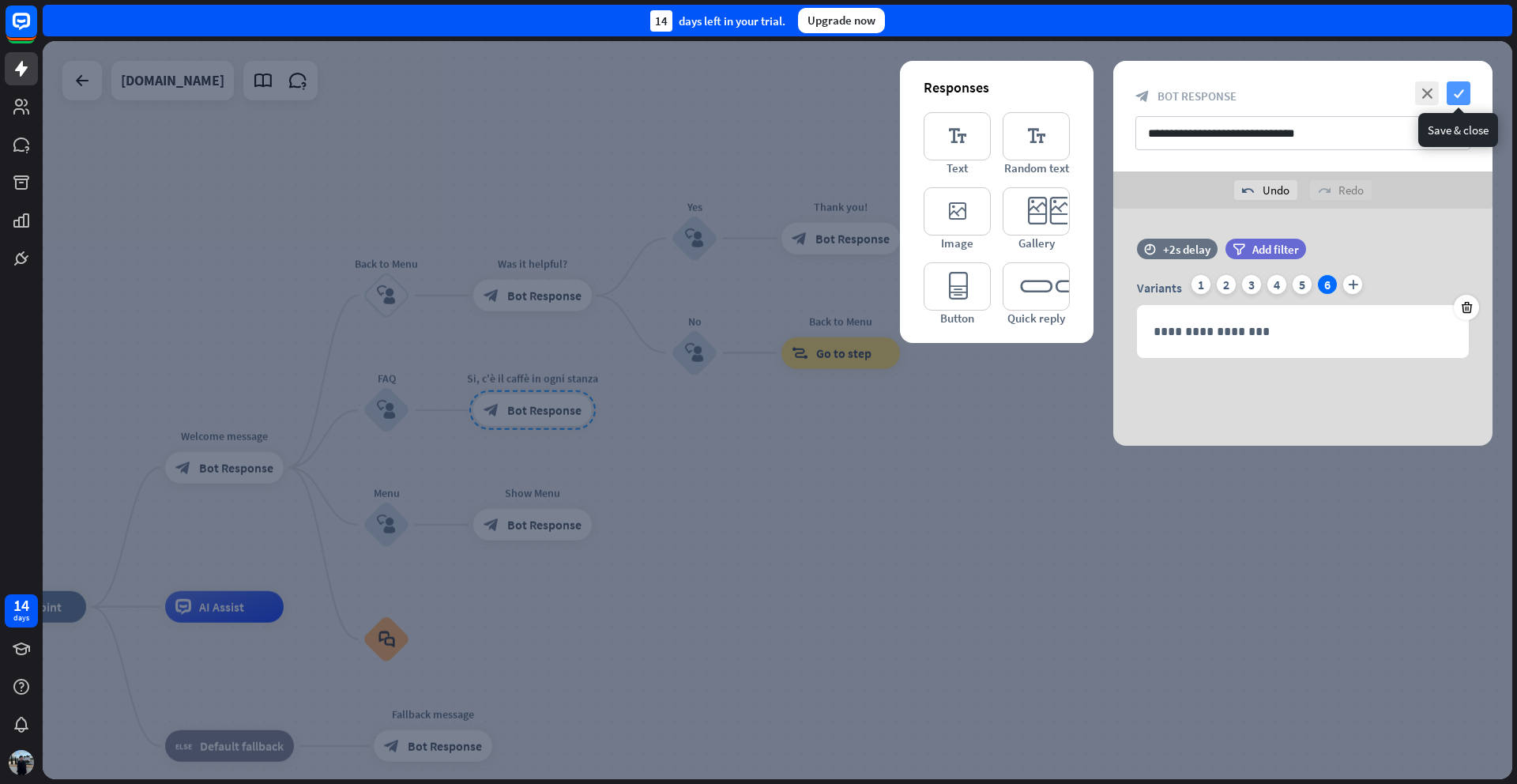
click at [1466, 103] on icon "check" at bounding box center [1459, 93] width 23 height 23
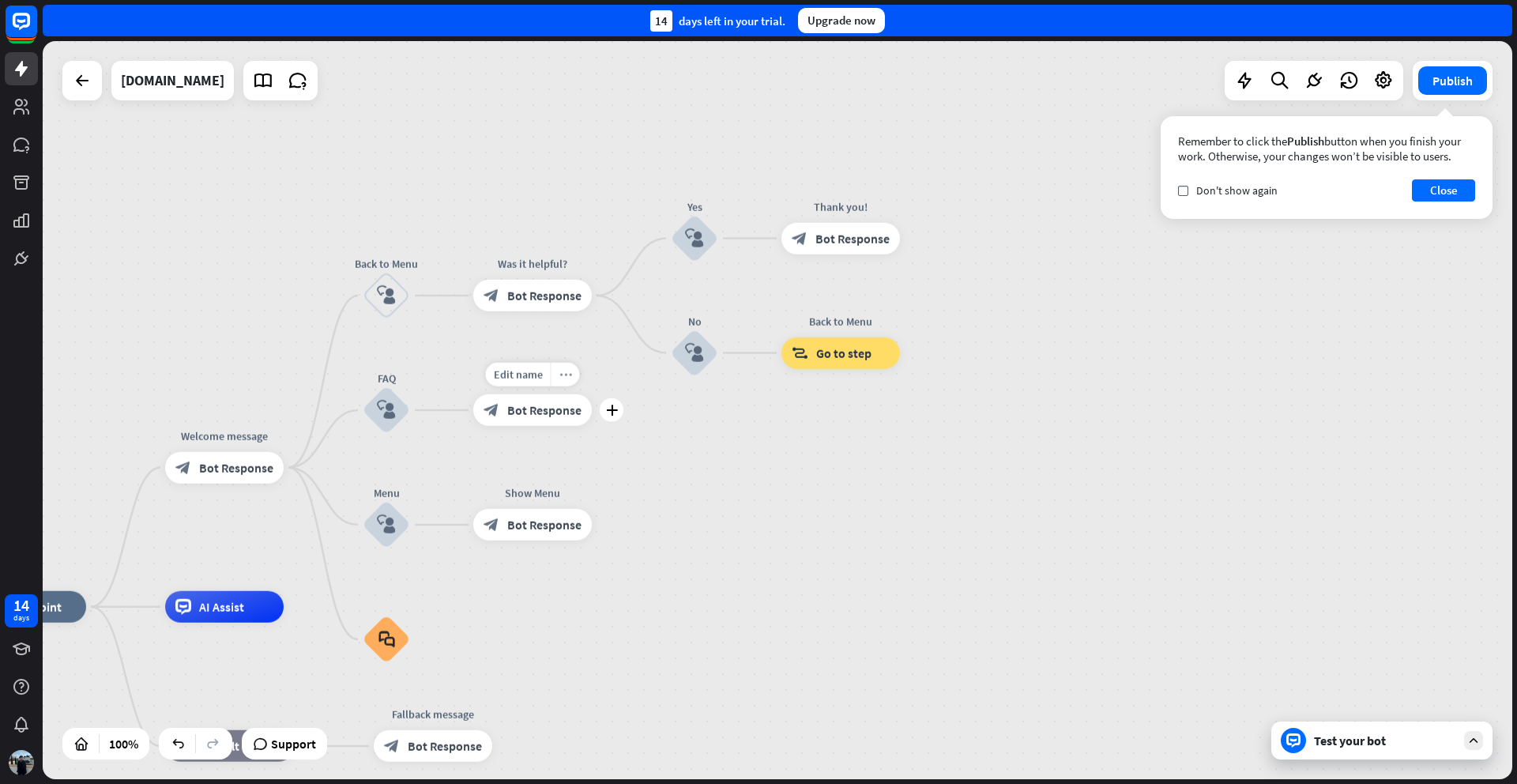
click at [560, 375] on icon "more_horiz" at bounding box center [566, 374] width 13 height 12
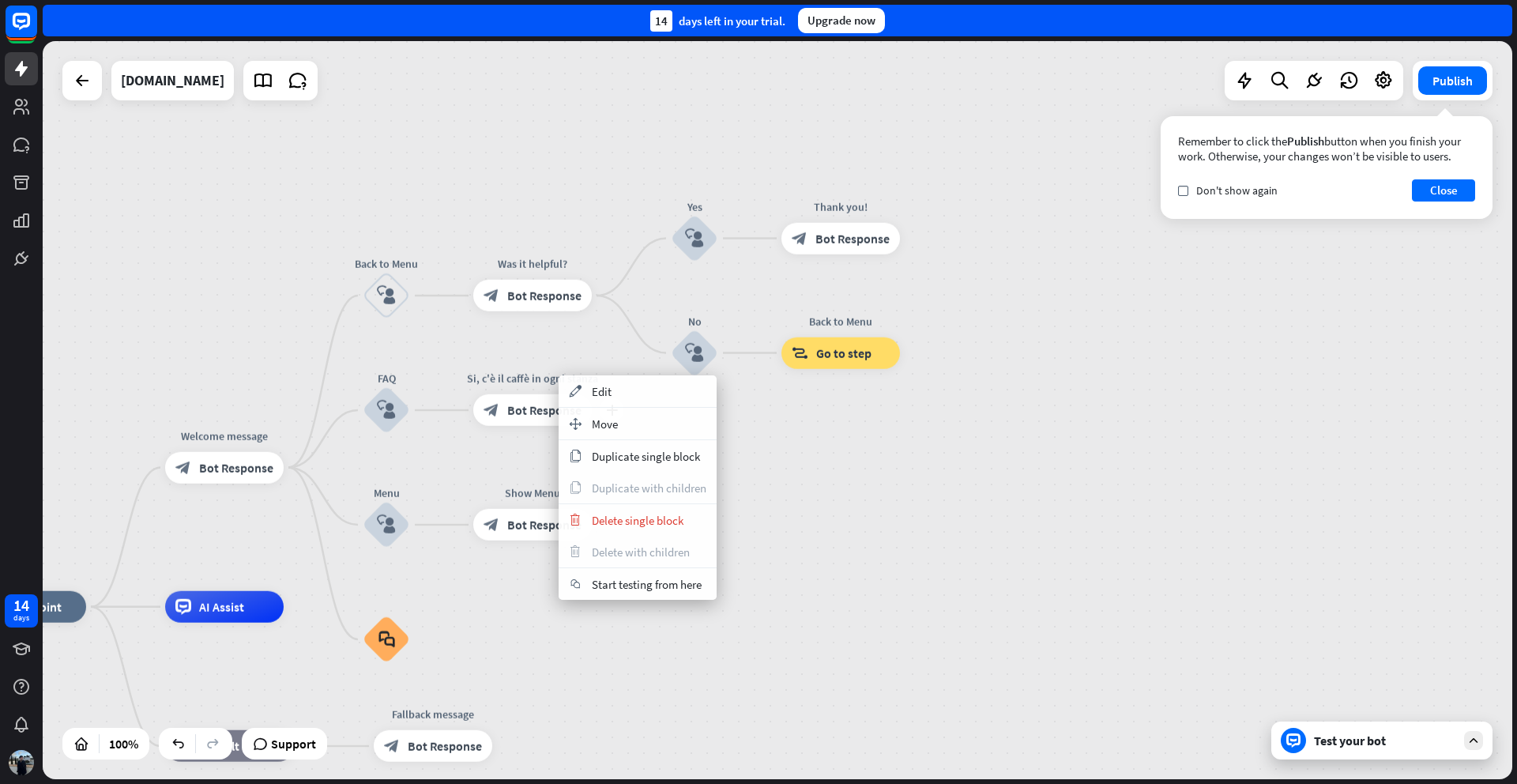
click at [532, 414] on span "Bot Response" at bounding box center [544, 410] width 74 height 16
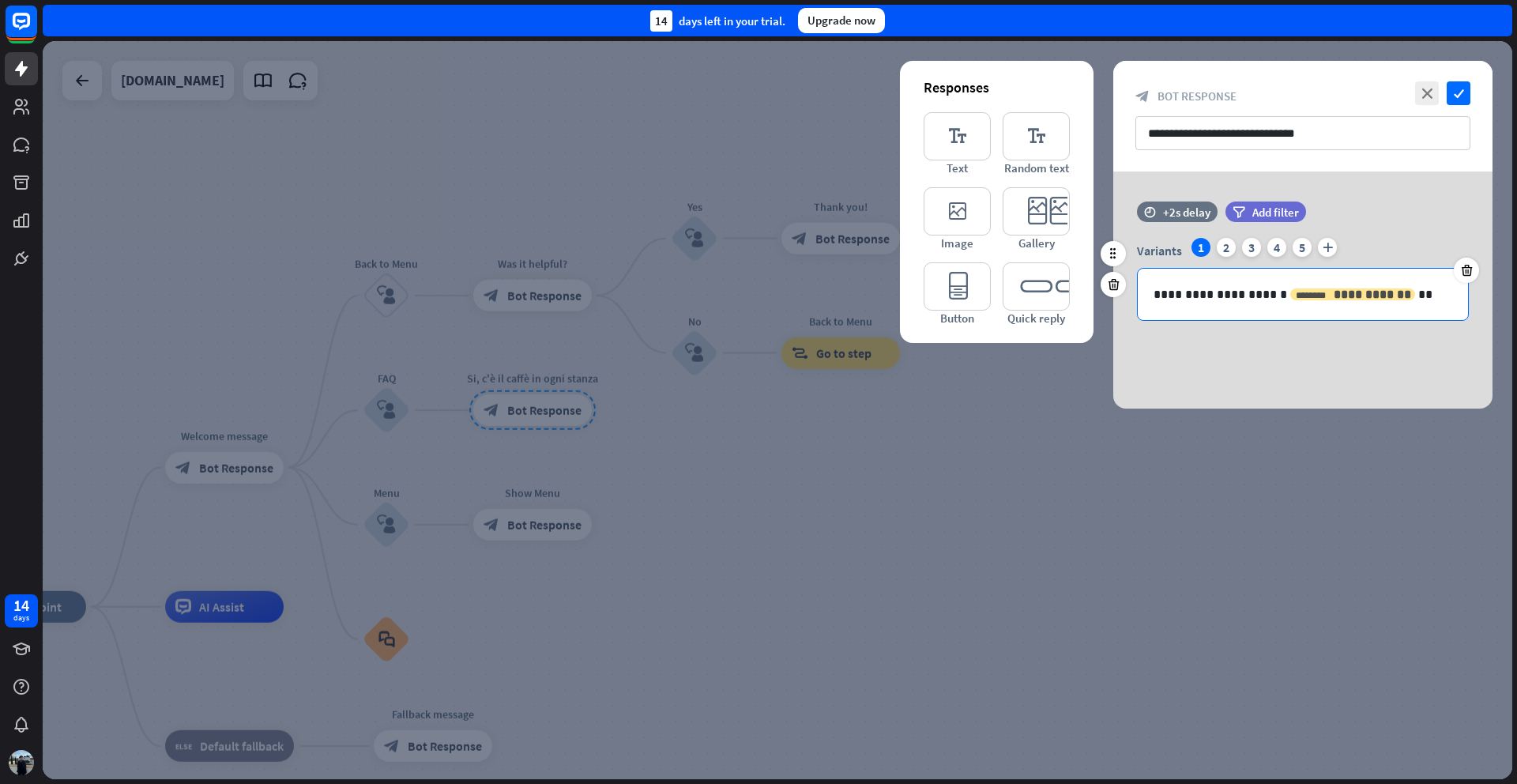
click at [1340, 290] on span "**********" at bounding box center [1373, 293] width 77 height 12
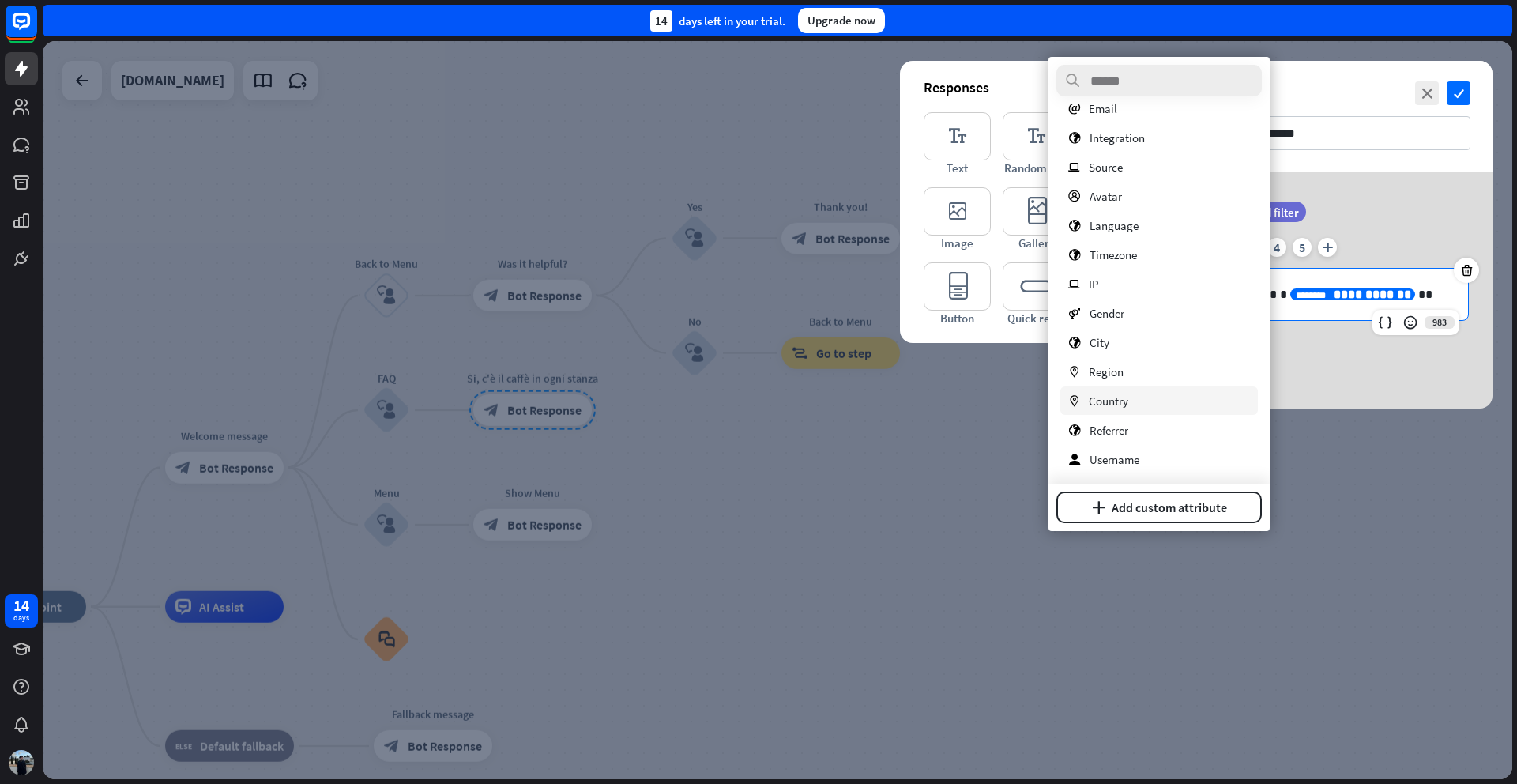
scroll to position [230, 0]
click at [1366, 123] on input "**********" at bounding box center [1303, 133] width 335 height 34
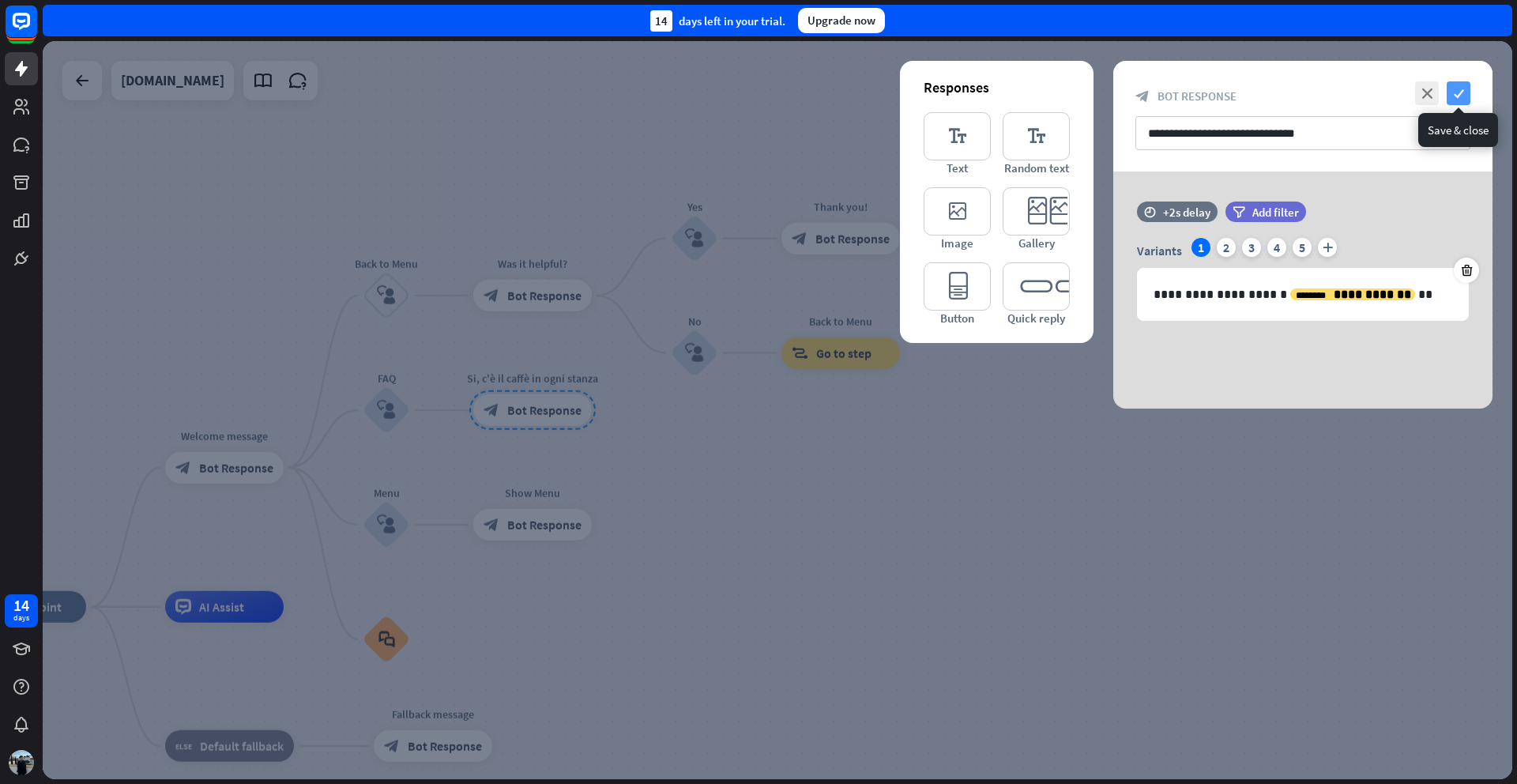
click at [1459, 96] on icon "check" at bounding box center [1459, 93] width 23 height 23
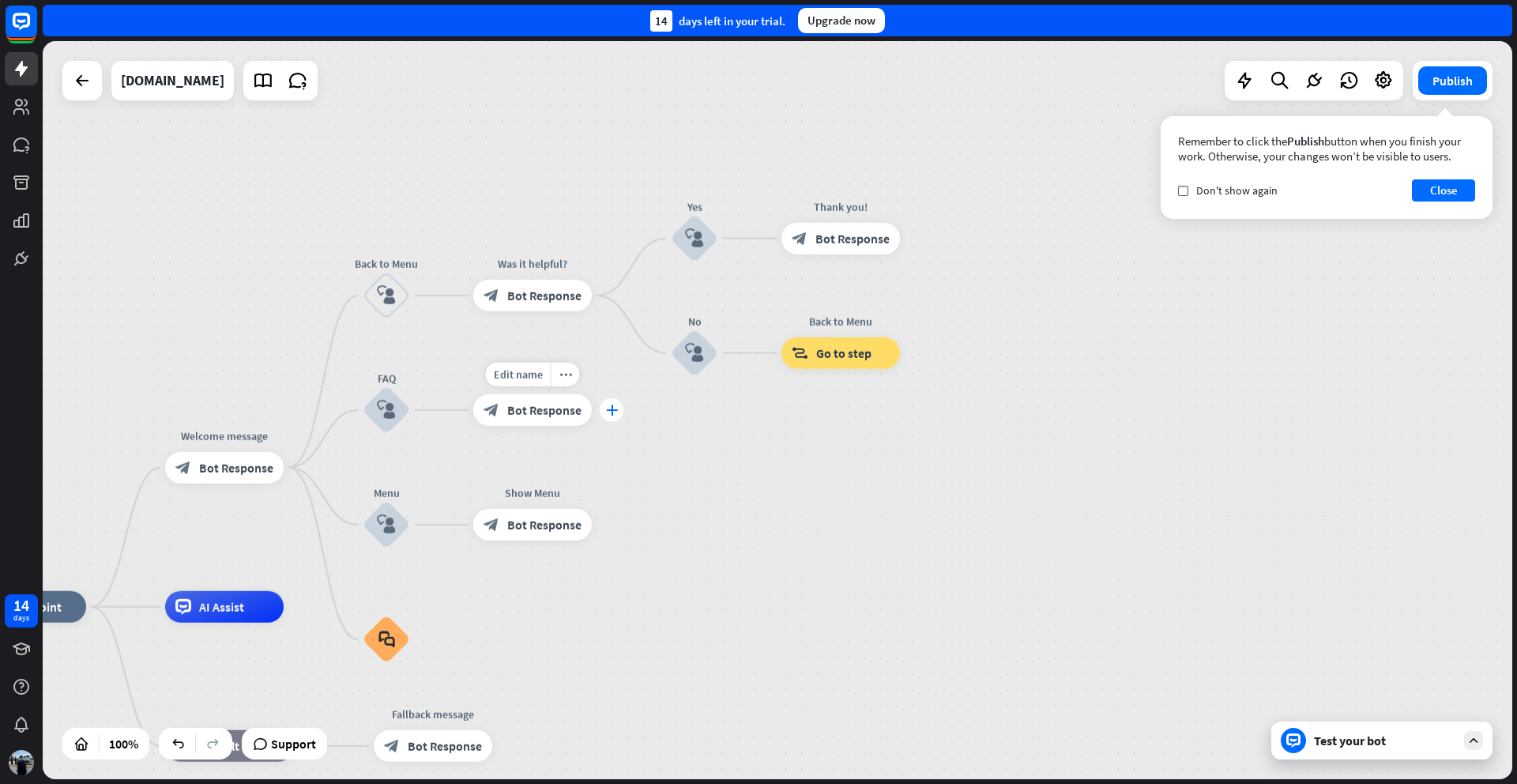
click at [607, 409] on icon "plus" at bounding box center [612, 410] width 12 height 11
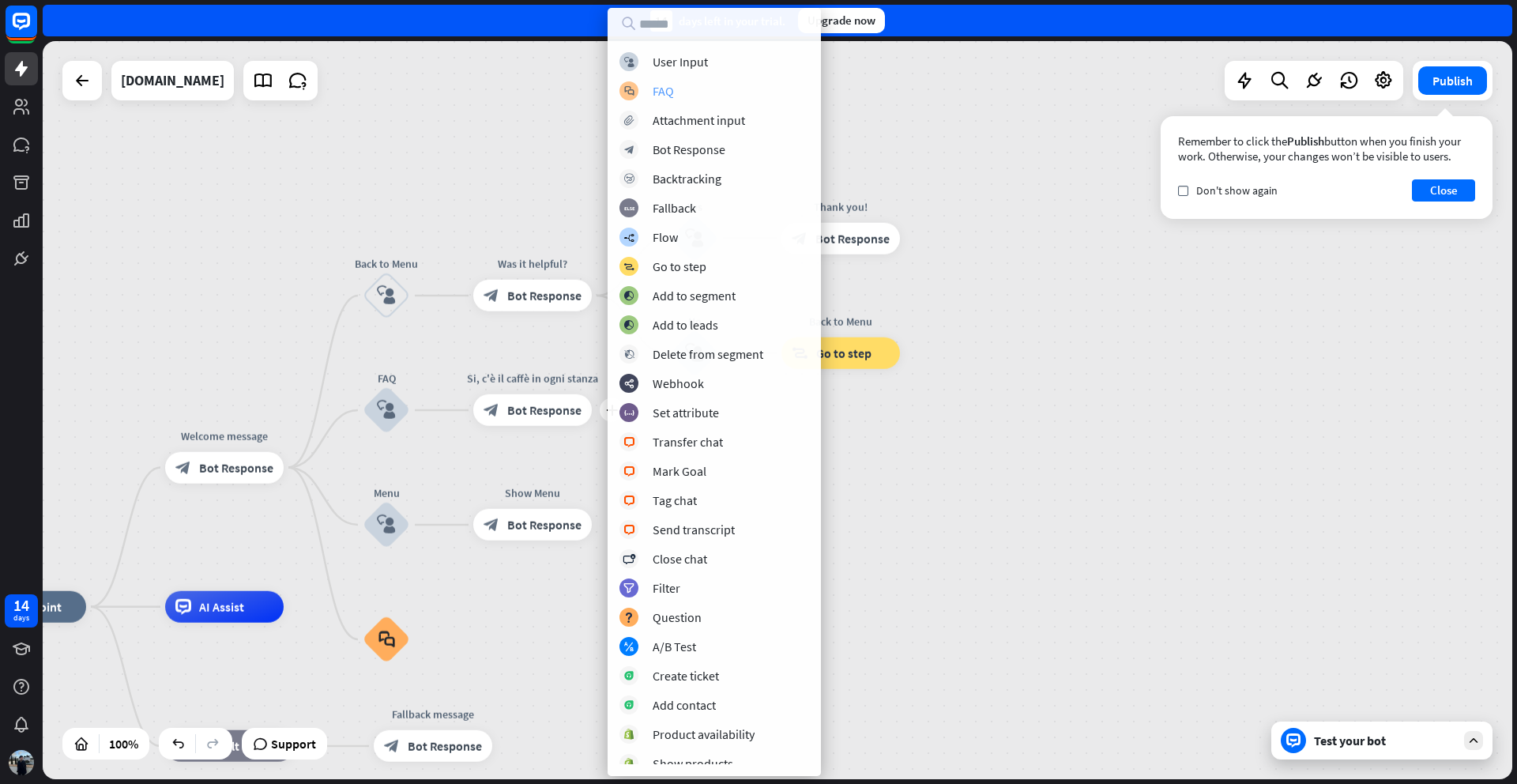
click at [678, 91] on div "block_faq FAQ" at bounding box center [714, 91] width 189 height 19
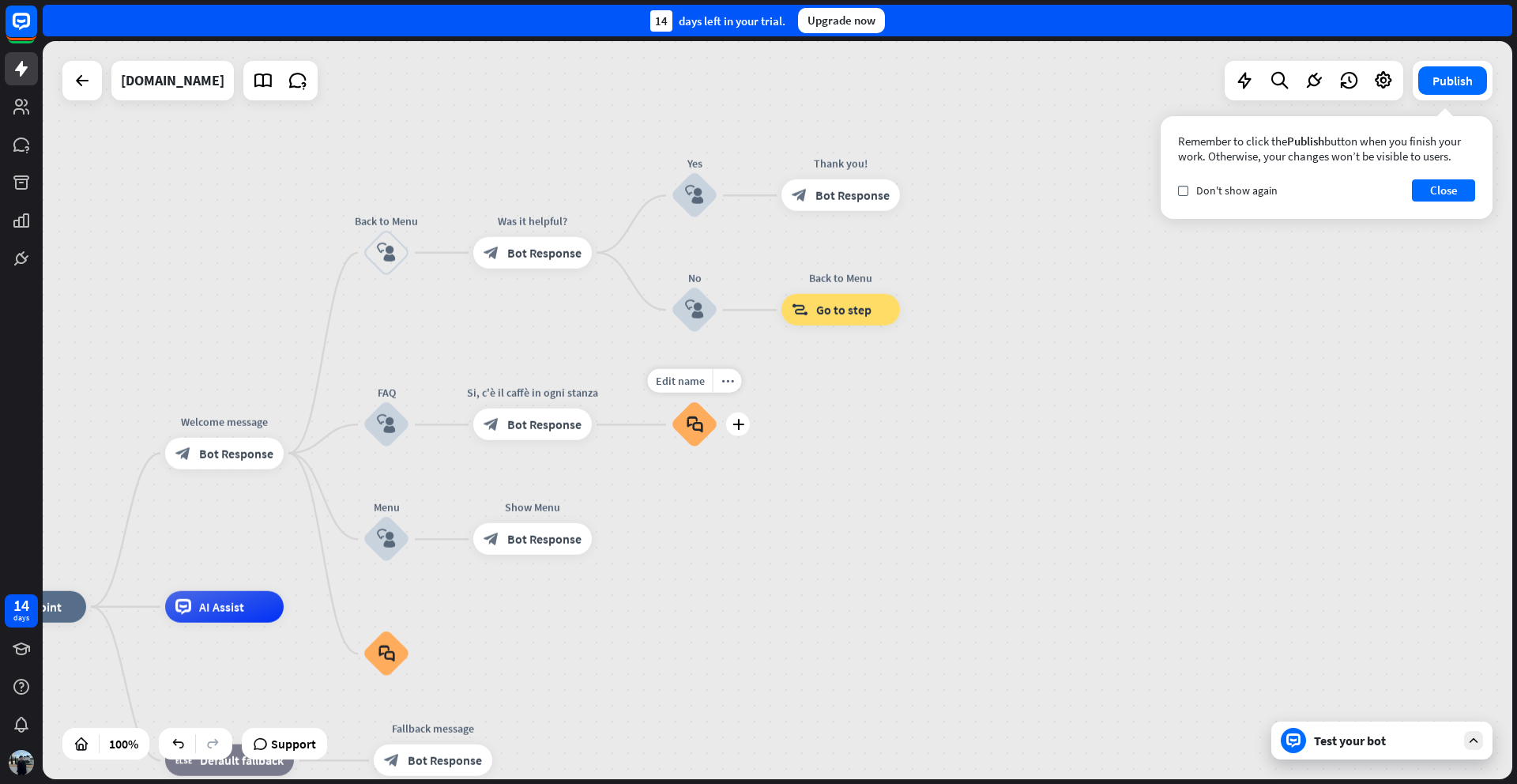
click at [703, 443] on div "block_faq" at bounding box center [694, 424] width 48 height 48
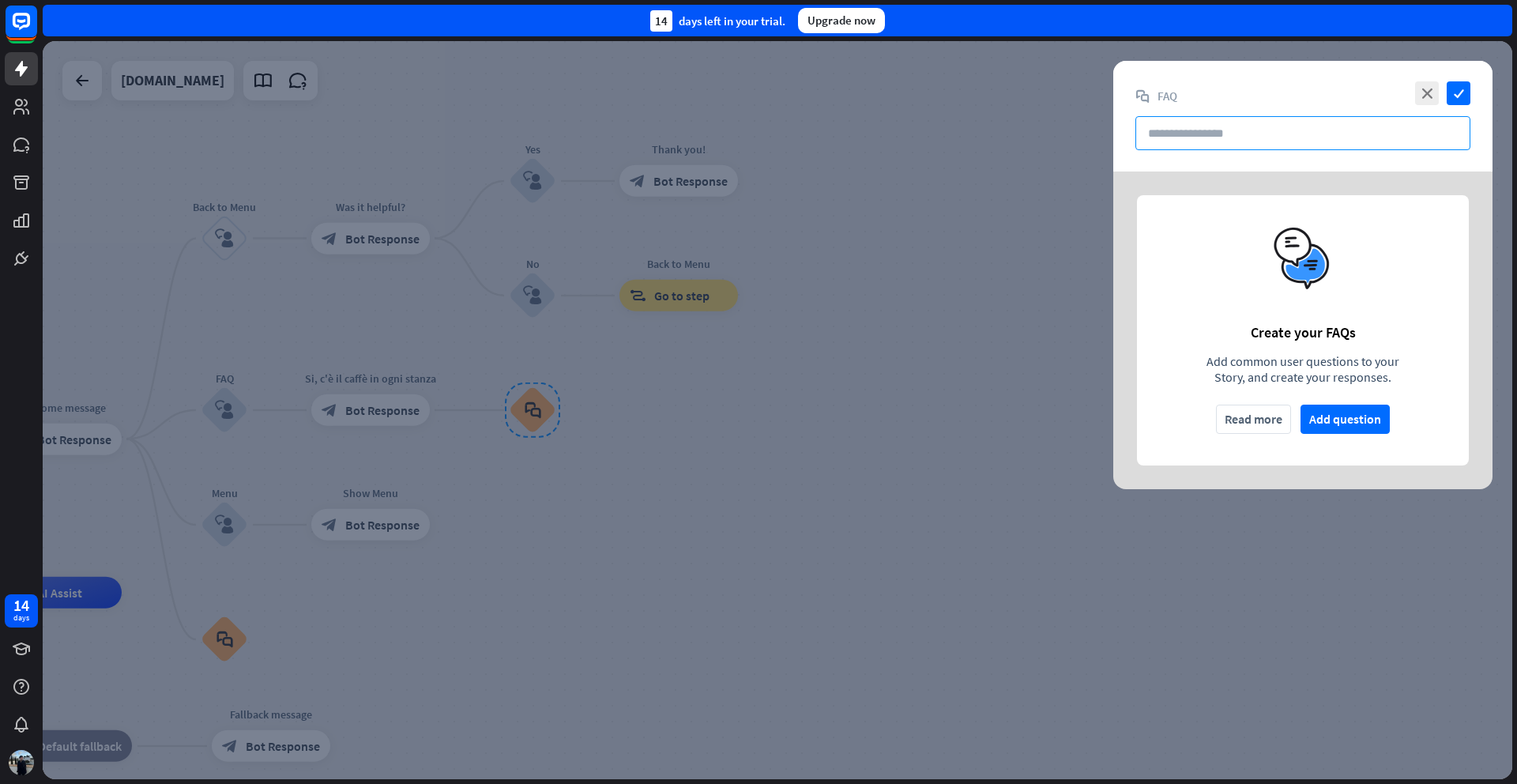
click at [1214, 135] on input "text" at bounding box center [1303, 133] width 335 height 34
click at [1347, 418] on button "Add question" at bounding box center [1346, 419] width 90 height 30
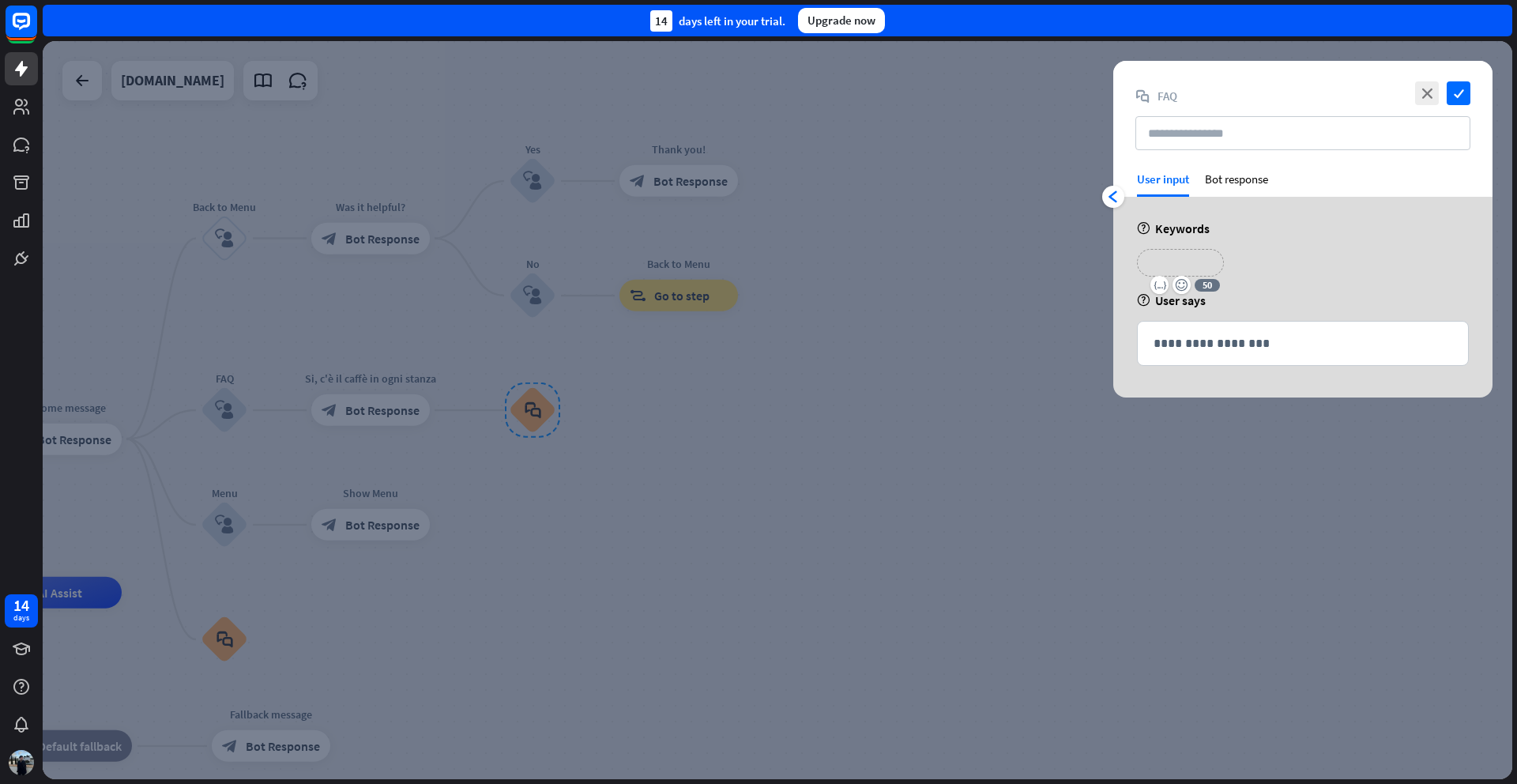
click at [1203, 261] on p "**********" at bounding box center [1181, 263] width 63 height 20
click at [1209, 352] on p "**********" at bounding box center [1303, 344] width 299 height 20
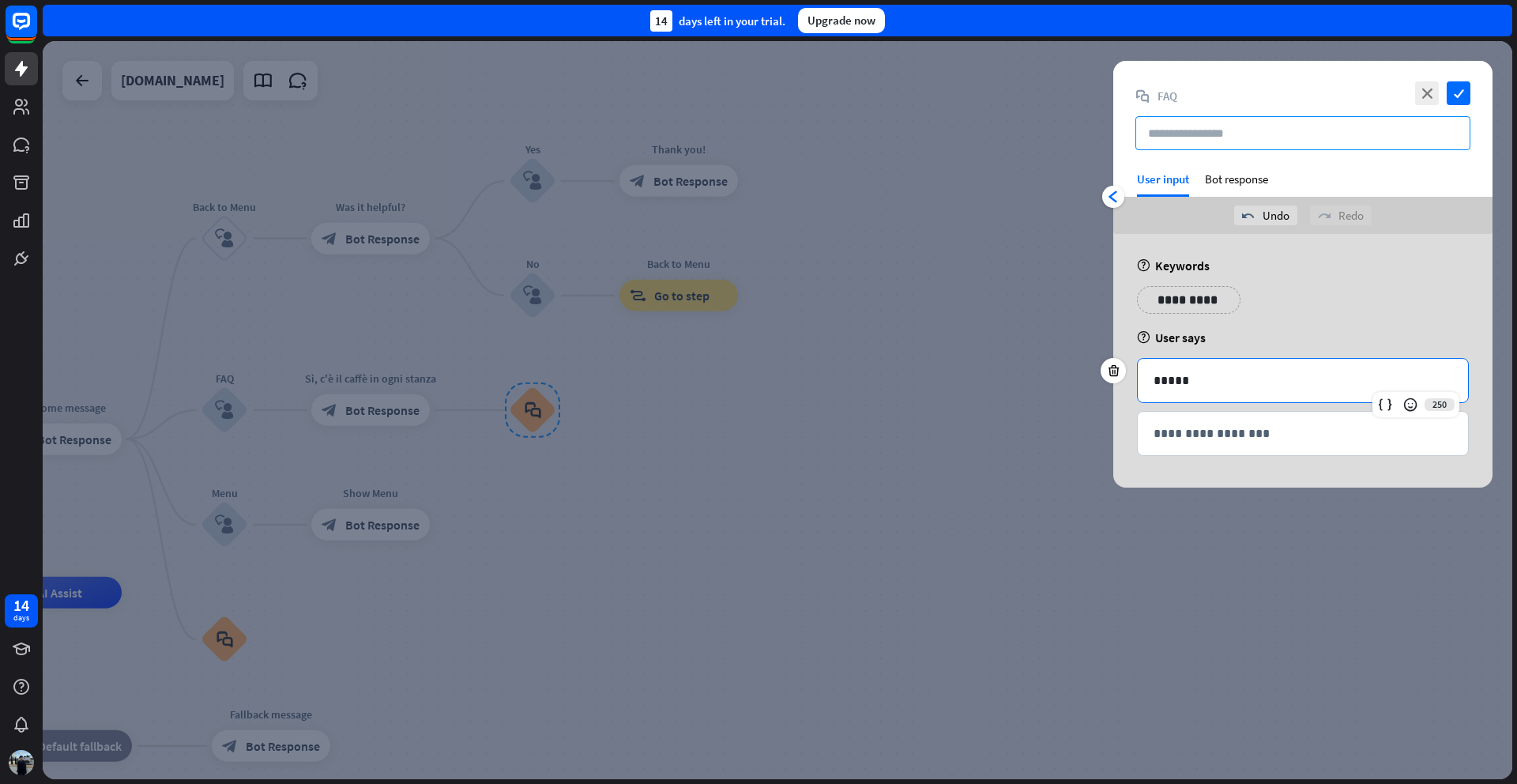
click at [1182, 135] on input "text" at bounding box center [1303, 133] width 335 height 34
type input "**********"
click at [1464, 97] on icon "check" at bounding box center [1459, 93] width 23 height 23
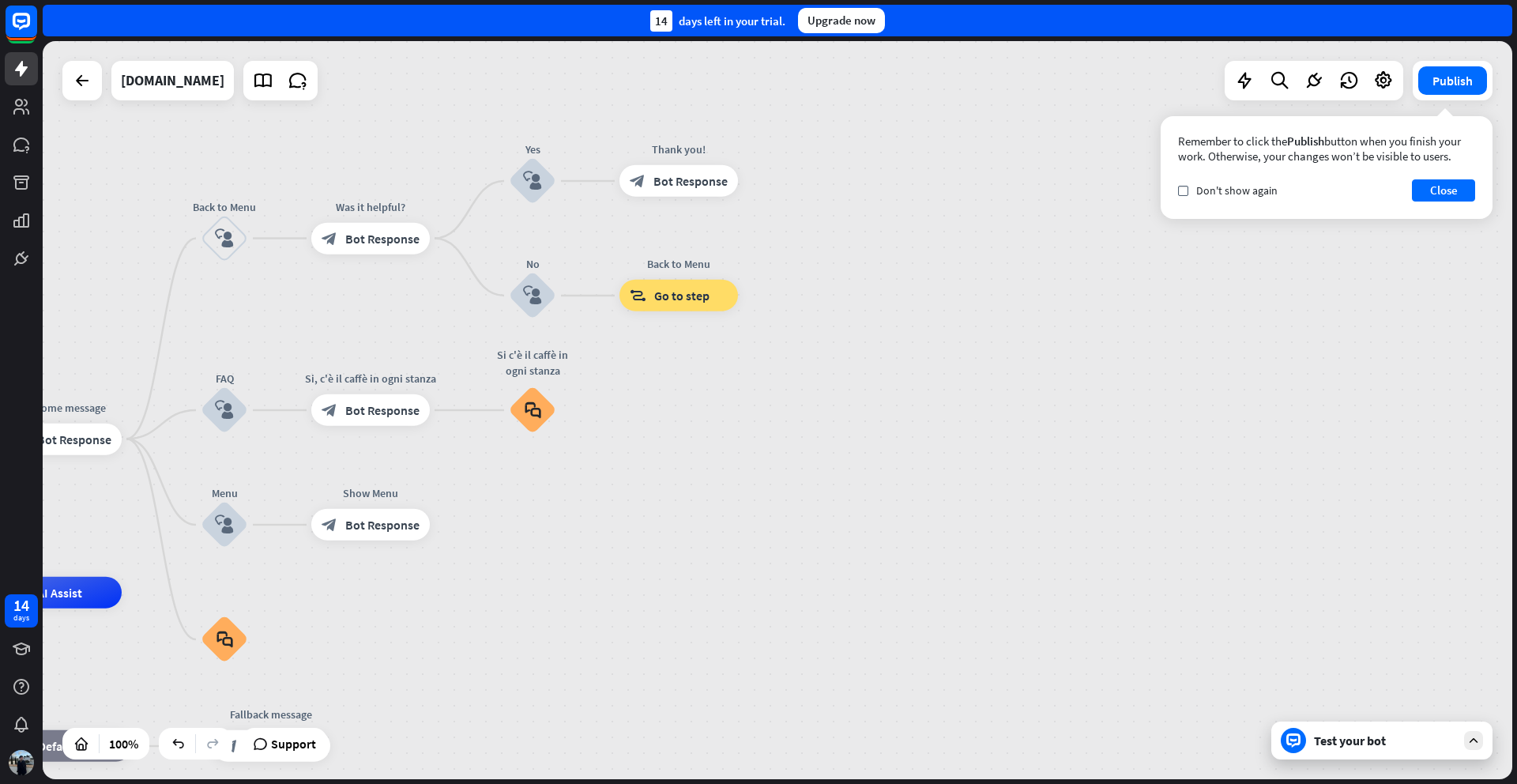
click at [1361, 735] on div "Test your bot" at bounding box center [1385, 740] width 143 height 16
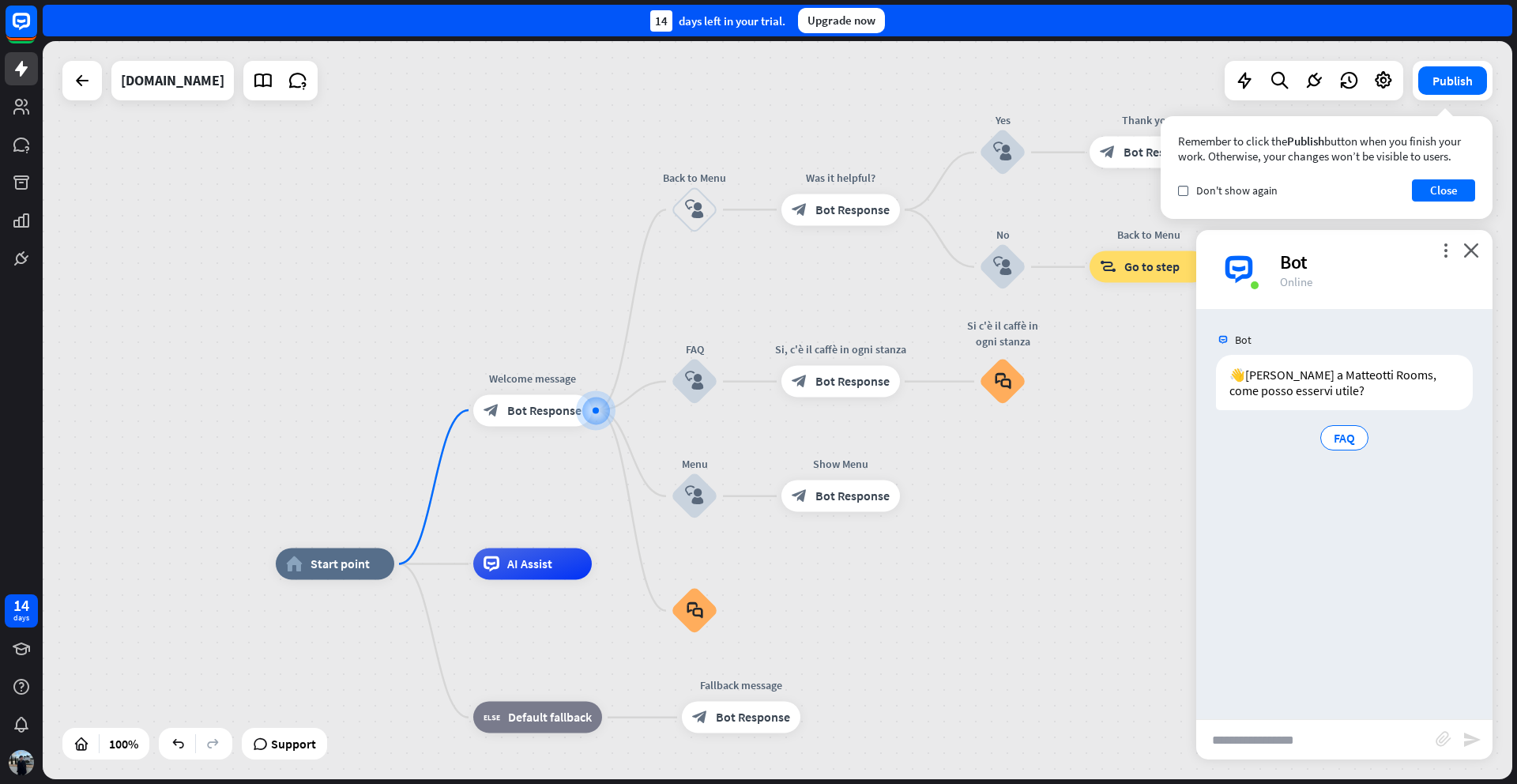
click at [1242, 741] on input "text" at bounding box center [1315, 739] width 240 height 39
type input "**********"
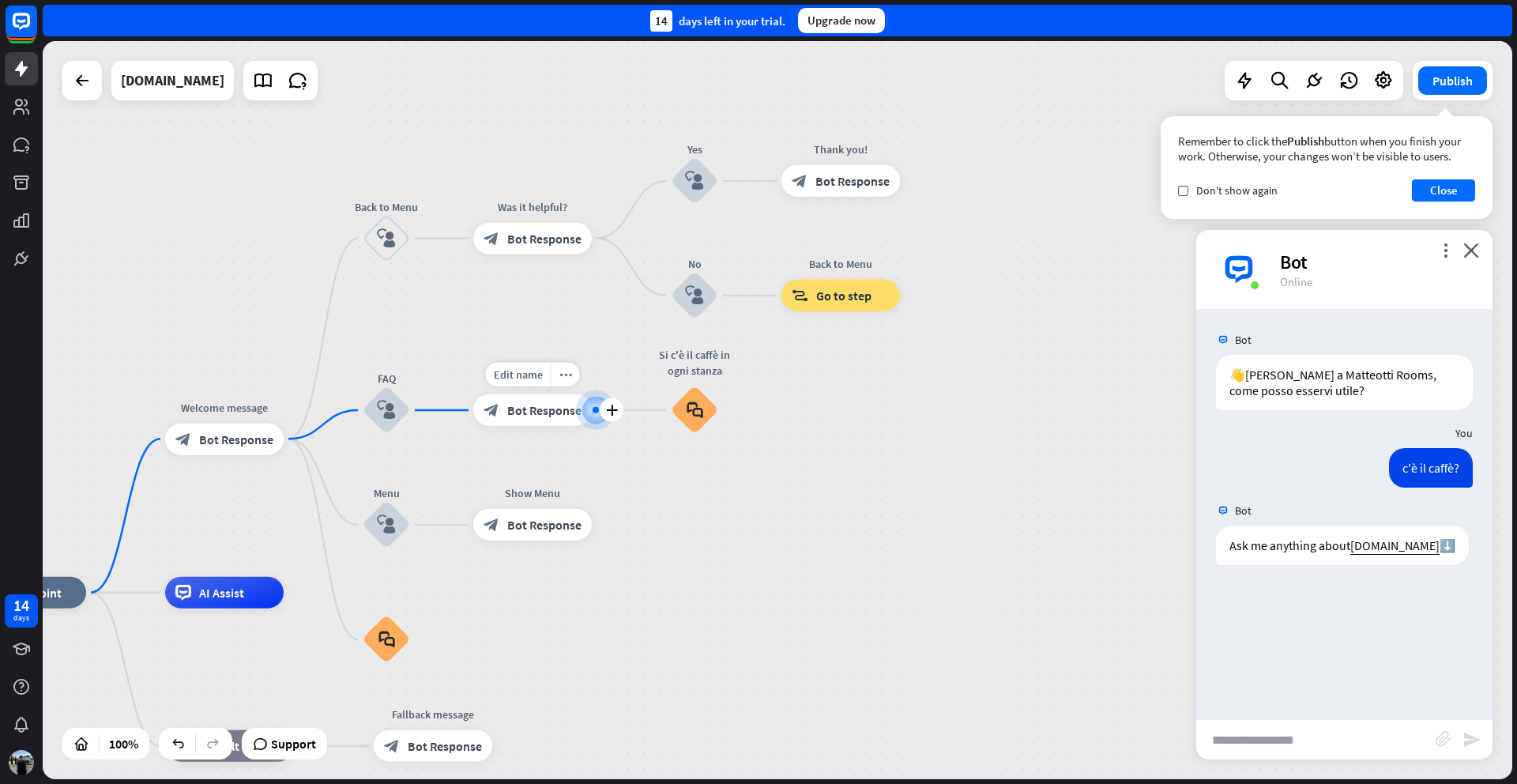
click at [566, 411] on span "Bot Response" at bounding box center [544, 410] width 74 height 16
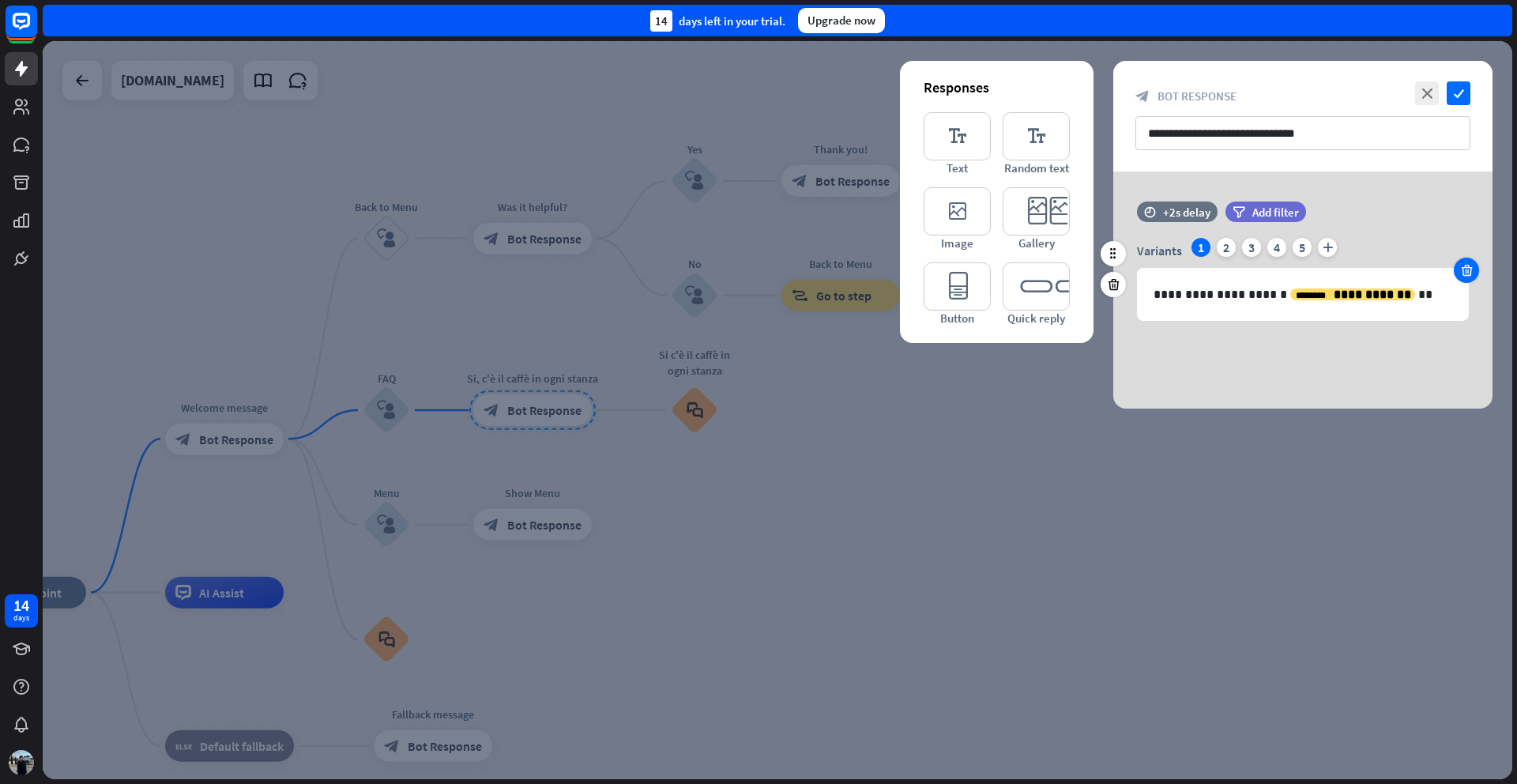
click at [1475, 268] on div at bounding box center [1467, 270] width 25 height 25
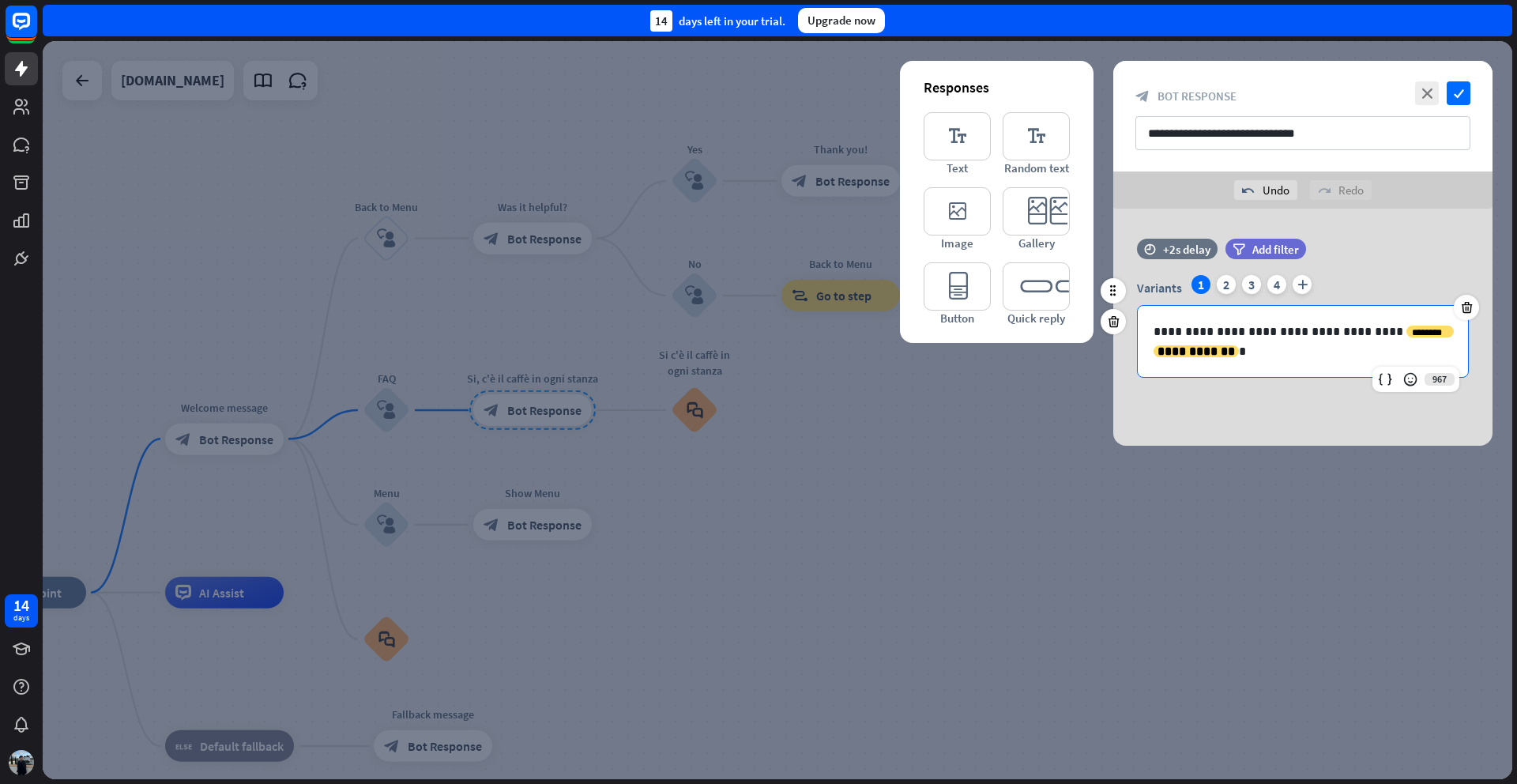
click at [1252, 338] on p "**********" at bounding box center [1303, 341] width 299 height 39
drag, startPoint x: 1269, startPoint y: 351, endPoint x: 1141, endPoint y: 318, distance: 132.2
click at [1141, 318] on div "**********" at bounding box center [1303, 341] width 330 height 71
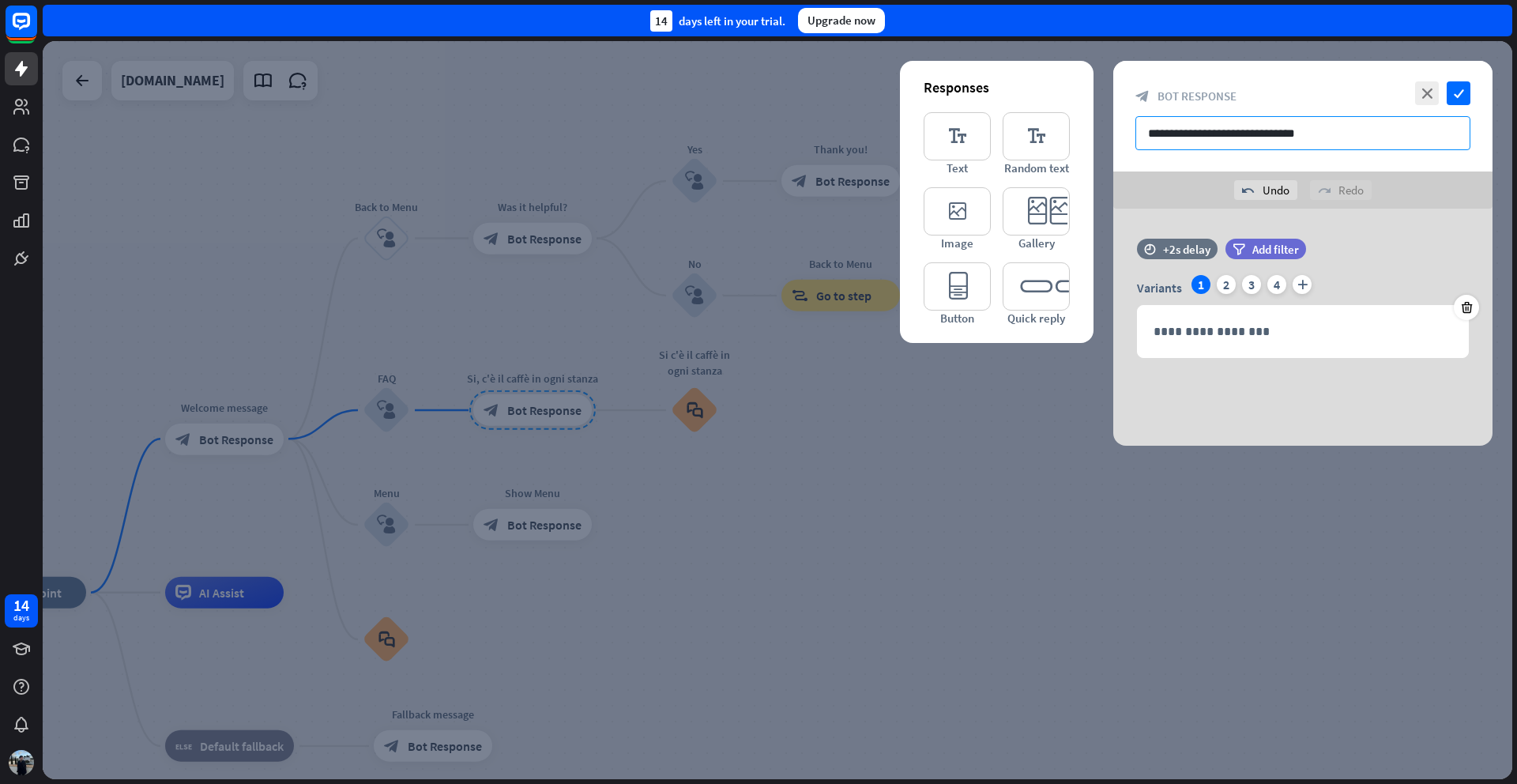
drag, startPoint x: 1292, startPoint y: 134, endPoint x: 1140, endPoint y: 132, distance: 152.0
click at [1140, 132] on input "**********" at bounding box center [1303, 133] width 335 height 34
type input "**********"
click at [1186, 329] on p "**********" at bounding box center [1303, 331] width 299 height 20
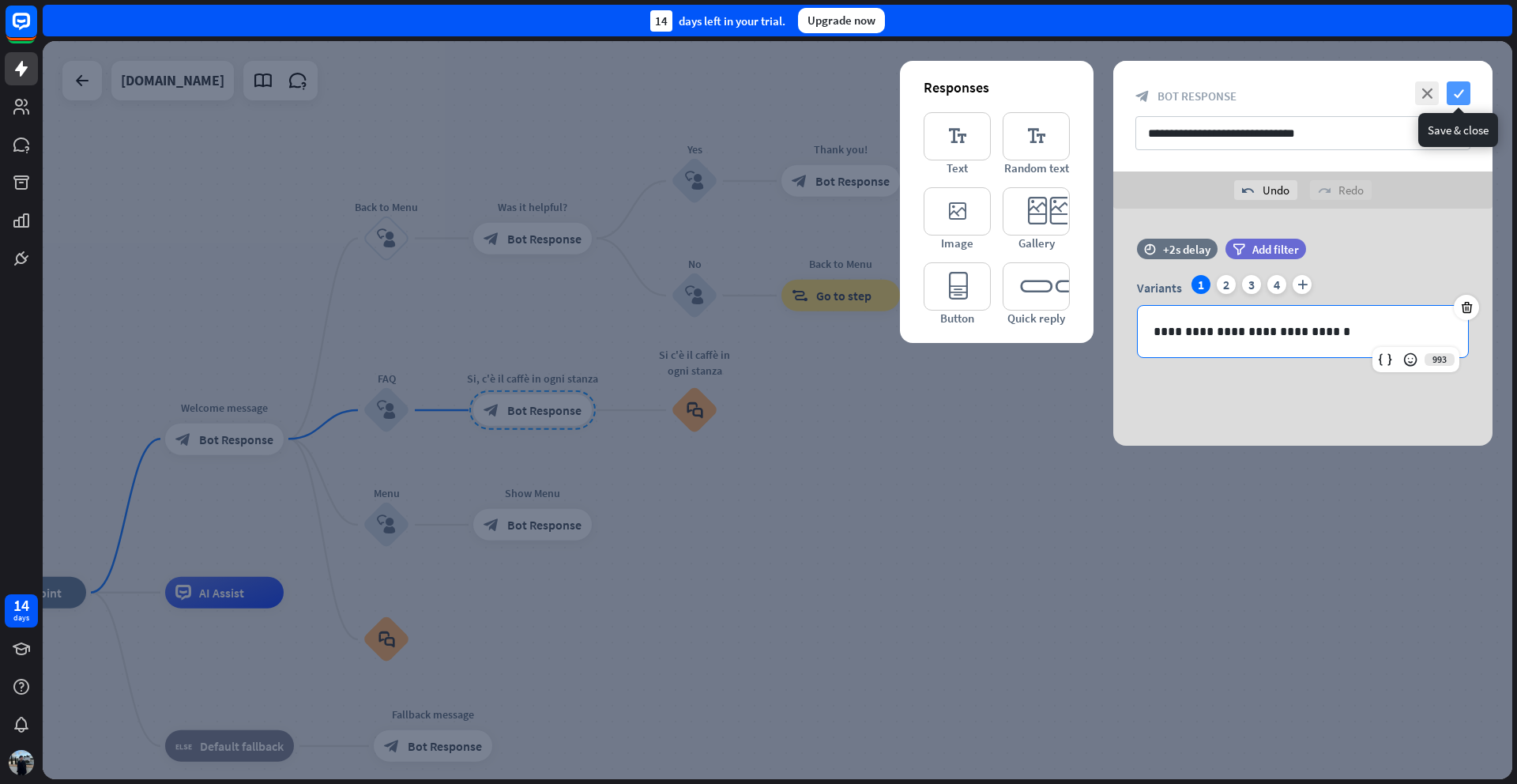
click at [1459, 94] on icon "check" at bounding box center [1459, 93] width 23 height 23
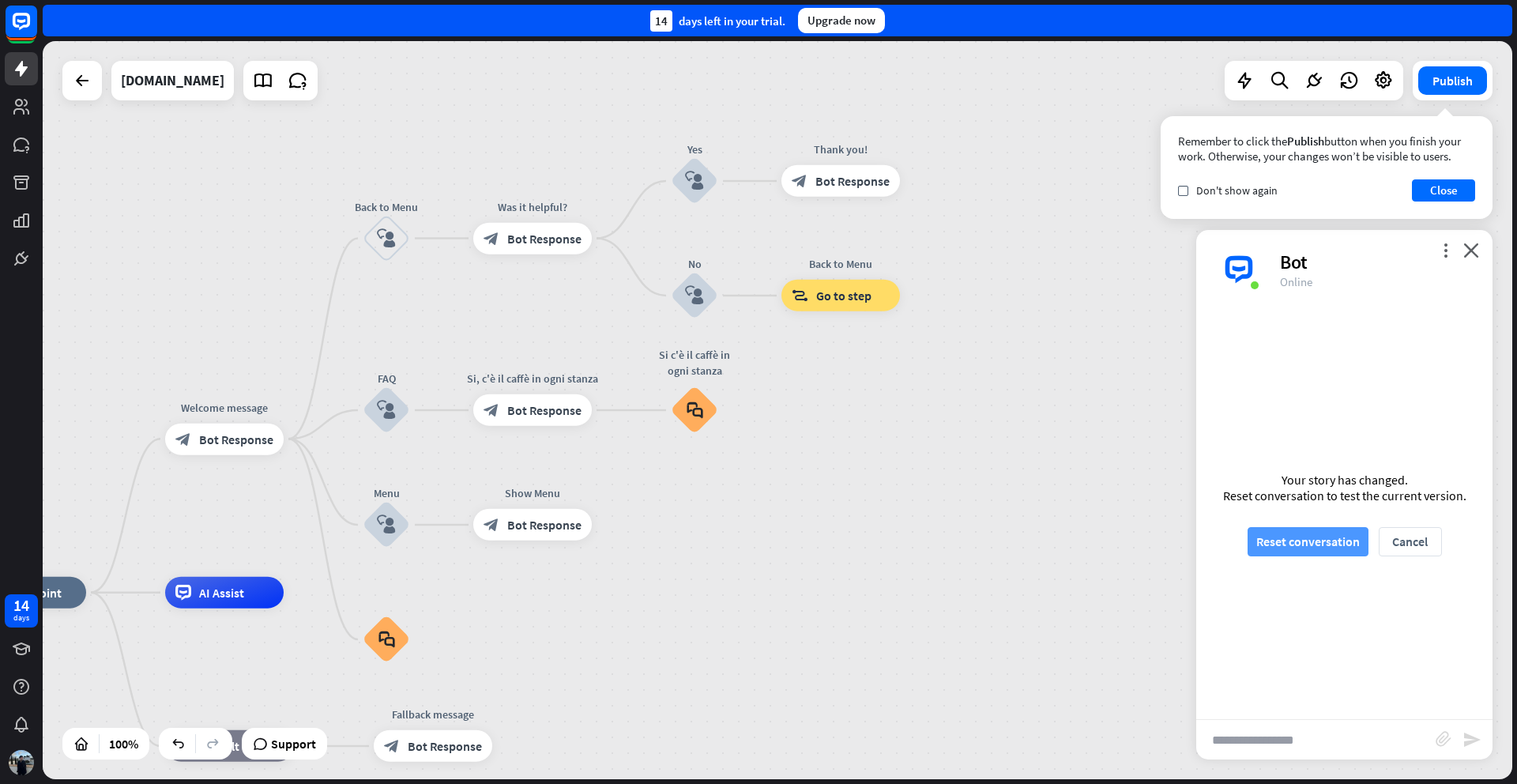
click at [1317, 547] on button "Reset conversation" at bounding box center [1308, 541] width 121 height 30
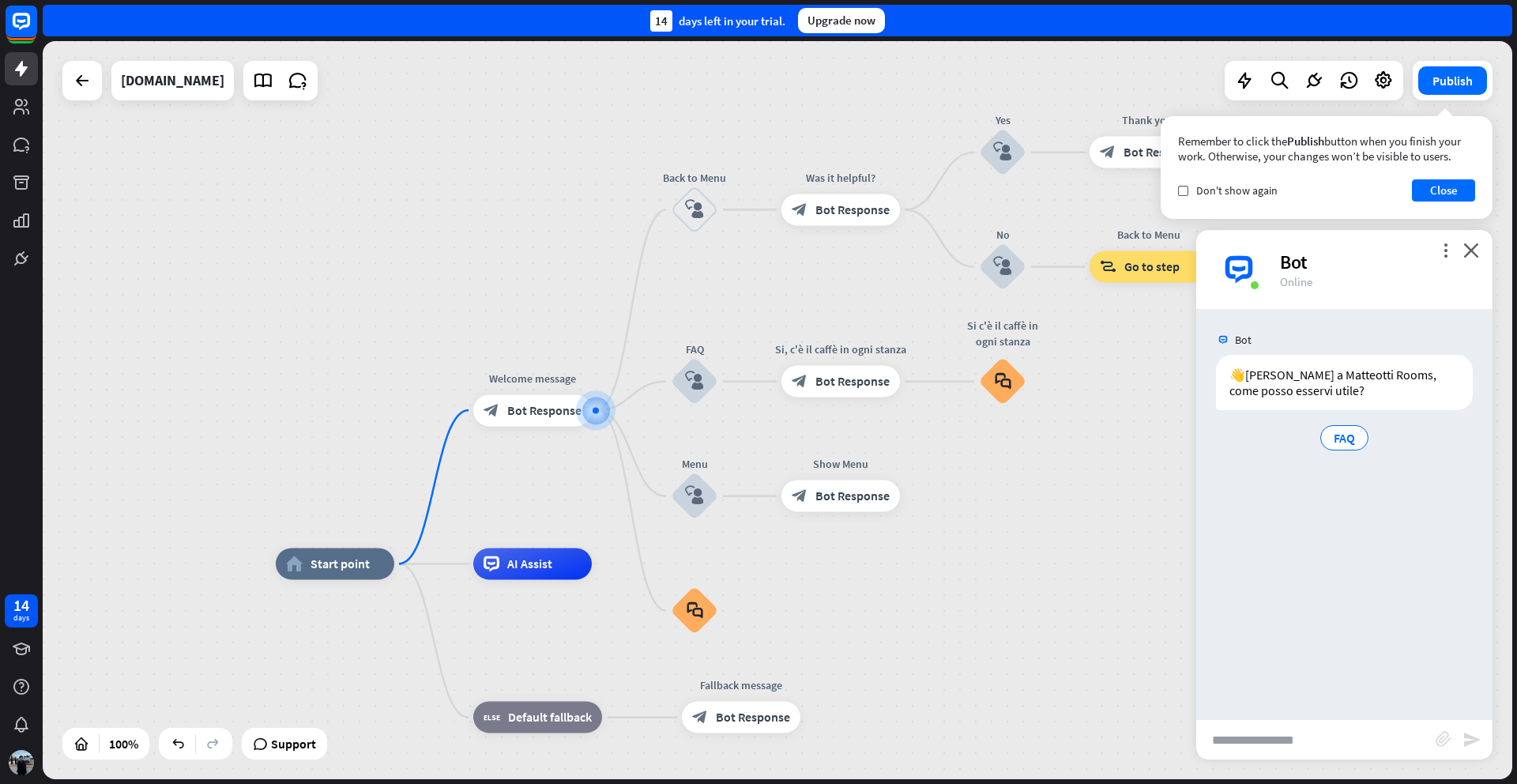
click at [1269, 735] on input "text" at bounding box center [1315, 739] width 240 height 39
type input "**********"
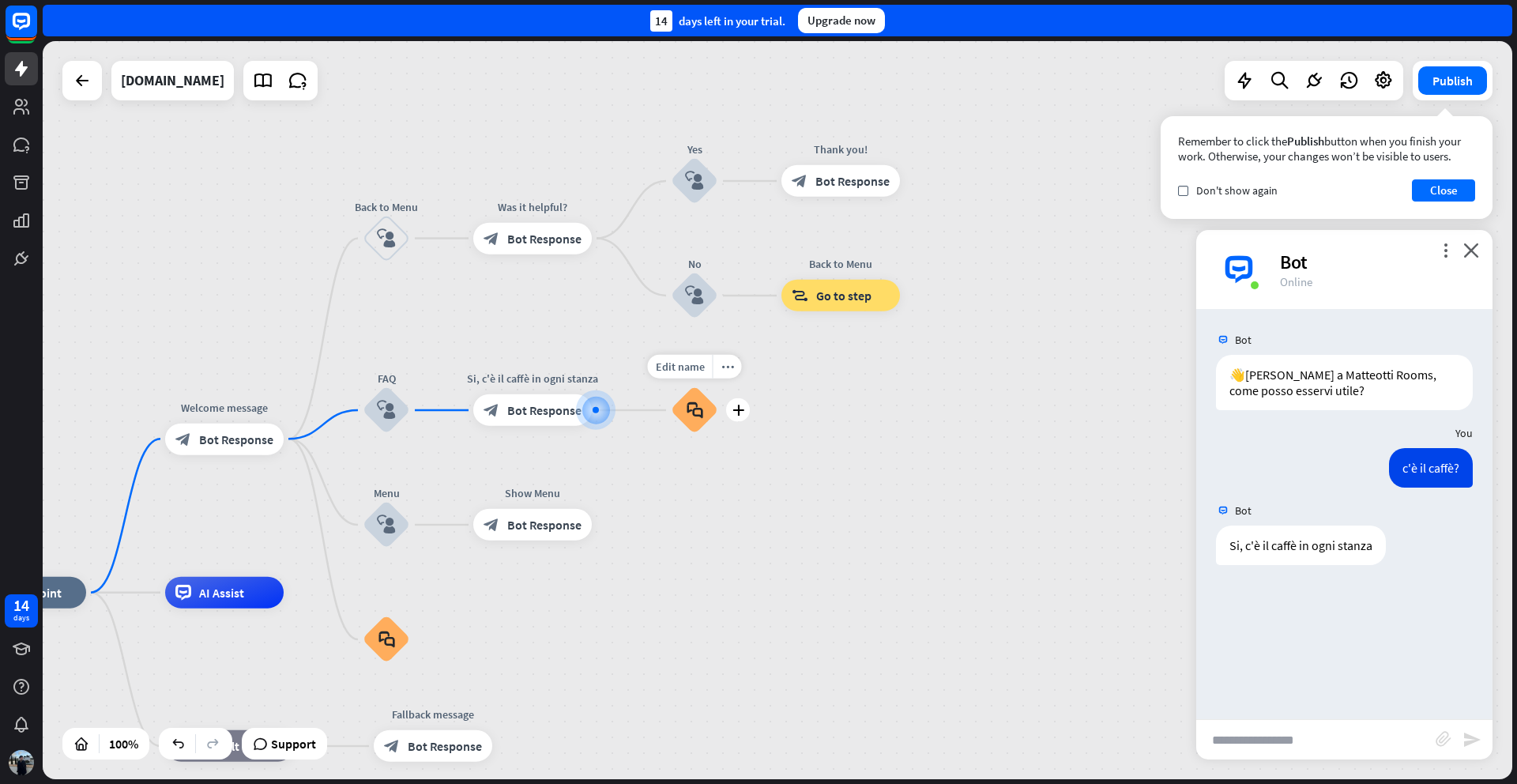
click at [699, 414] on icon "block_faq" at bounding box center [694, 409] width 16 height 17
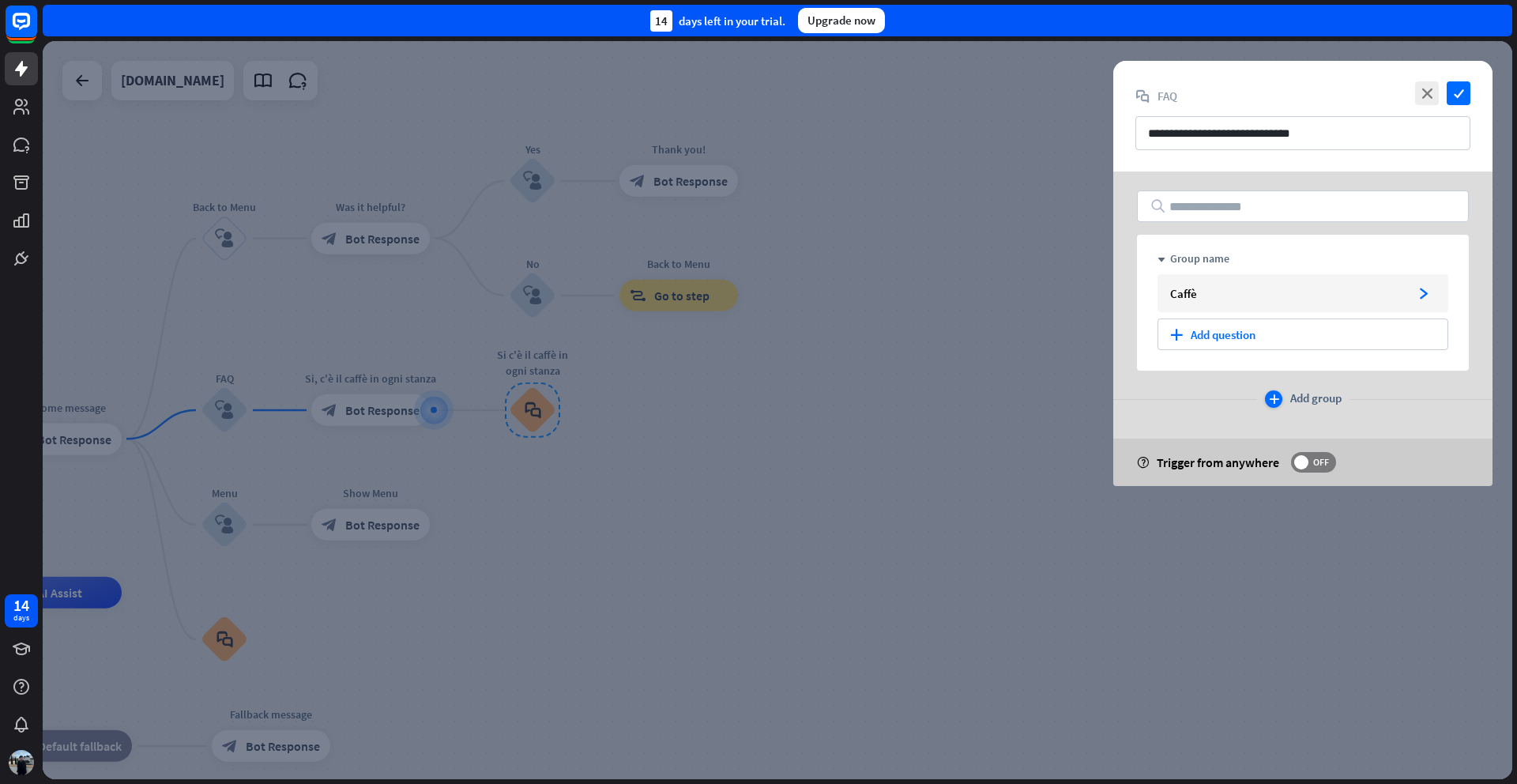
click at [1277, 404] on div "plus" at bounding box center [1273, 398] width 17 height 17
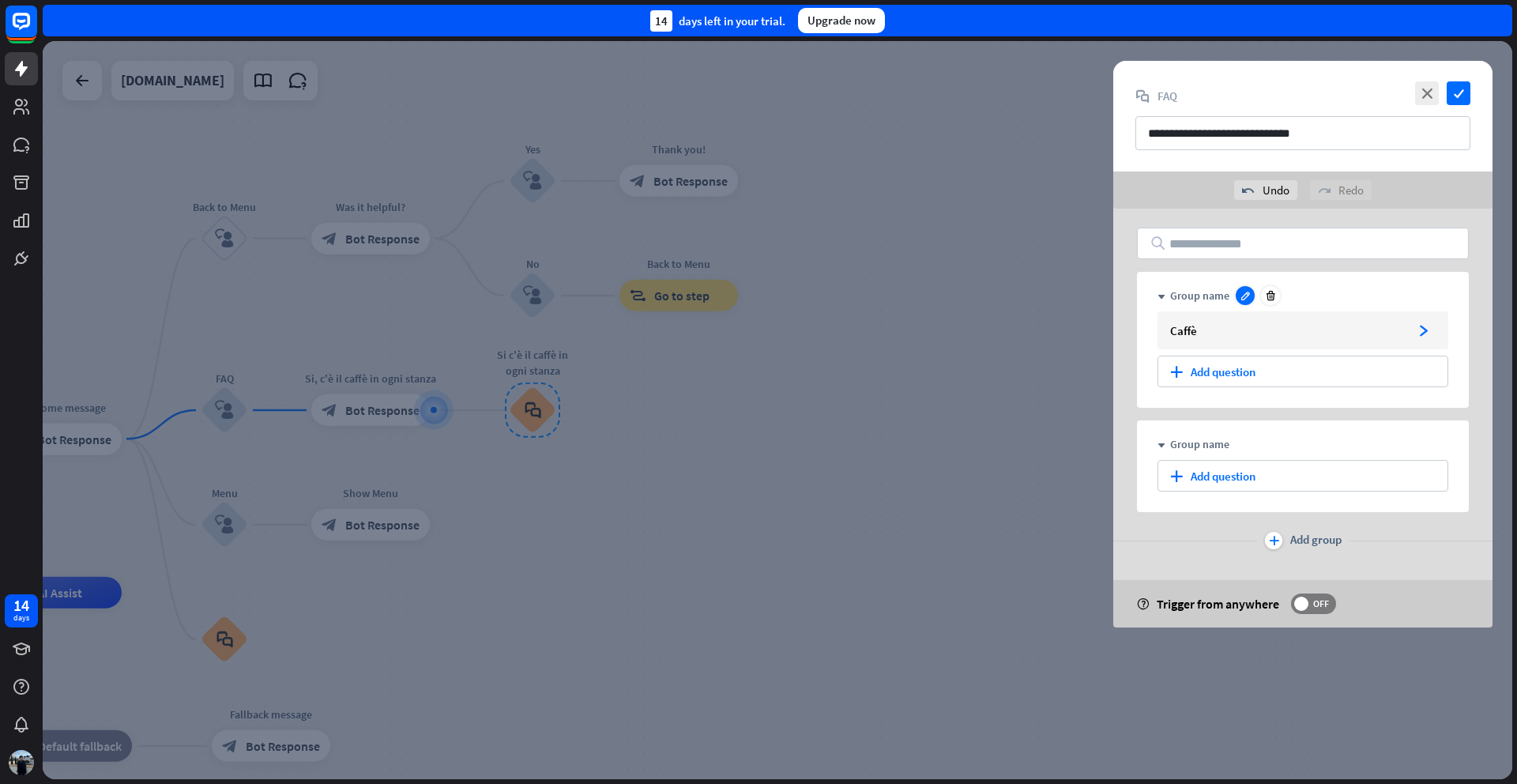
click at [1241, 298] on icon at bounding box center [1245, 295] width 12 height 12
drag, startPoint x: 1234, startPoint y: 292, endPoint x: 1173, endPoint y: 291, distance: 61.0
click at [1173, 291] on input "**********" at bounding box center [1309, 295] width 278 height 14
type input "**********"
click at [1207, 371] on div "plus Add question" at bounding box center [1303, 370] width 291 height 31
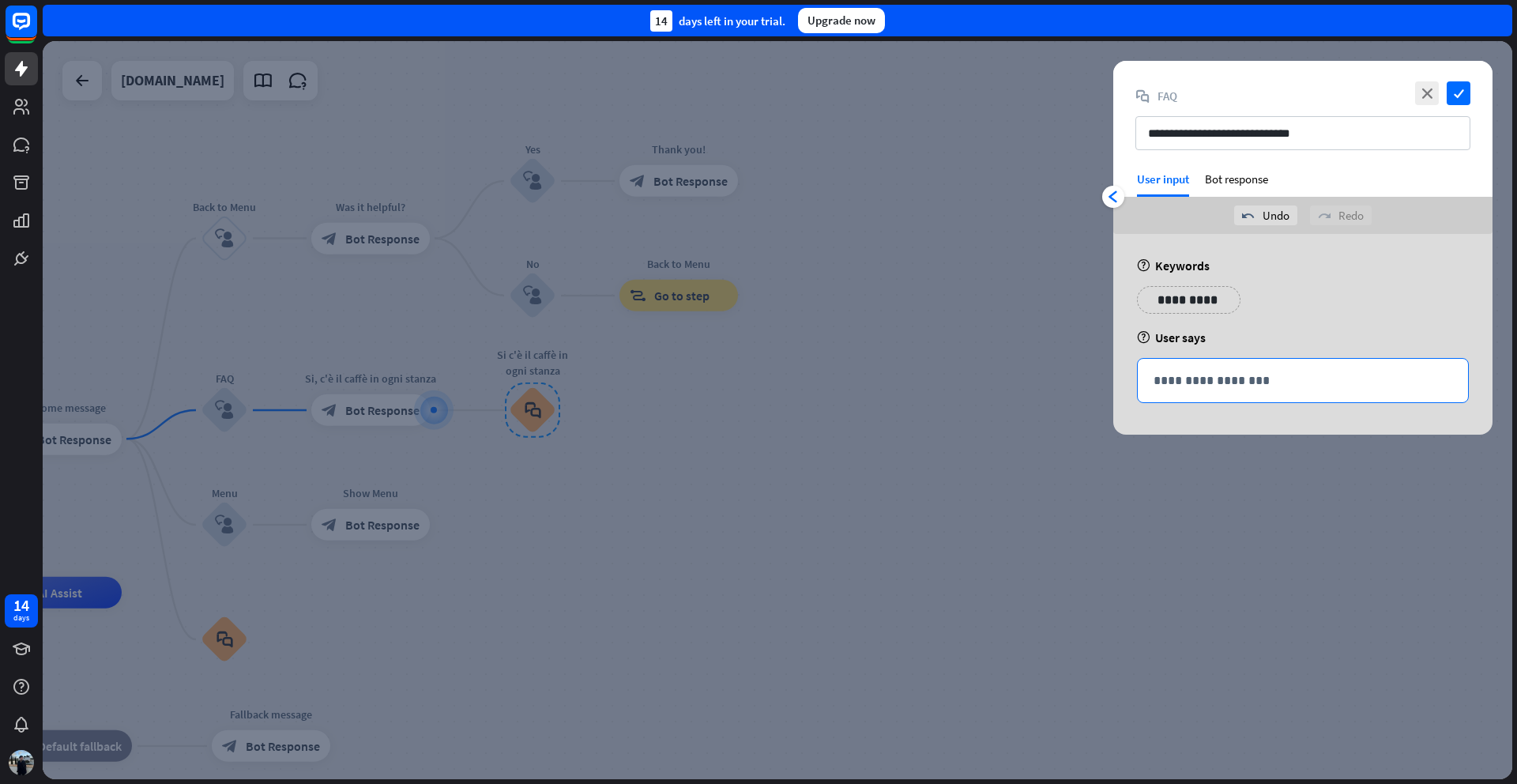
click at [1266, 388] on p "**********" at bounding box center [1303, 380] width 299 height 20
click at [1235, 176] on div "Bot response" at bounding box center [1236, 184] width 63 height 25
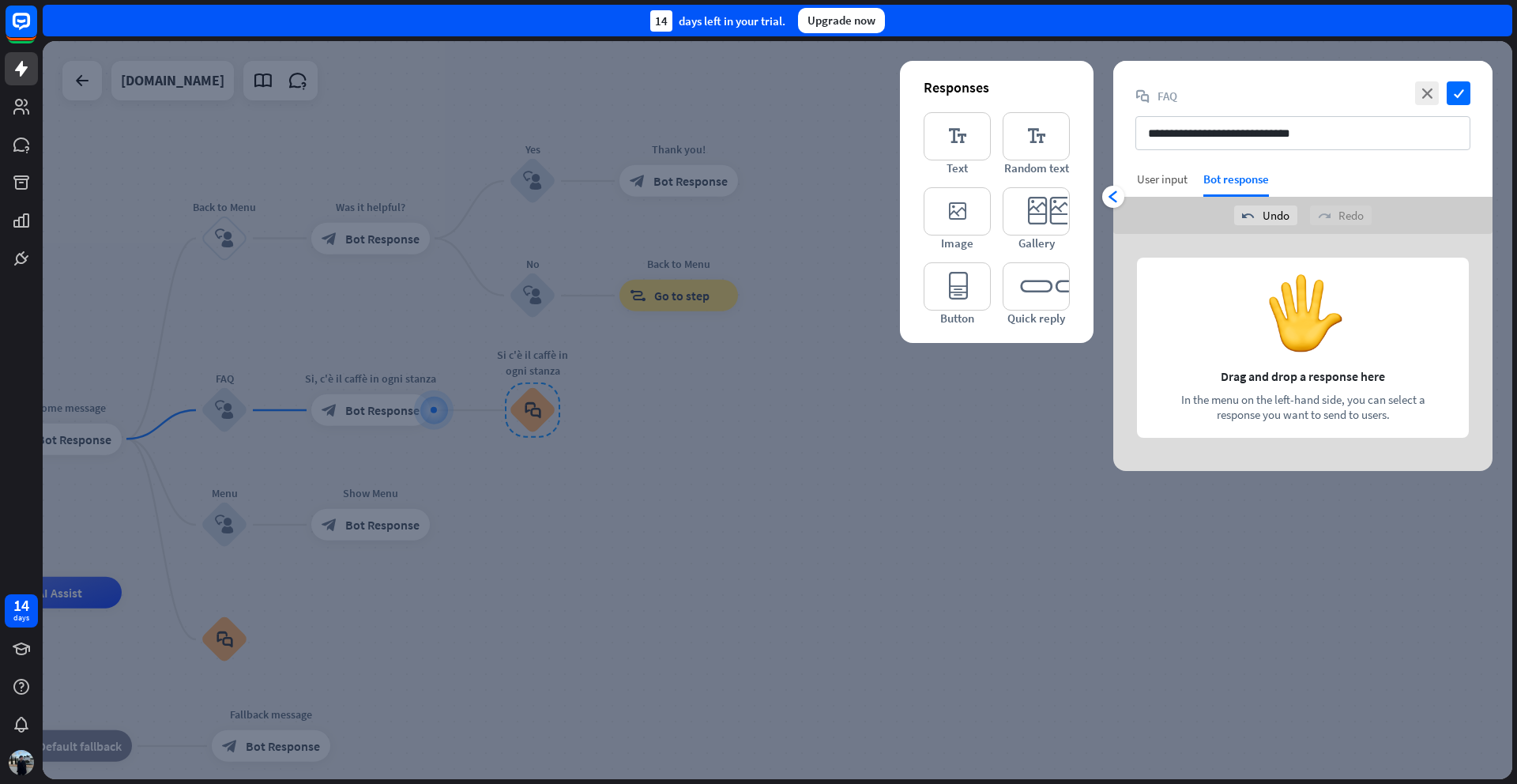
click at [1156, 192] on div "User input" at bounding box center [1162, 184] width 50 height 25
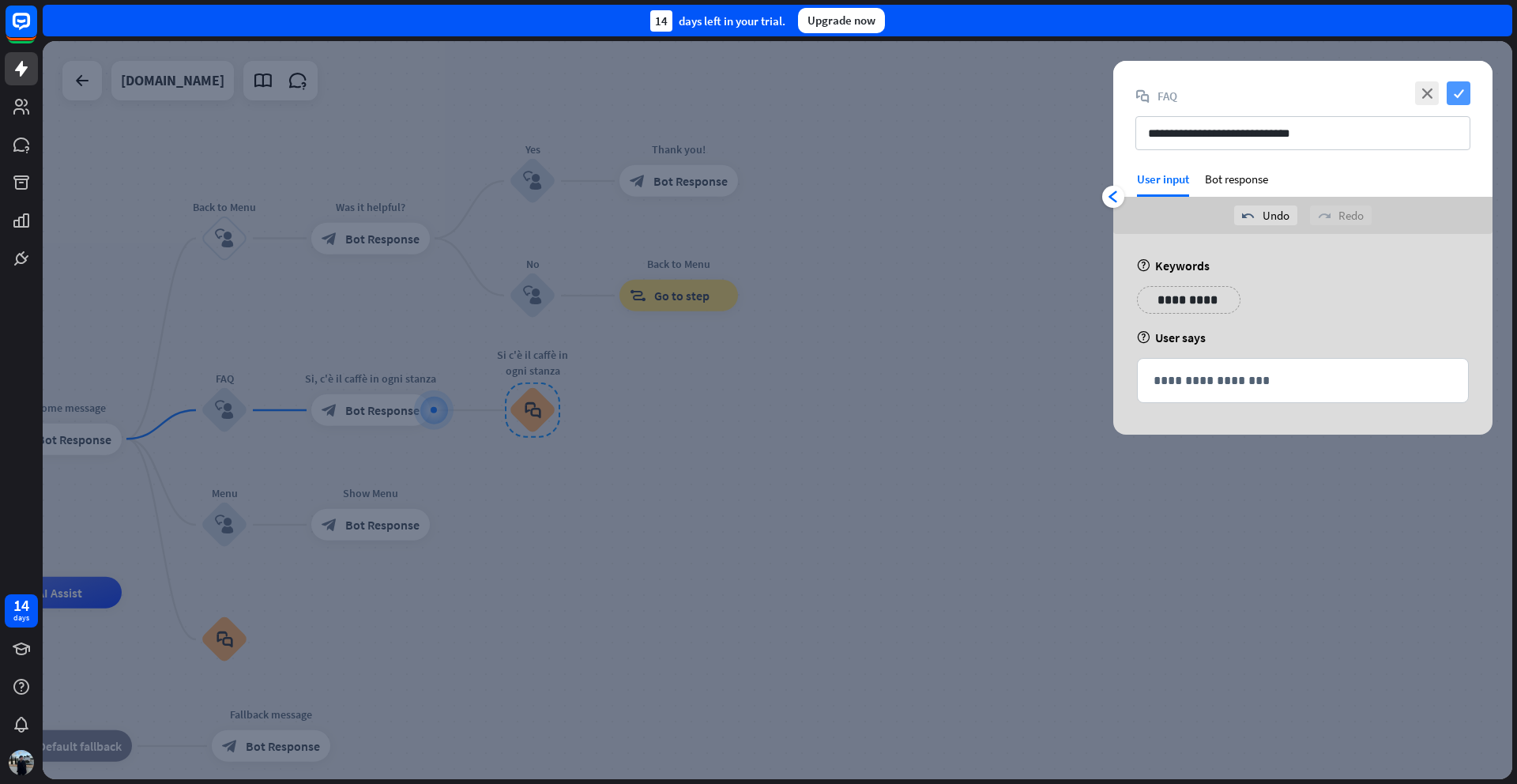
click at [1465, 94] on icon "check" at bounding box center [1459, 93] width 23 height 23
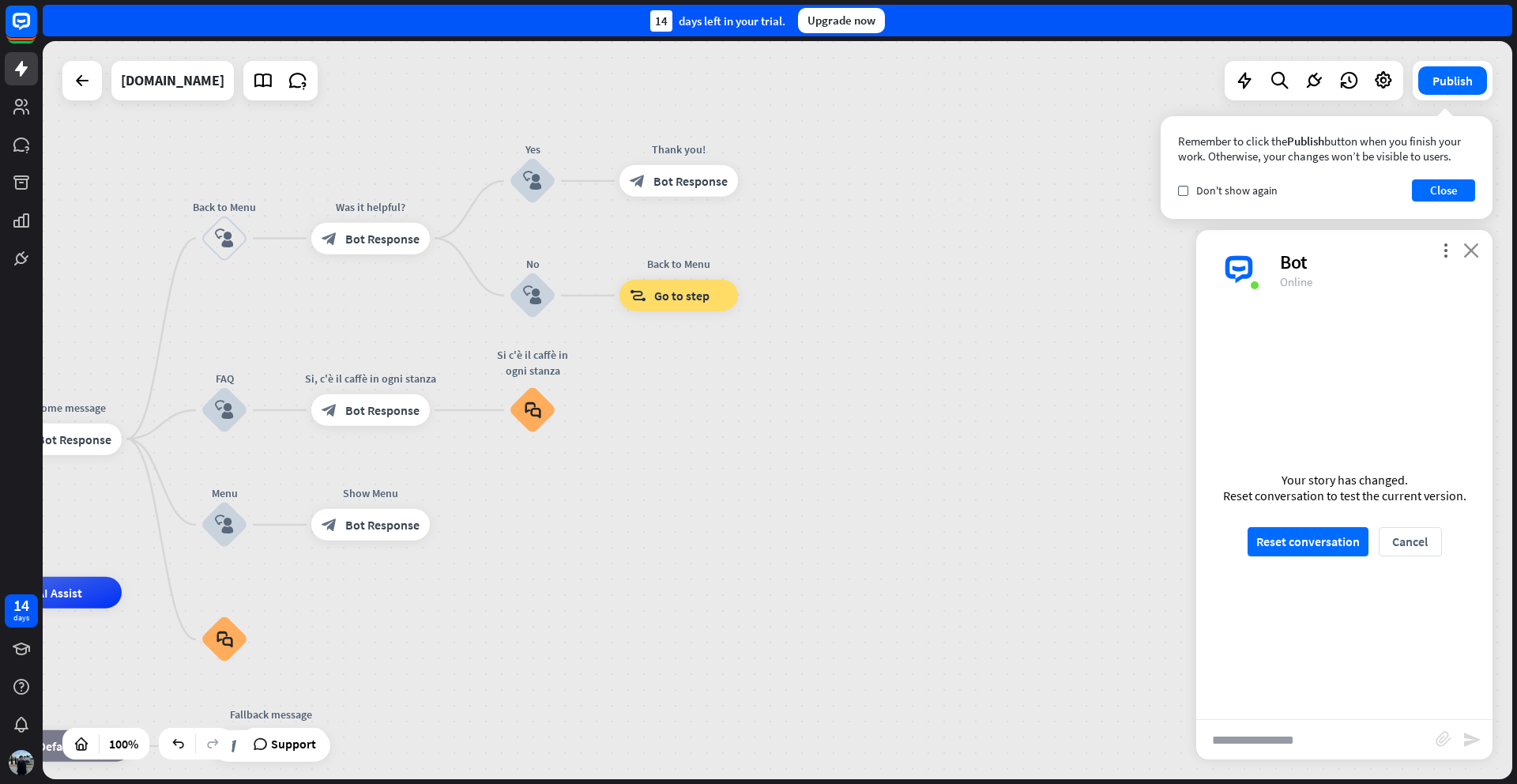
click at [1475, 252] on icon "close" at bounding box center [1471, 249] width 16 height 15
